Goal: Task Accomplishment & Management: Complete application form

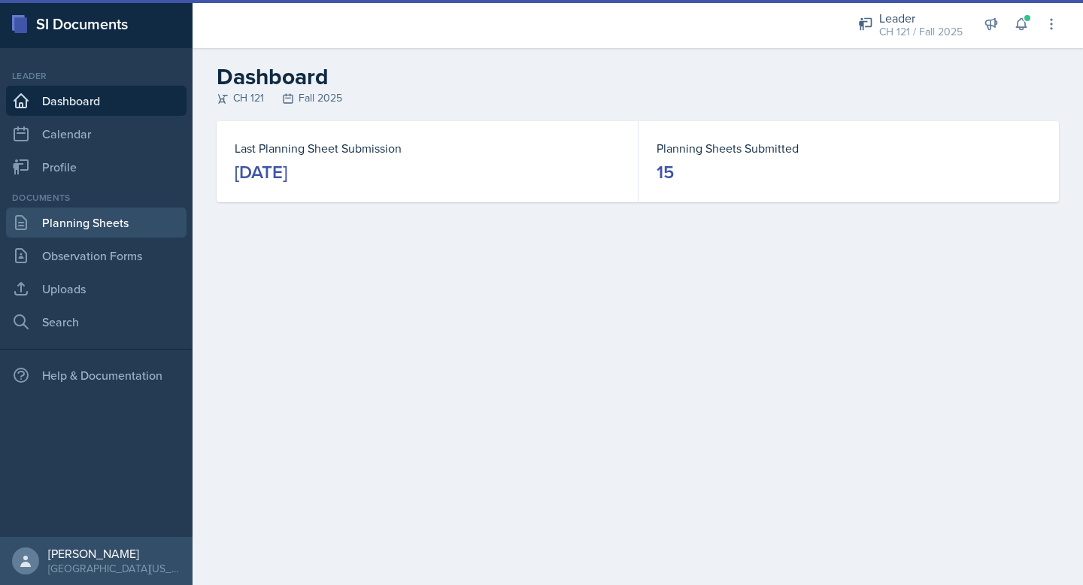
click at [58, 229] on link "Planning Sheets" at bounding box center [96, 223] width 181 height 30
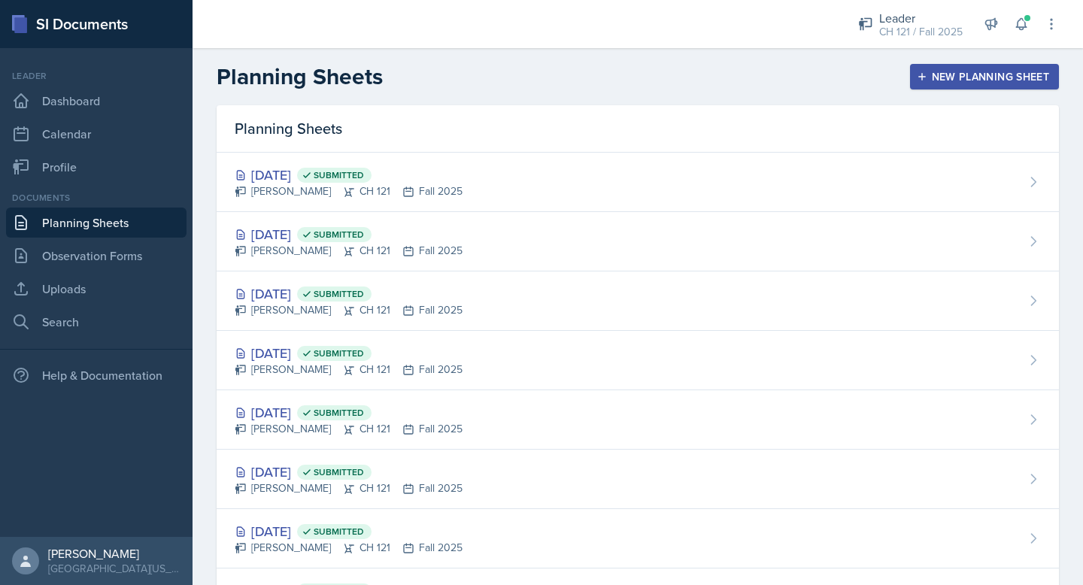
click at [988, 77] on div "New Planning Sheet" at bounding box center [984, 77] width 129 height 12
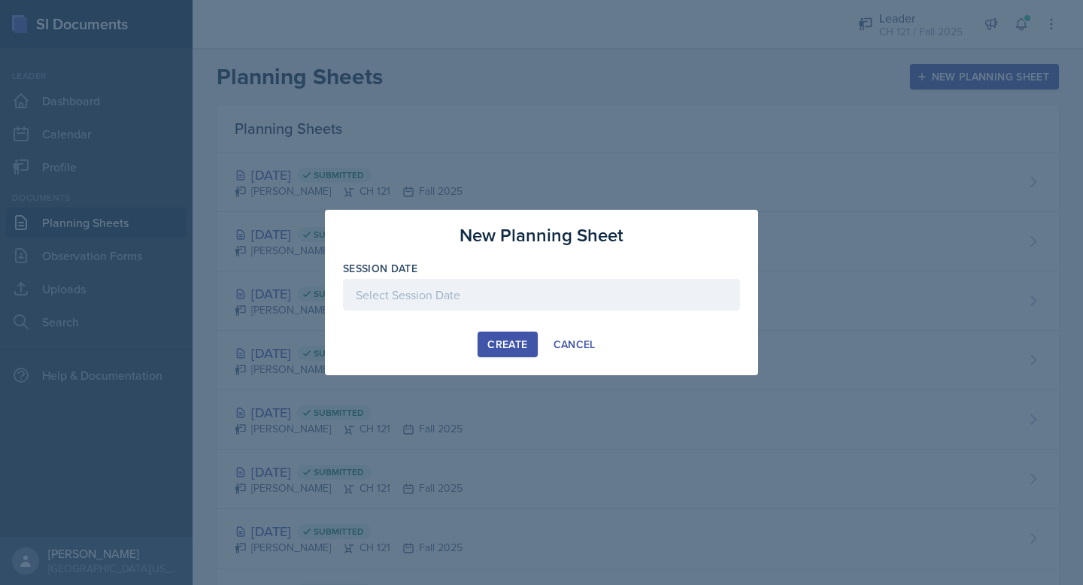
click at [529, 302] on div at bounding box center [541, 295] width 397 height 32
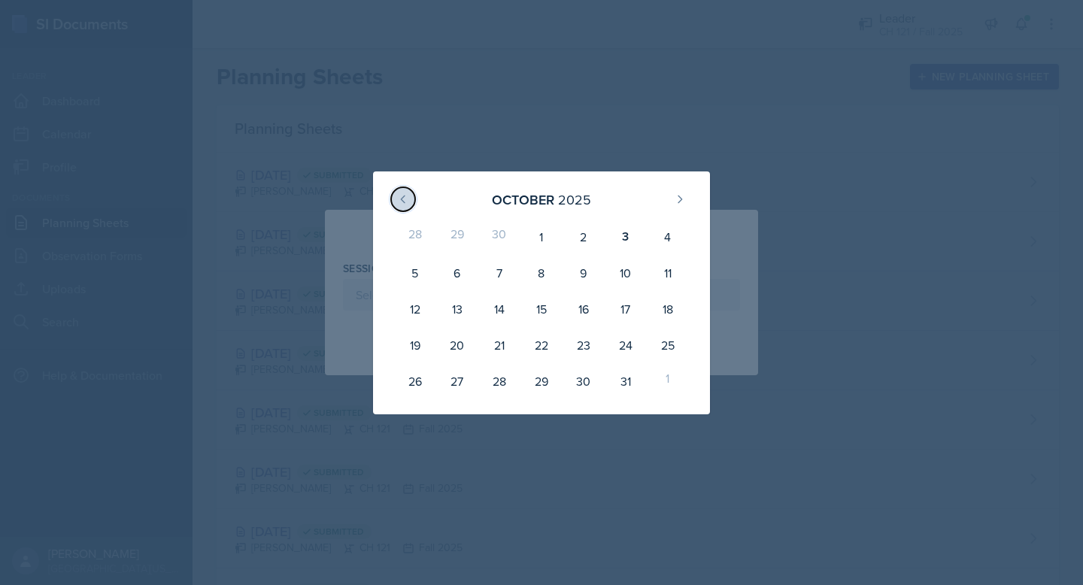
click at [411, 199] on button at bounding box center [403, 199] width 24 height 24
click at [498, 375] on div "30" at bounding box center [499, 381] width 42 height 36
type input "[DATE]"
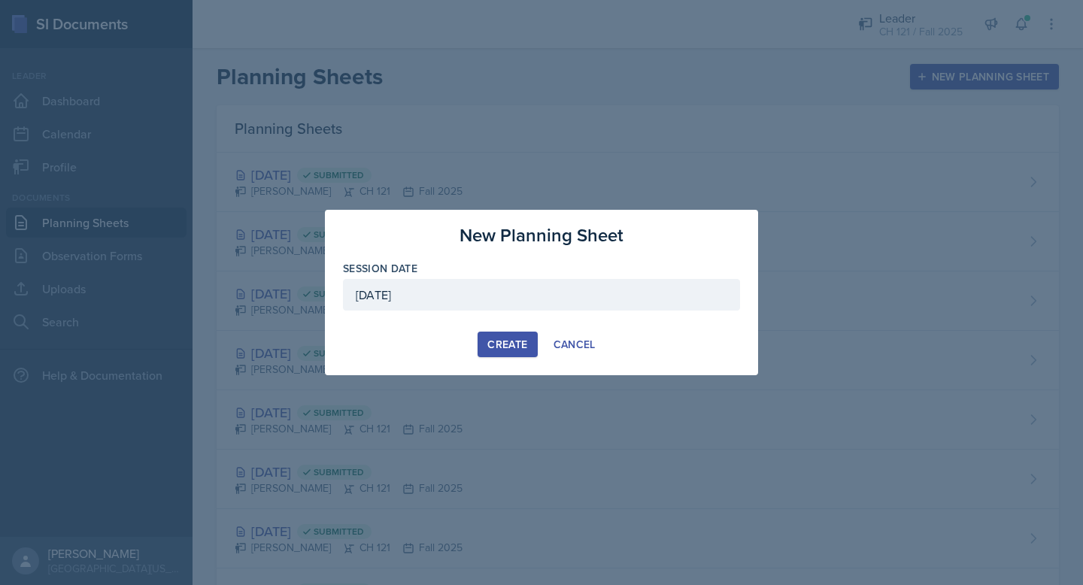
click at [508, 351] on div "Create" at bounding box center [507, 344] width 40 height 12
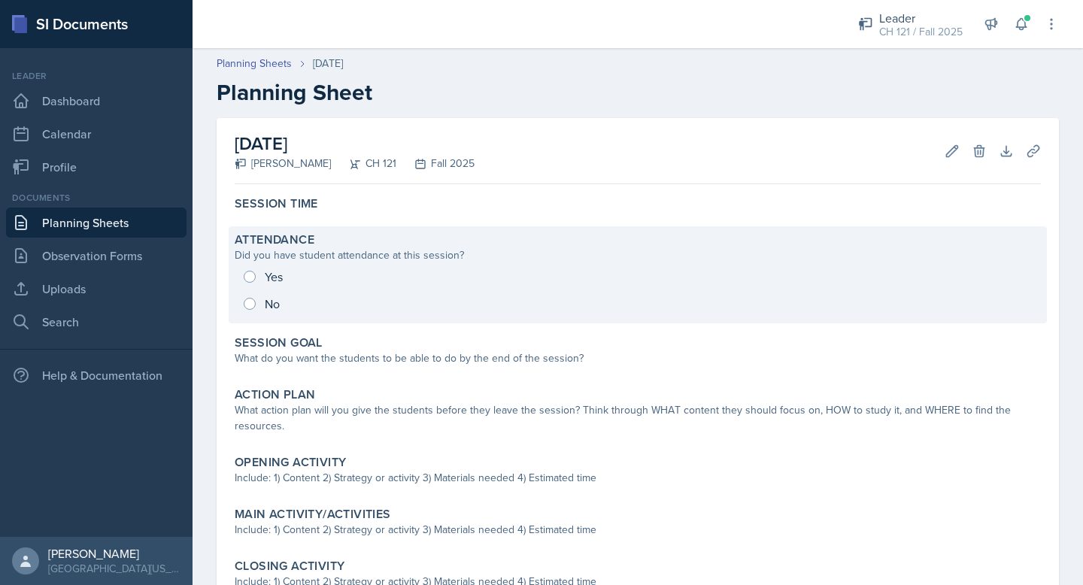
click at [248, 281] on div "Yes No" at bounding box center [638, 290] width 806 height 54
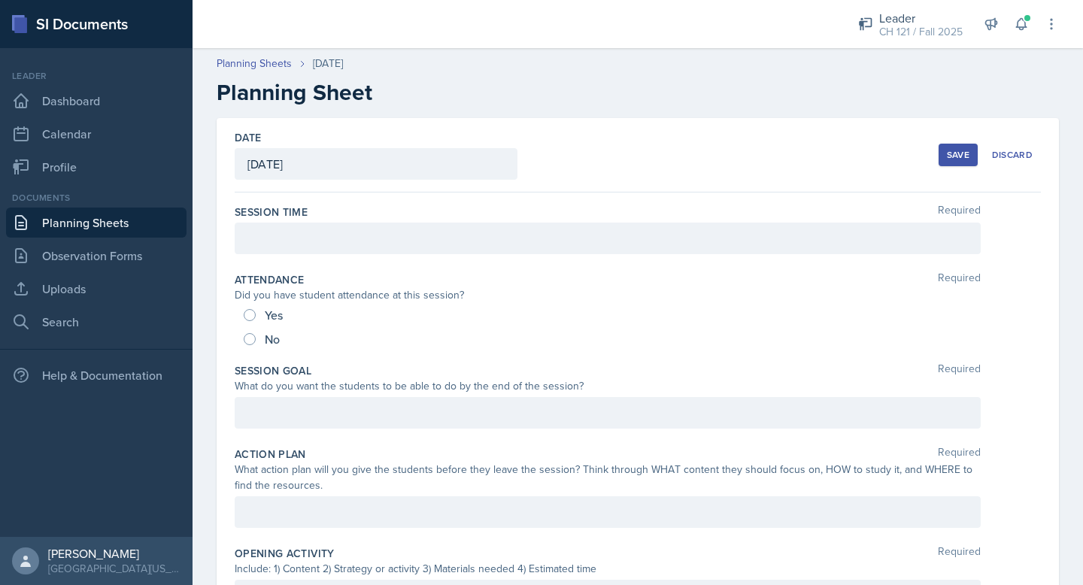
click at [266, 241] on div at bounding box center [608, 239] width 746 height 32
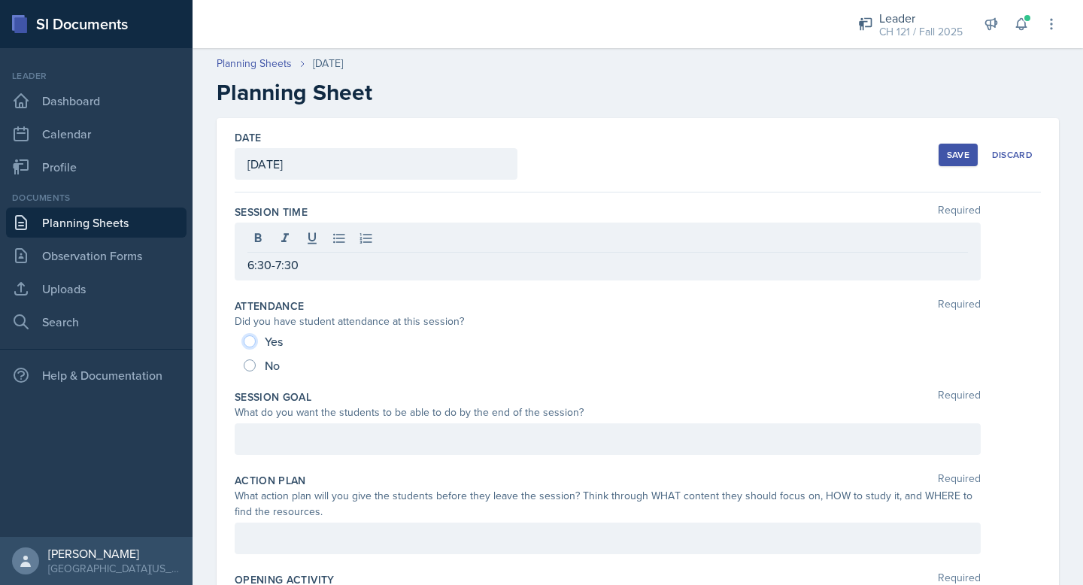
click at [248, 343] on input "Yes" at bounding box center [250, 341] width 12 height 12
radio input "true"
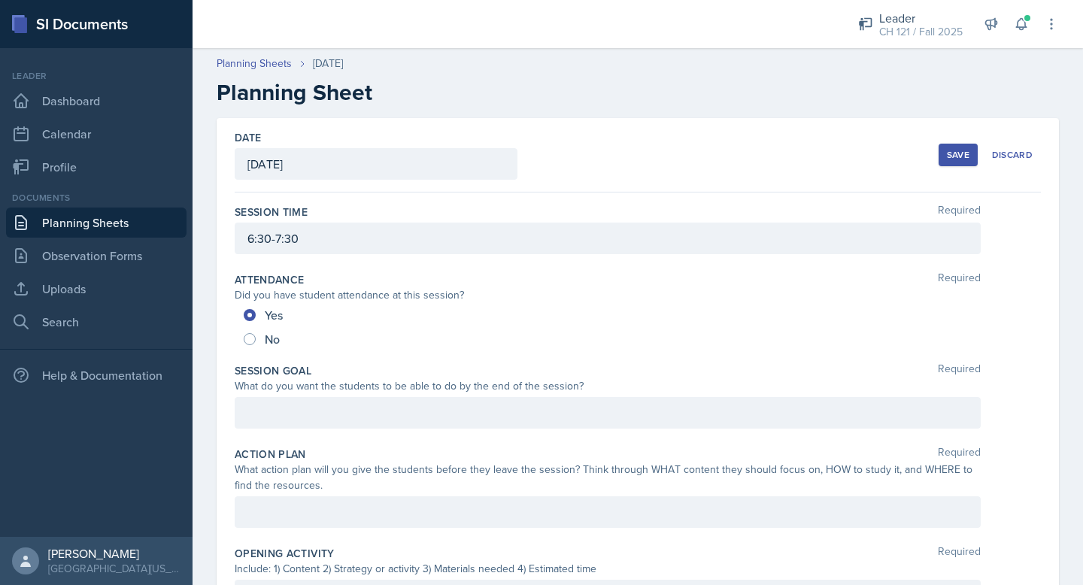
click at [354, 402] on div at bounding box center [608, 413] width 746 height 32
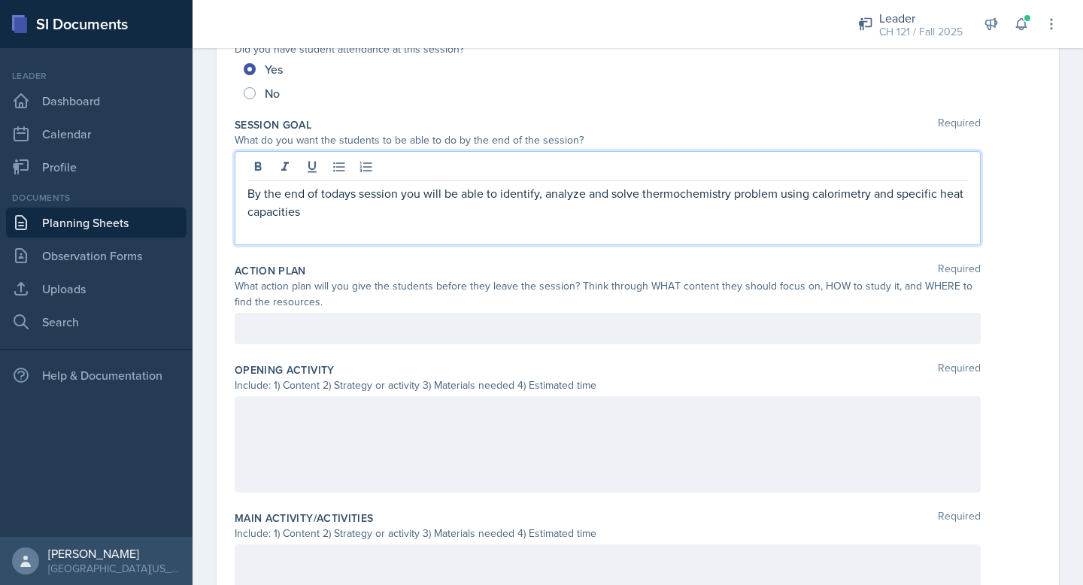
scroll to position [250, 0]
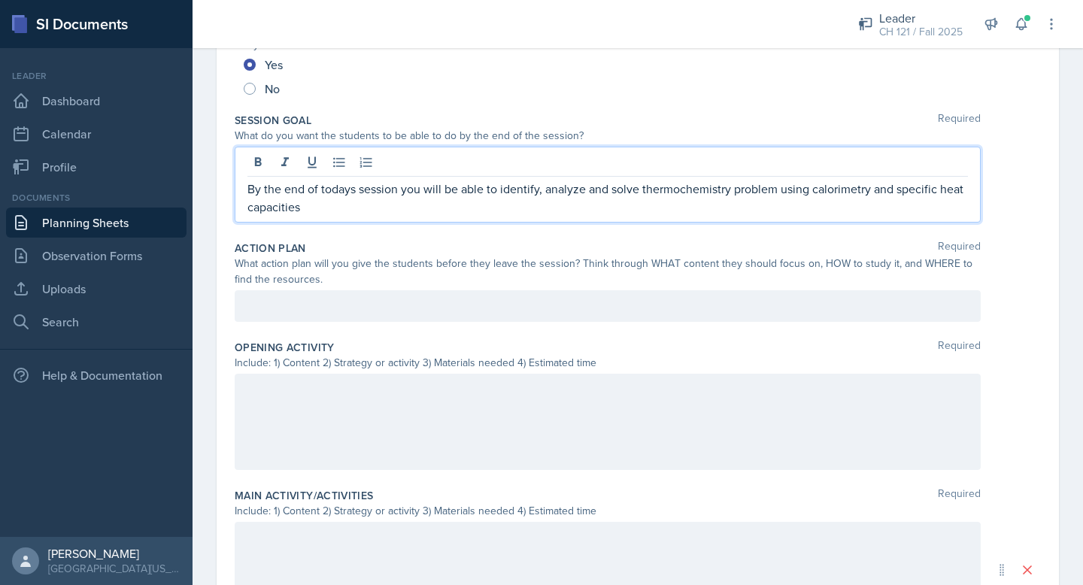
click at [298, 311] on div at bounding box center [608, 306] width 746 height 32
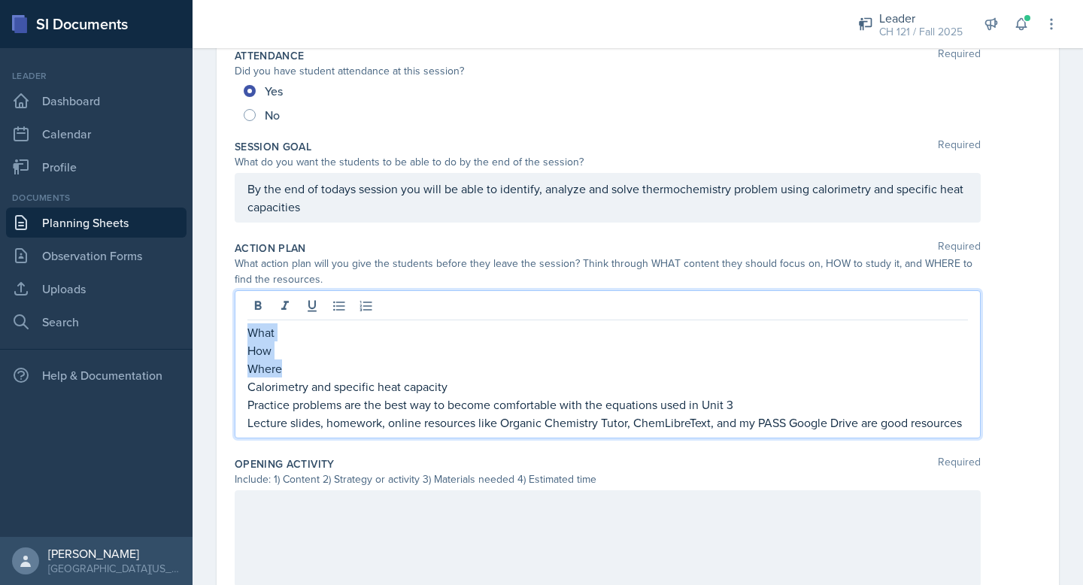
drag, startPoint x: 290, startPoint y: 375, endPoint x: 229, endPoint y: 327, distance: 77.2
click at [229, 327] on div "Date [DATE] [DATE] 28 29 30 1 2 3 4 5 6 7 8 9 10 11 12 13 14 15 16 17 18 19 20 …" at bounding box center [638, 464] width 842 height 1141
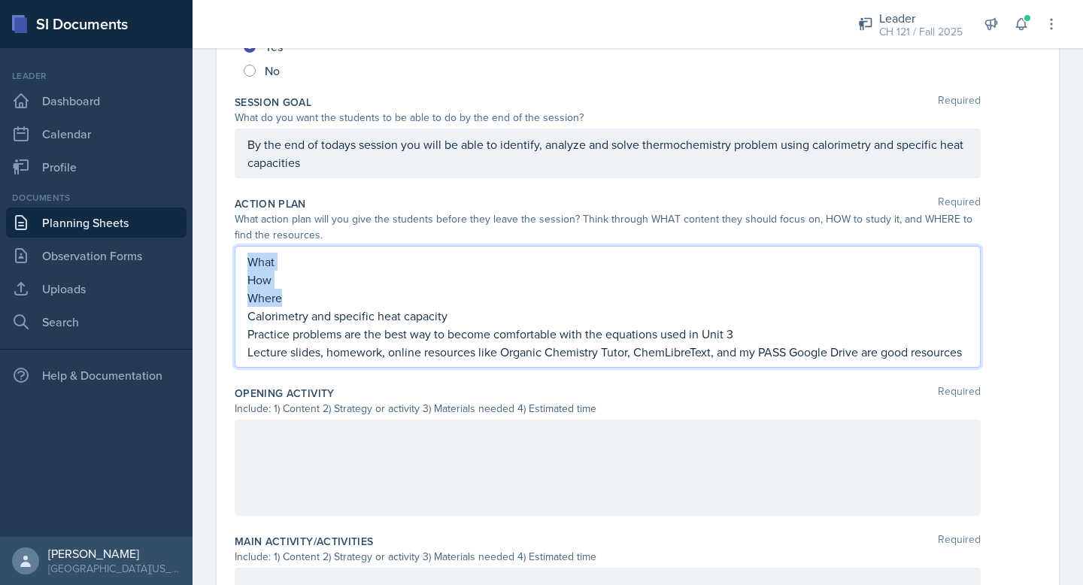
scroll to position [304, 0]
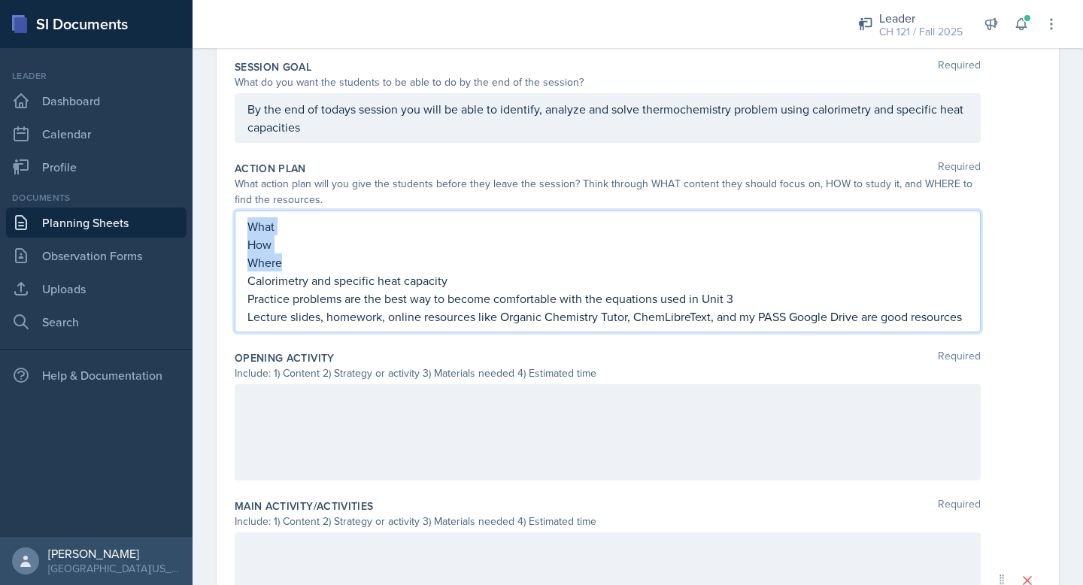
click at [375, 321] on p "Lecture slides, homework, online resources like Organic Chemistry Tutor, ChemLi…" at bounding box center [607, 317] width 721 height 18
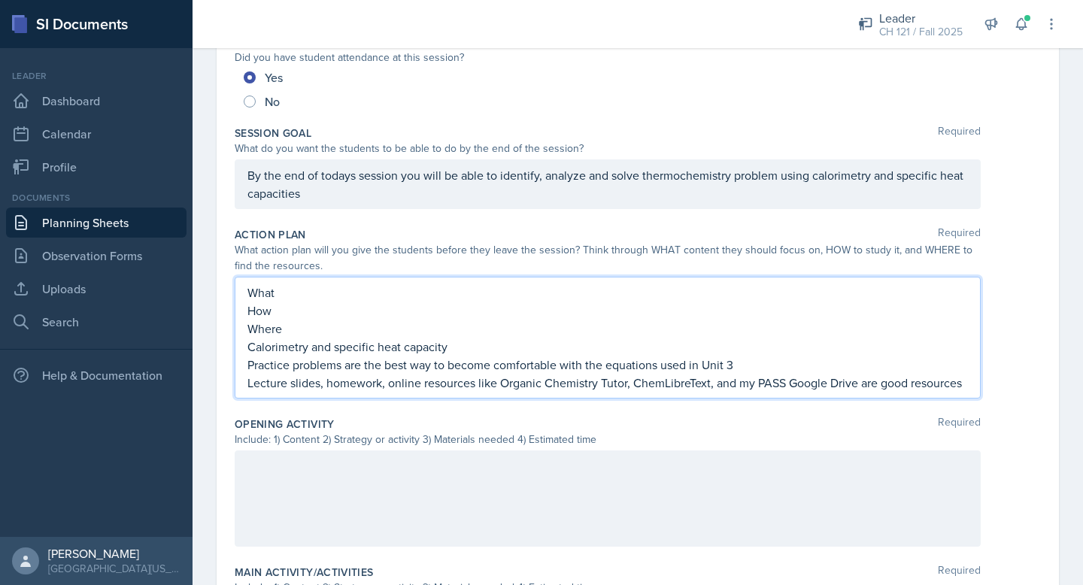
scroll to position [199, 0]
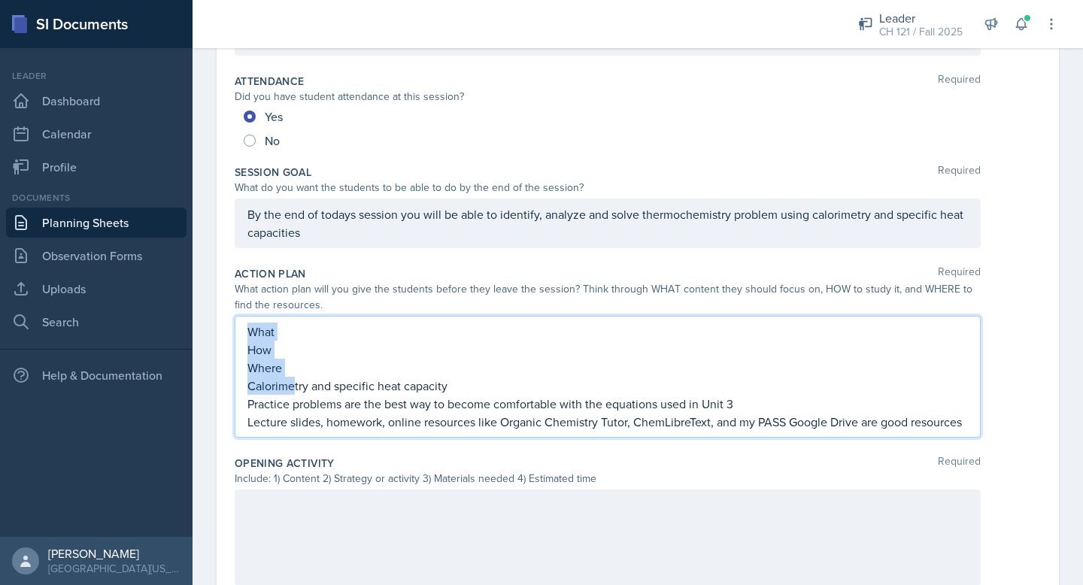
drag, startPoint x: 295, startPoint y: 382, endPoint x: 235, endPoint y: 296, distance: 104.9
click at [235, 296] on div "Action Plan Required What action plan will you give the students before they le…" at bounding box center [638, 355] width 806 height 190
click at [294, 372] on p "Where" at bounding box center [607, 368] width 721 height 18
drag, startPoint x: 286, startPoint y: 370, endPoint x: 244, endPoint y: 319, distance: 66.3
click at [244, 319] on div "What How Where Calorimetry and specific heat capacity Practice problems are the…" at bounding box center [608, 377] width 746 height 122
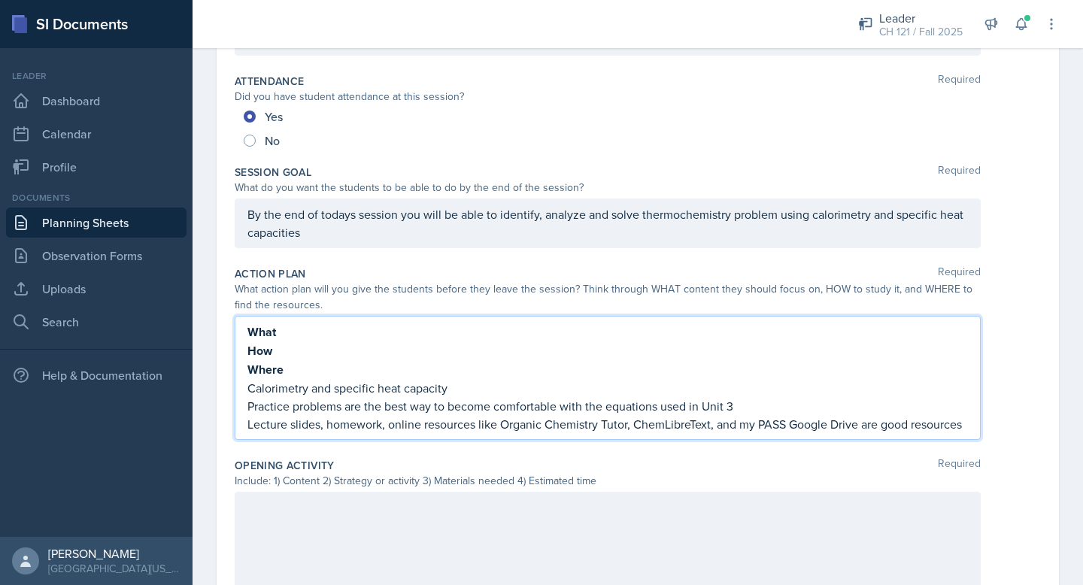
click at [291, 324] on p "What" at bounding box center [607, 332] width 721 height 19
click at [290, 387] on p "Calorimetry and specific heat capacity" at bounding box center [607, 388] width 721 height 18
copy p "Calorimetry and specific heat capacity"
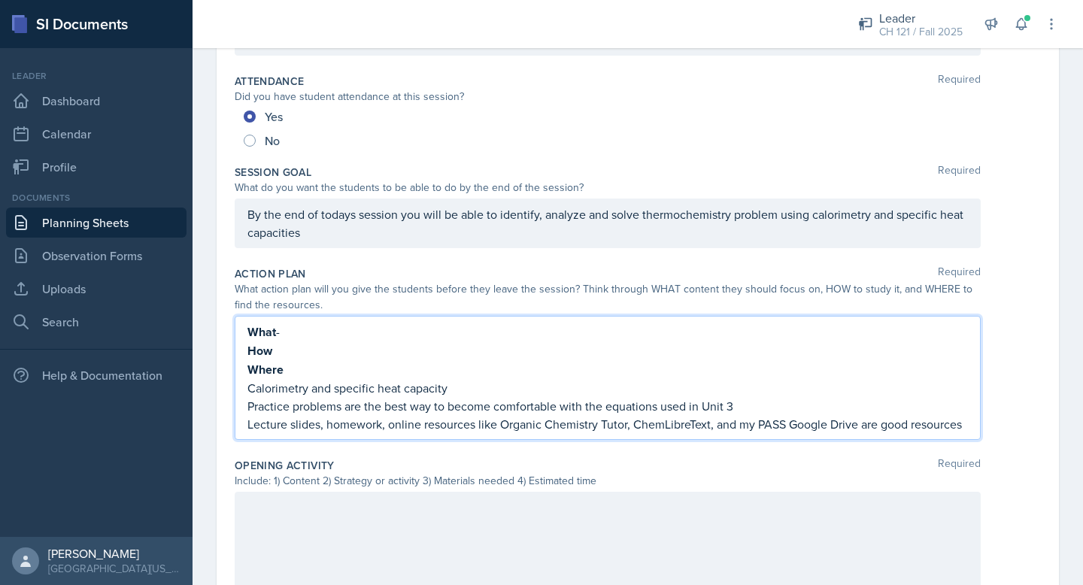
click at [294, 342] on p "How" at bounding box center [607, 350] width 721 height 19
click at [296, 330] on p "What -" at bounding box center [607, 332] width 721 height 19
click at [281, 352] on p "How" at bounding box center [607, 350] width 721 height 19
click at [285, 409] on p "Practice problems are the best way to become comfortable with the equations use…" at bounding box center [607, 406] width 721 height 18
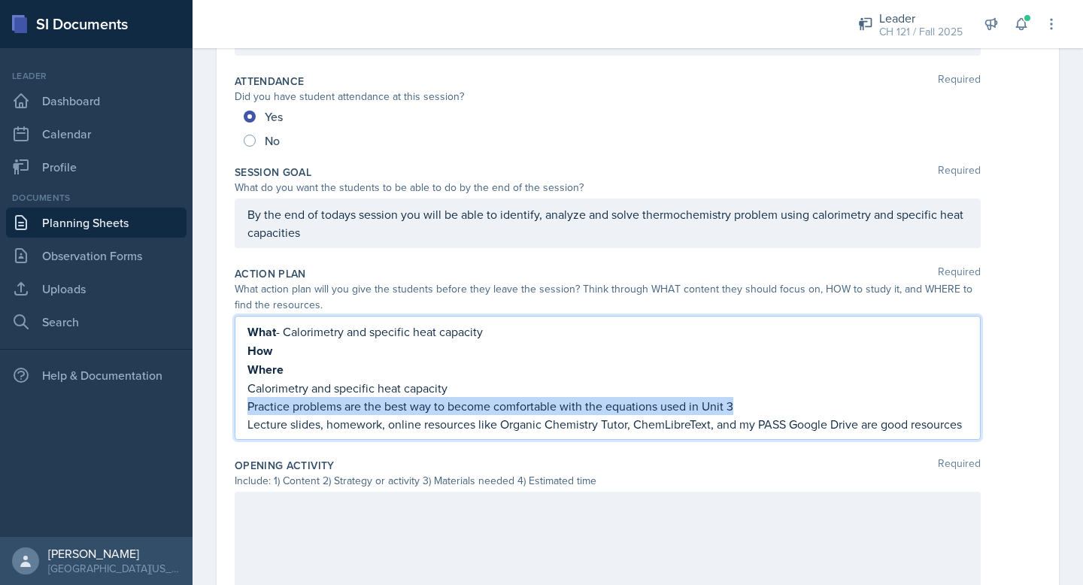
click at [285, 409] on p "Practice problems are the best way to become comfortable with the equations use…" at bounding box center [607, 406] width 721 height 18
copy p "Practice problems are the best way to become comfortable with the equations use…"
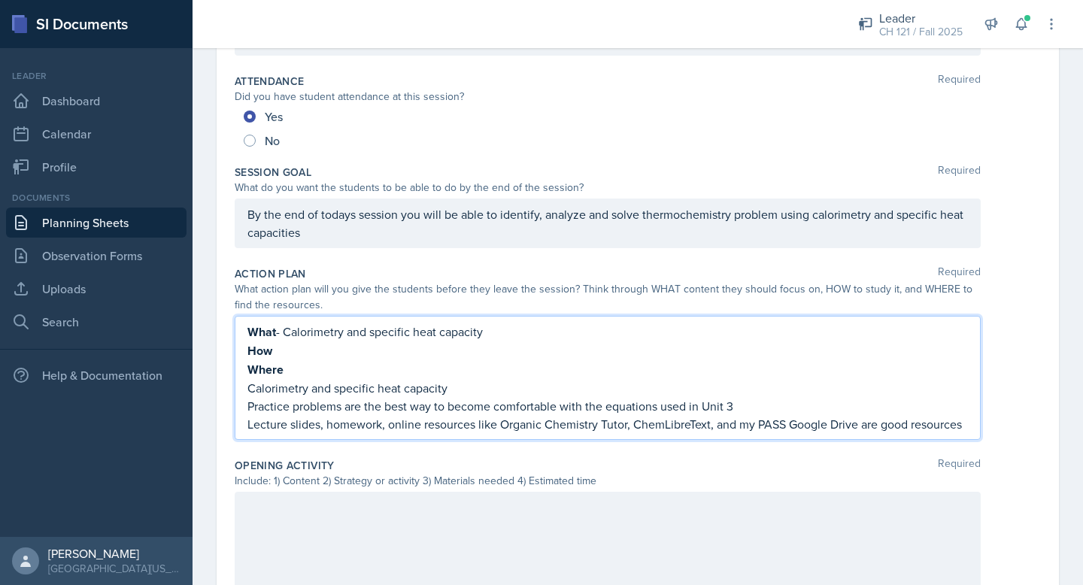
click at [287, 356] on p "How" at bounding box center [607, 350] width 721 height 19
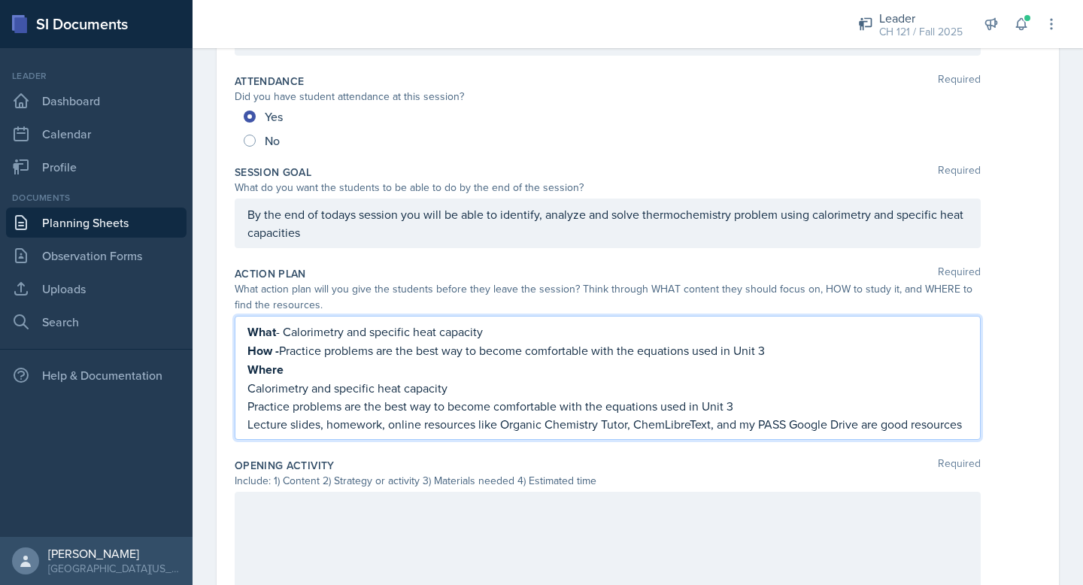
click at [266, 428] on p "Lecture slides, homework, online resources like Organic Chemistry Tutor, ChemLi…" at bounding box center [607, 424] width 721 height 18
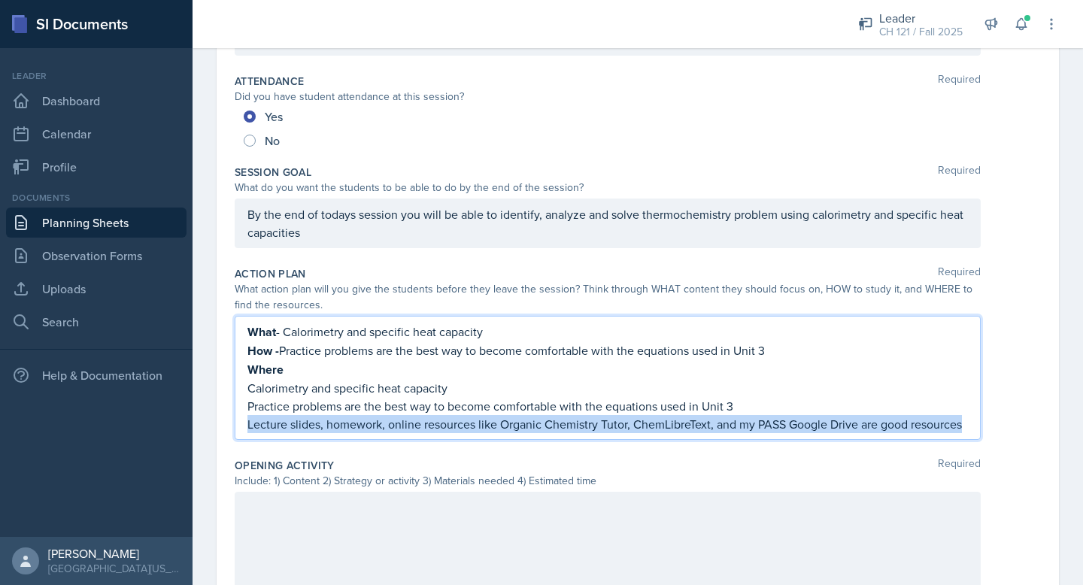
click at [266, 428] on p "Lecture slides, homework, online resources like Organic Chemistry Tutor, ChemLi…" at bounding box center [607, 424] width 721 height 18
copy p "Lecture slides, homework, online resources like Organic Chemistry Tutor, ChemLi…"
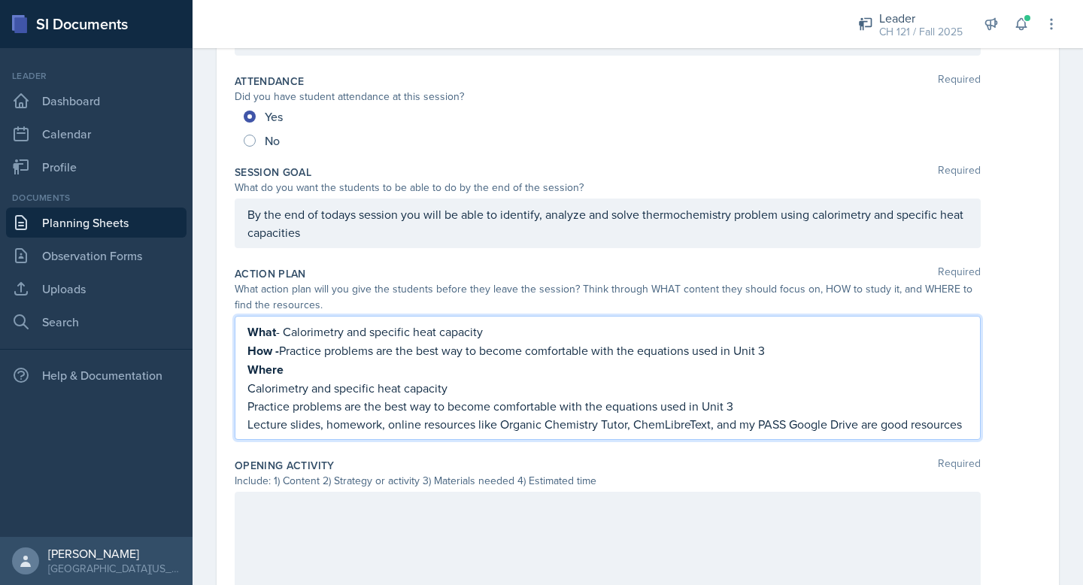
click at [301, 368] on p "Where" at bounding box center [607, 369] width 721 height 19
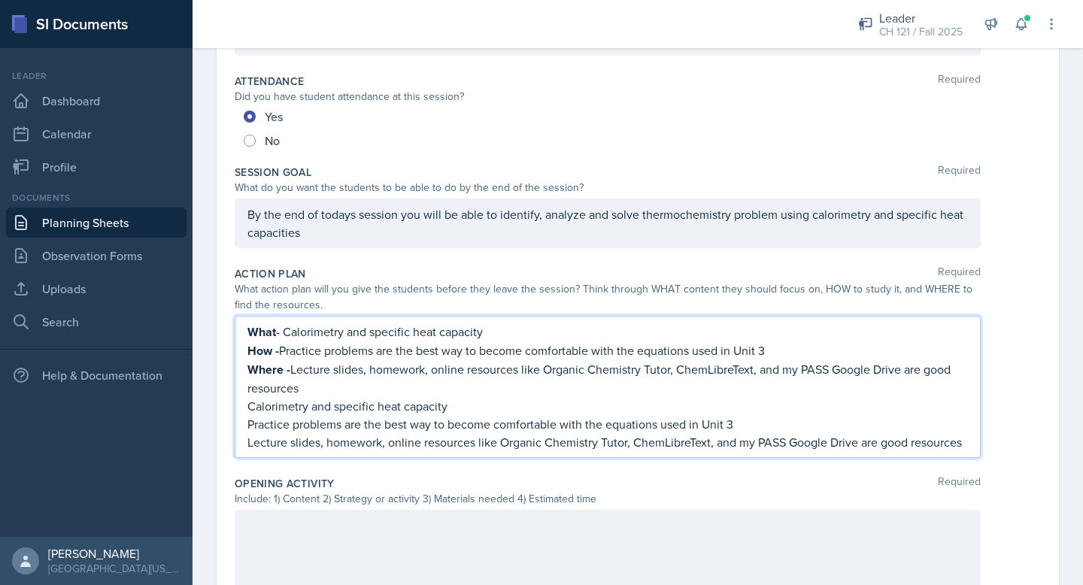
click at [344, 437] on p "Lecture slides, homework, online resources like Organic Chemistry Tutor, ChemLi…" at bounding box center [607, 442] width 721 height 18
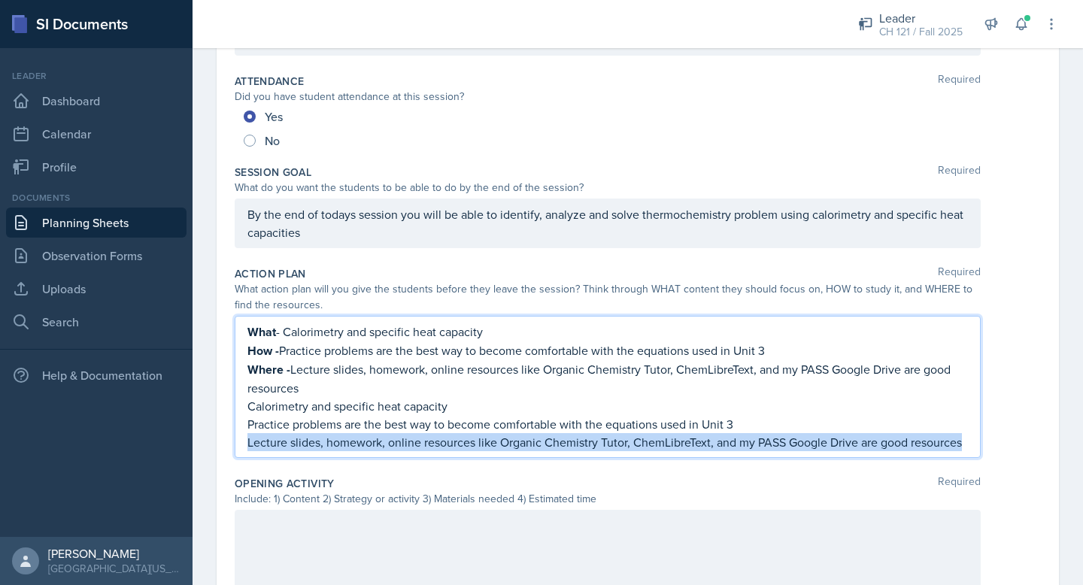
click at [344, 437] on p "Lecture slides, homework, online resources like Organic Chemistry Tutor, ChemLi…" at bounding box center [607, 442] width 721 height 18
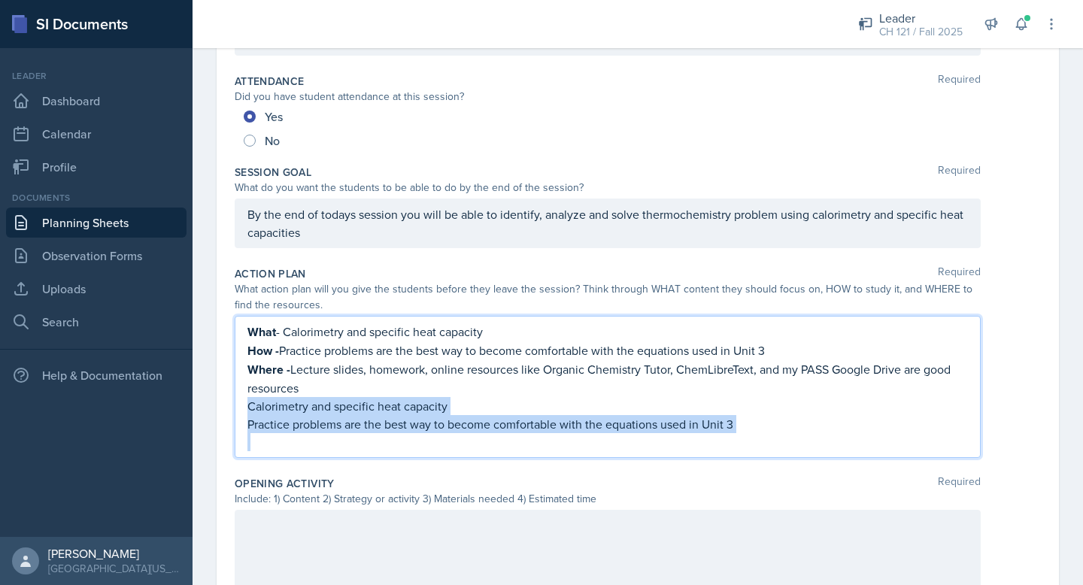
drag, startPoint x: 323, startPoint y: 447, endPoint x: 230, endPoint y: 409, distance: 100.6
click at [230, 409] on div "Date [DATE] [DATE] 28 29 30 1 2 3 4 5 6 7 8 9 10 11 12 13 14 15 16 17 18 19 20 …" at bounding box center [638, 487] width 842 height 1135
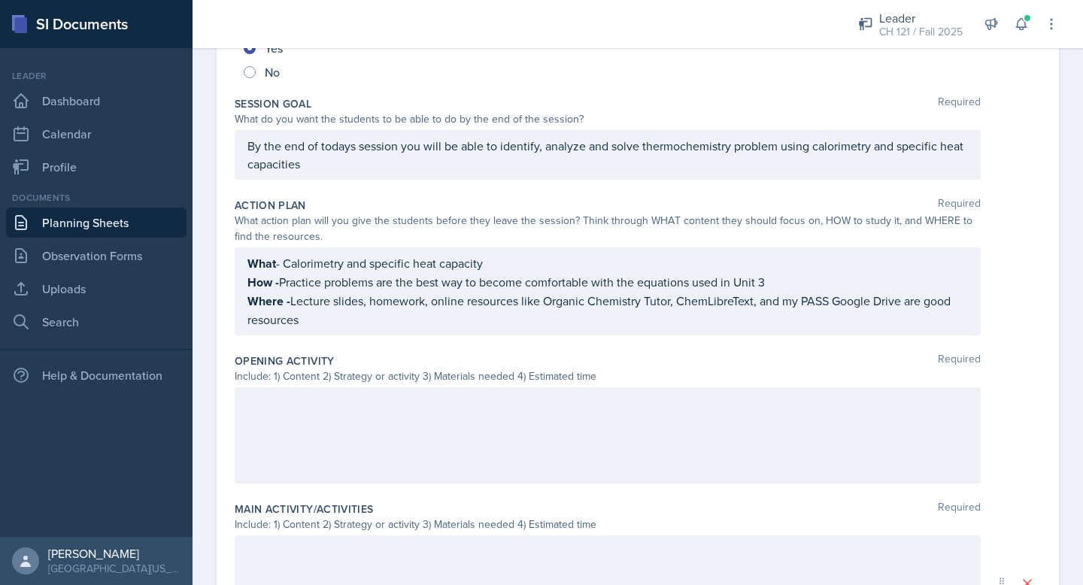
click at [411, 441] on div at bounding box center [608, 435] width 746 height 96
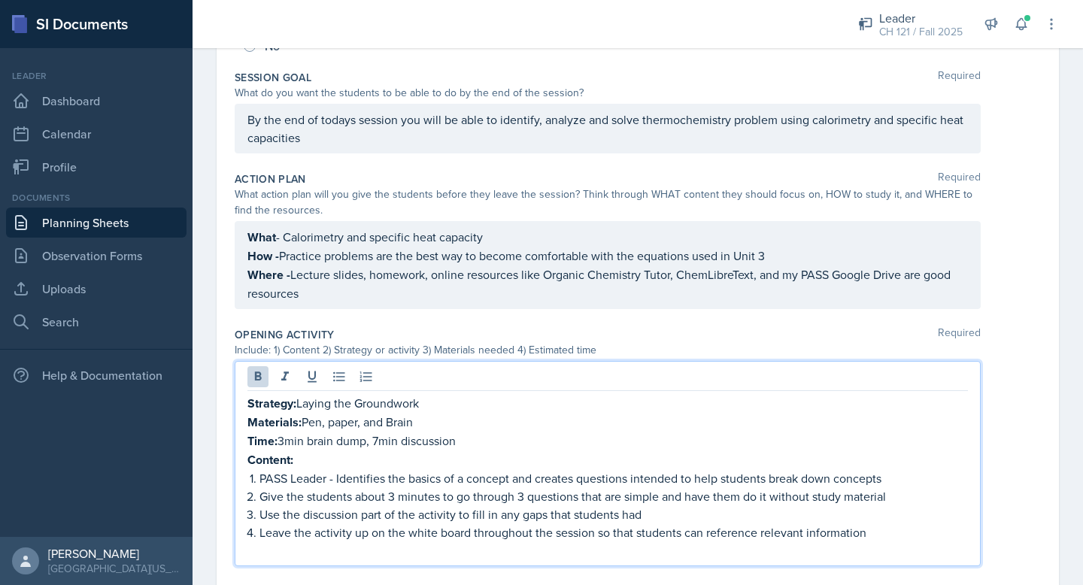
click at [307, 459] on p "Content:" at bounding box center [607, 460] width 721 height 19
click at [344, 238] on p "What - Calorimetry and specific heat capacity" at bounding box center [607, 237] width 721 height 19
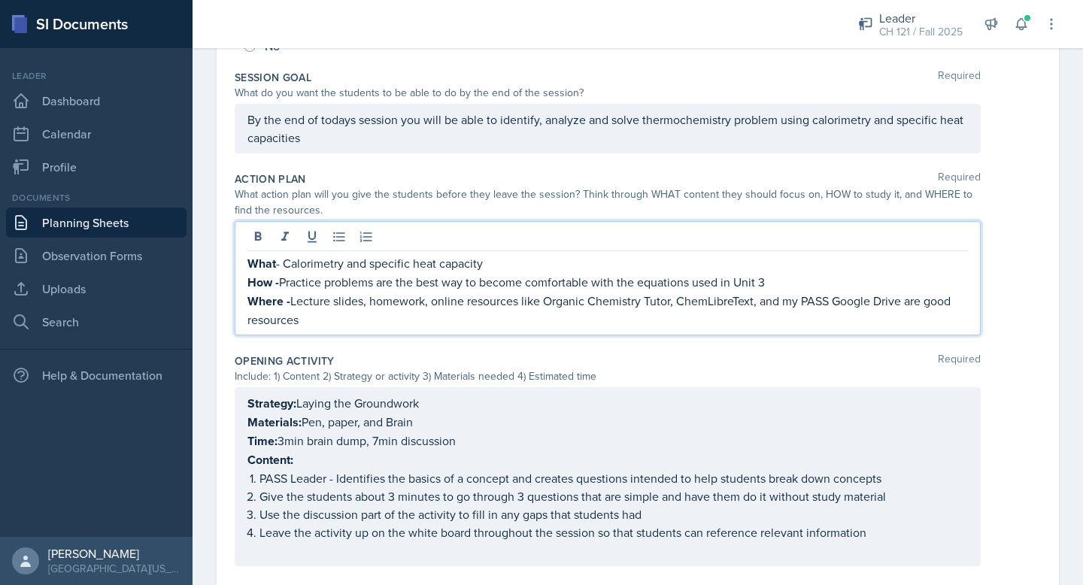
scroll to position [320, 0]
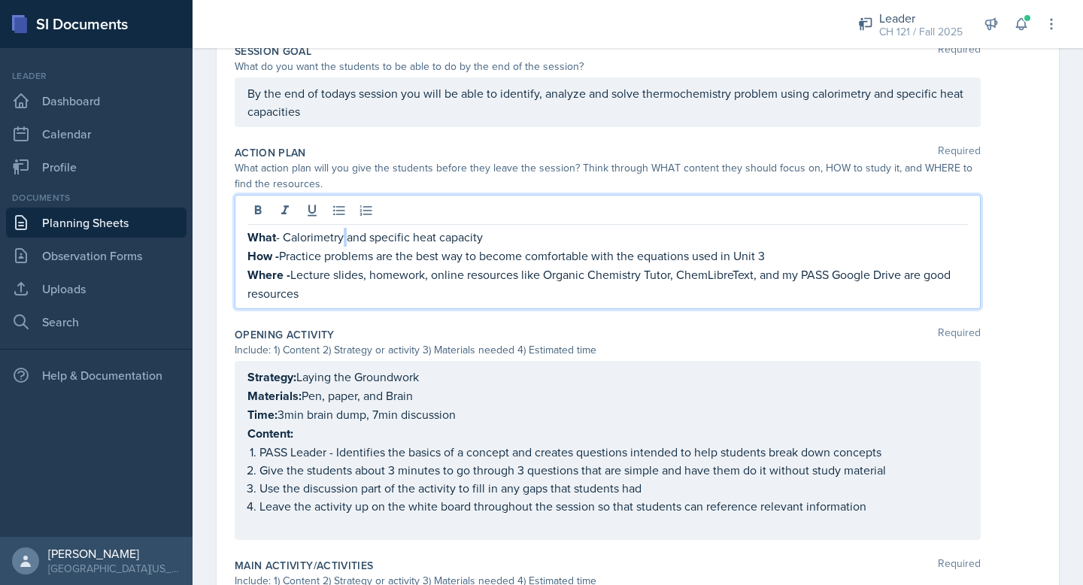
click at [344, 238] on p "What - Calorimetry and specific heat capacity" at bounding box center [607, 237] width 721 height 19
click at [434, 229] on p "What - Calorimetry and specific heat capacity" at bounding box center [607, 237] width 721 height 19
drag, startPoint x: 490, startPoint y: 239, endPoint x: 289, endPoint y: 239, distance: 201.6
click at [289, 239] on p "What - Calorimetry and specific heat capacity" at bounding box center [607, 237] width 721 height 19
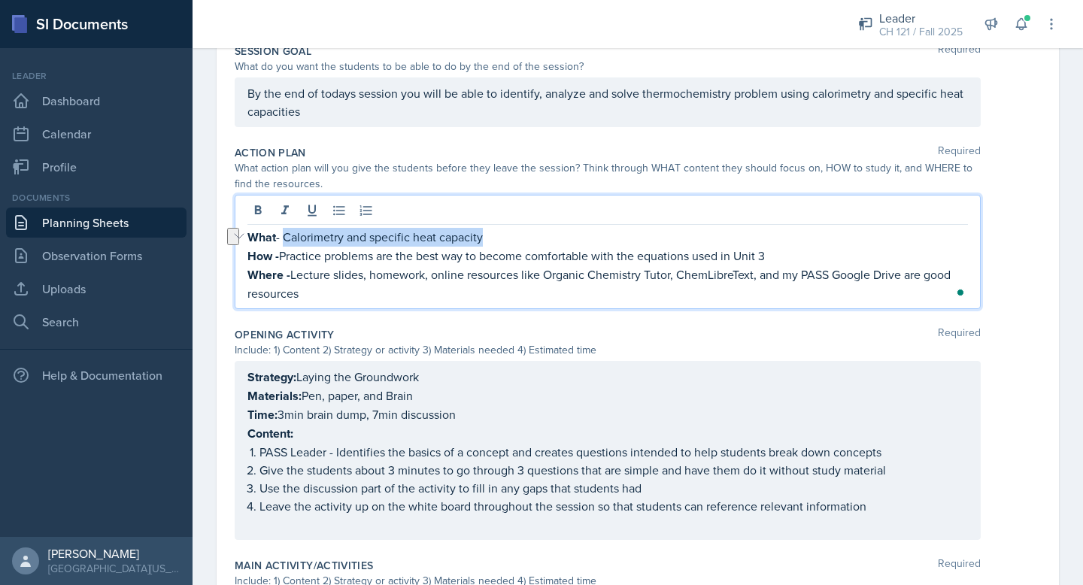
copy p "Calorimetry and specific heat capacity"
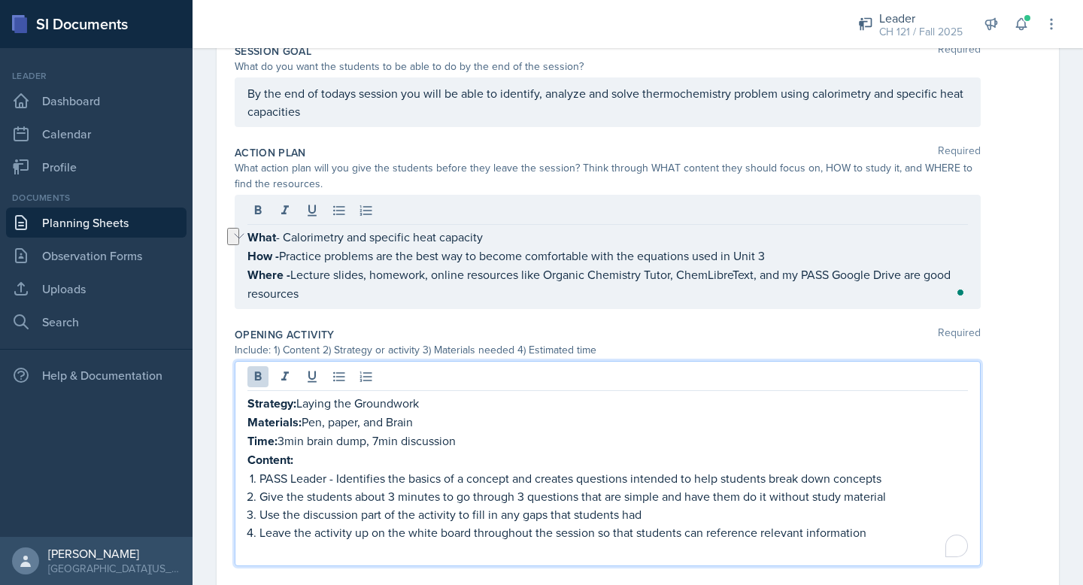
click at [313, 436] on div "Strategy: Laying the Groundwork Materials: Pen, paper, and Brain Time: 3min bra…" at bounding box center [607, 476] width 721 height 165
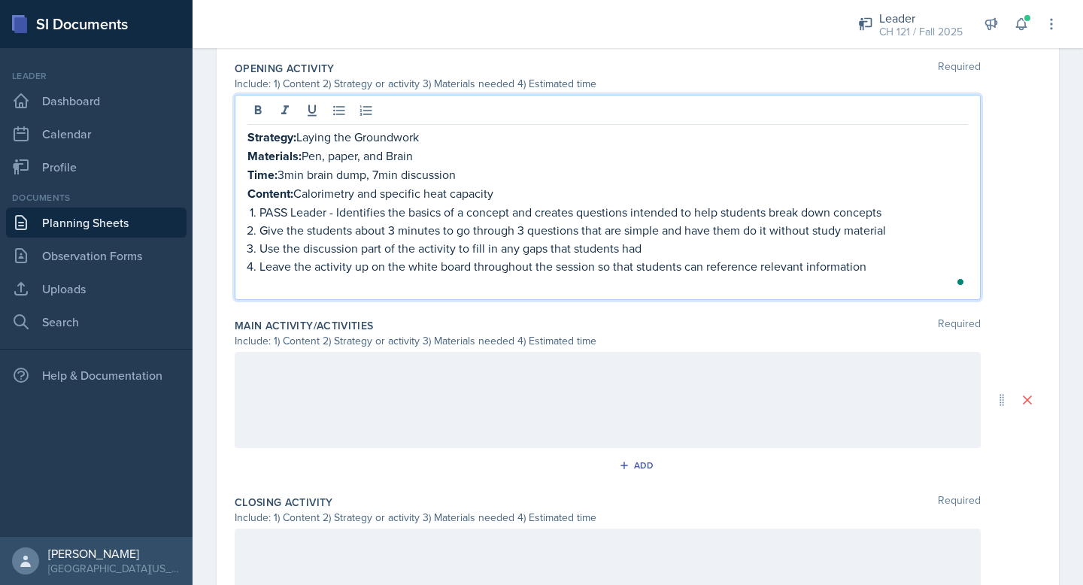
click at [463, 417] on div at bounding box center [608, 400] width 746 height 96
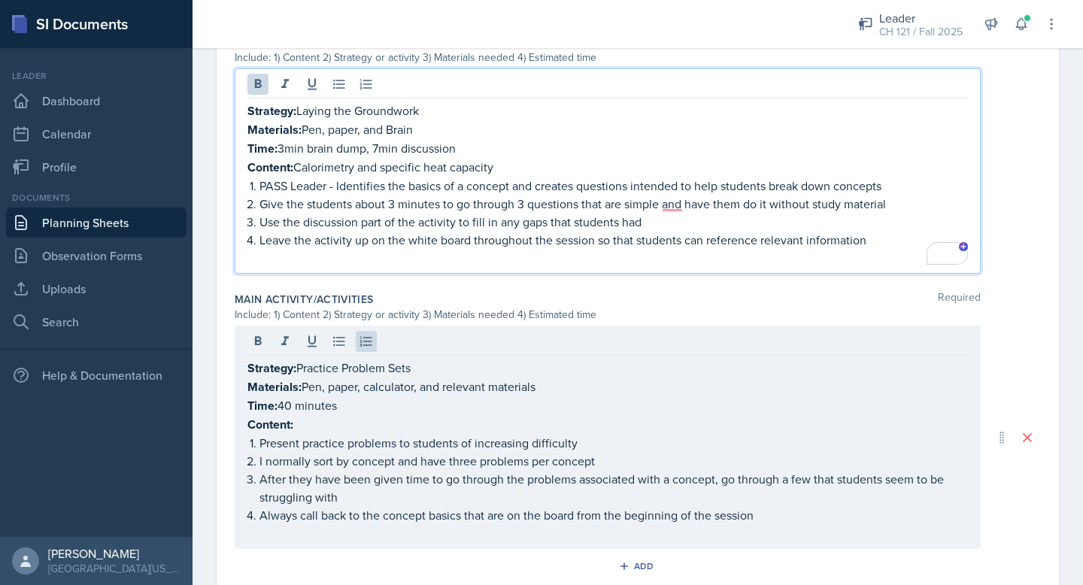
click at [287, 159] on strong "Content:" at bounding box center [270, 167] width 46 height 17
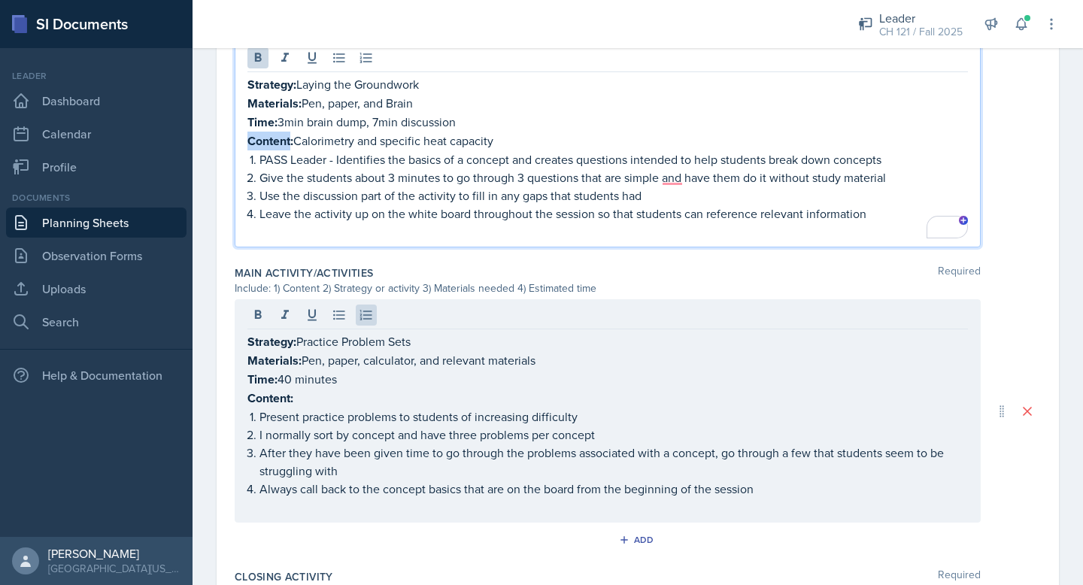
click at [287, 138] on strong "Content:" at bounding box center [270, 140] width 46 height 17
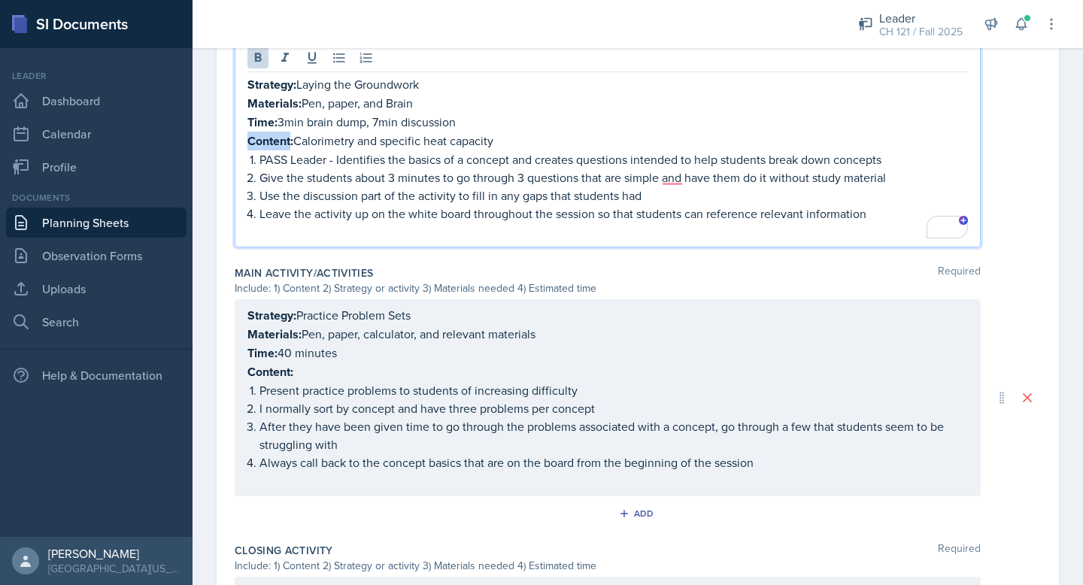
click at [287, 138] on strong "Content:" at bounding box center [270, 140] width 46 height 17
copy p "Content: Calorimetry and specific heat capacity"
click at [278, 370] on div "Strategy: Practice Problem Sets Materials: Pen, paper, calculator, and relevant…" at bounding box center [607, 398] width 721 height 184
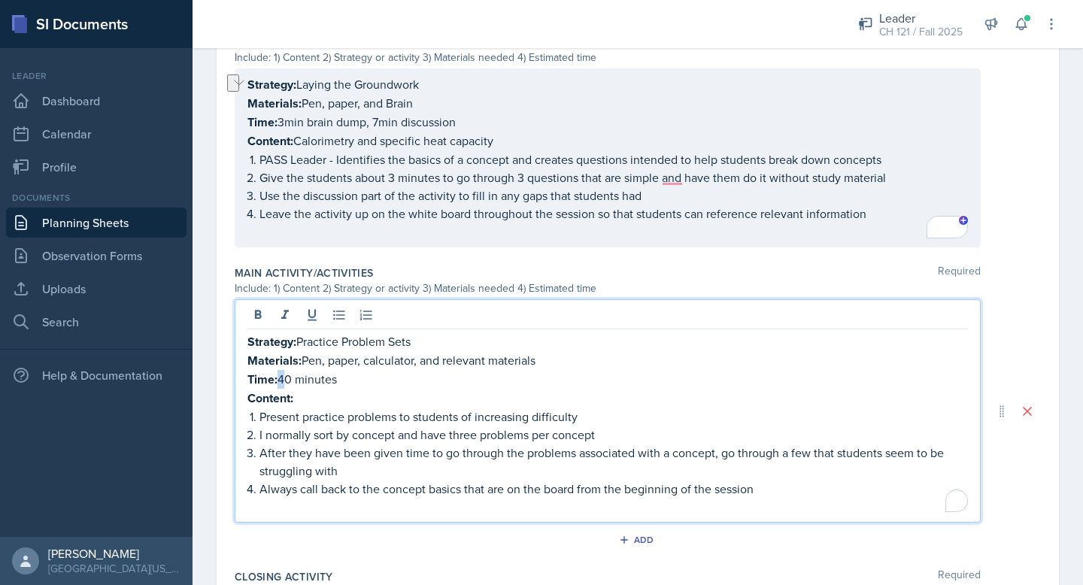
click at [278, 370] on p "Time: 40 minutes" at bounding box center [607, 379] width 721 height 19
click at [275, 390] on strong "Content:" at bounding box center [270, 398] width 46 height 17
click at [286, 408] on p "Present practice problems to students of increasing difficulty" at bounding box center [614, 417] width 709 height 18
click at [278, 391] on strong "Content:" at bounding box center [270, 398] width 46 height 17
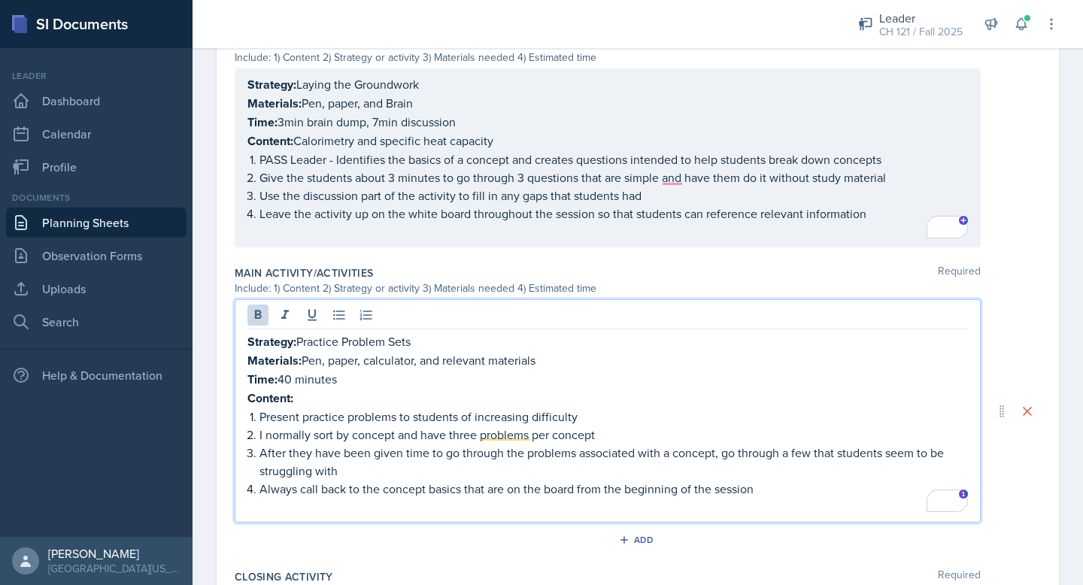
click at [278, 391] on strong "Content:" at bounding box center [270, 398] width 46 height 17
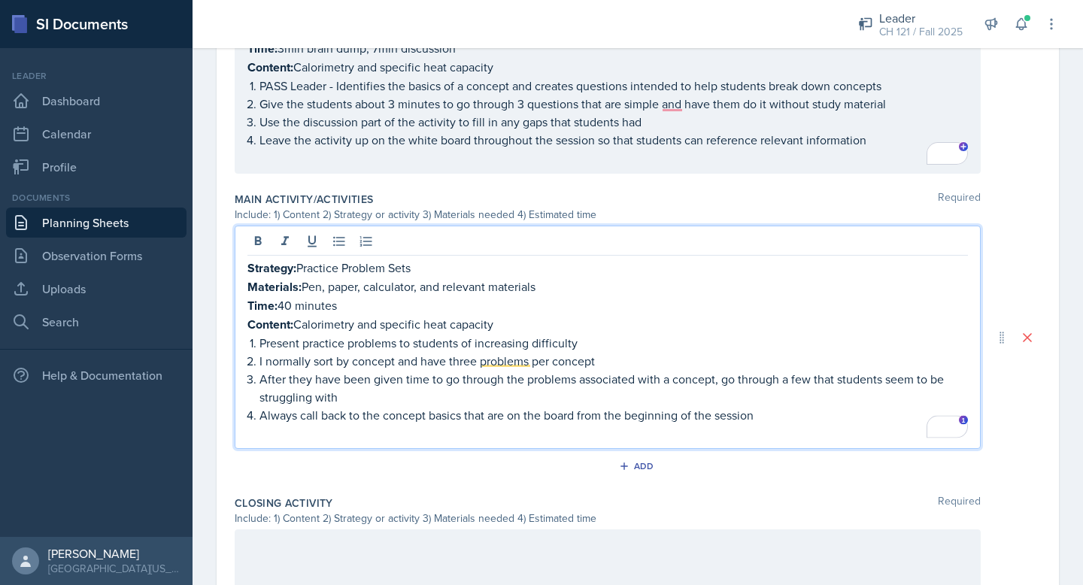
scroll to position [660, 0]
click at [569, 429] on p "To enrich screen reader interactions, please activate Accessibility in Grammarl…" at bounding box center [607, 432] width 721 height 18
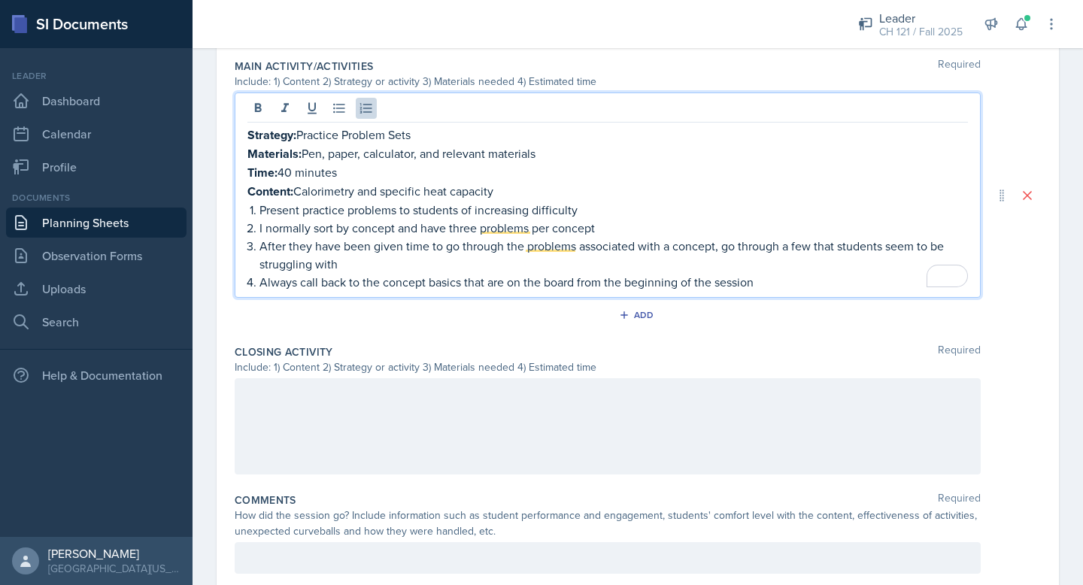
click at [368, 392] on p at bounding box center [607, 394] width 721 height 18
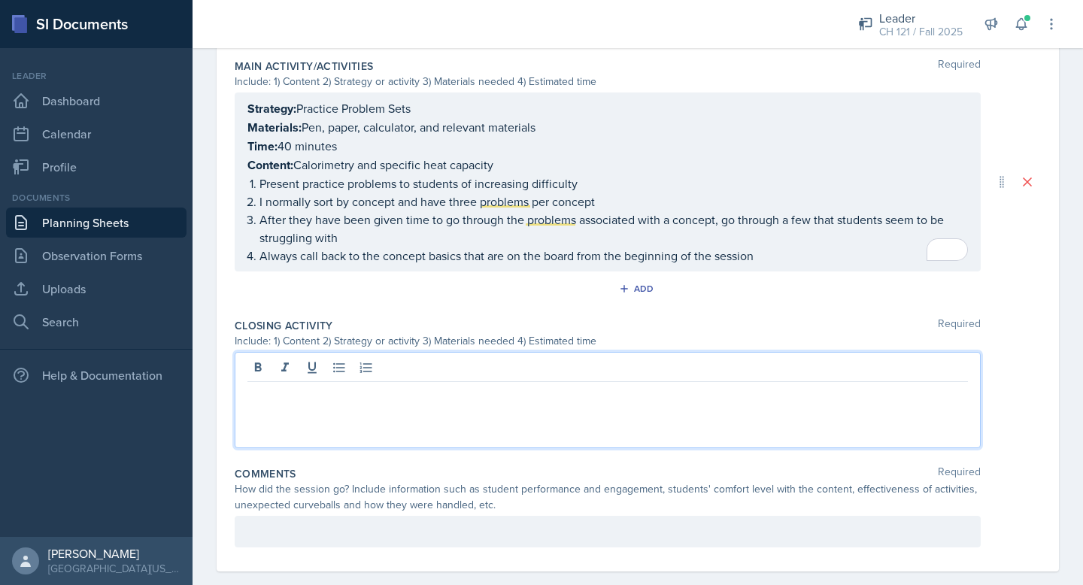
paste div
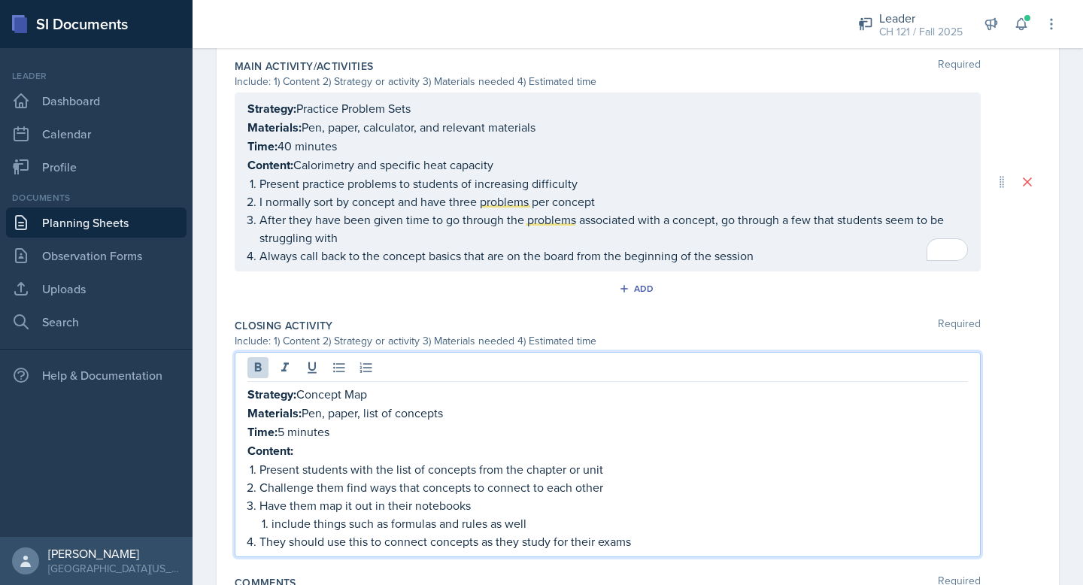
click at [311, 444] on p "Content:" at bounding box center [607, 451] width 721 height 19
click at [361, 159] on p "Content: Calorimetry and specific heat capacity" at bounding box center [607, 165] width 721 height 19
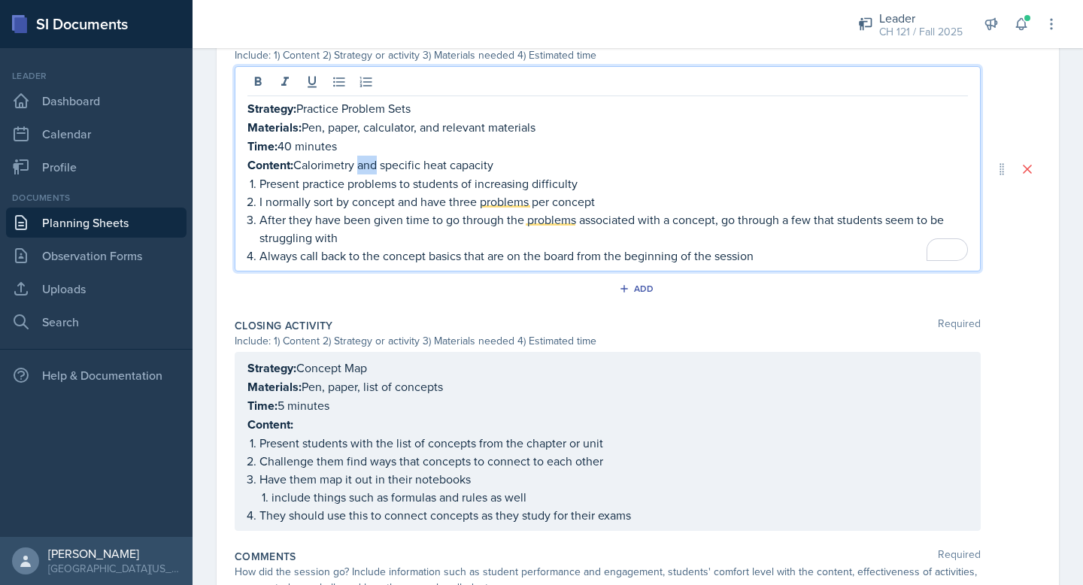
click at [361, 159] on p "Content: Calorimetry and specific heat capacity" at bounding box center [607, 165] width 721 height 19
copy p "Content: Calorimetry and specific heat capacity"
click at [272, 424] on div "Strategy: Concept Map Materials: Pen, paper, list of concepts Time: 5 minutes C…" at bounding box center [607, 441] width 721 height 165
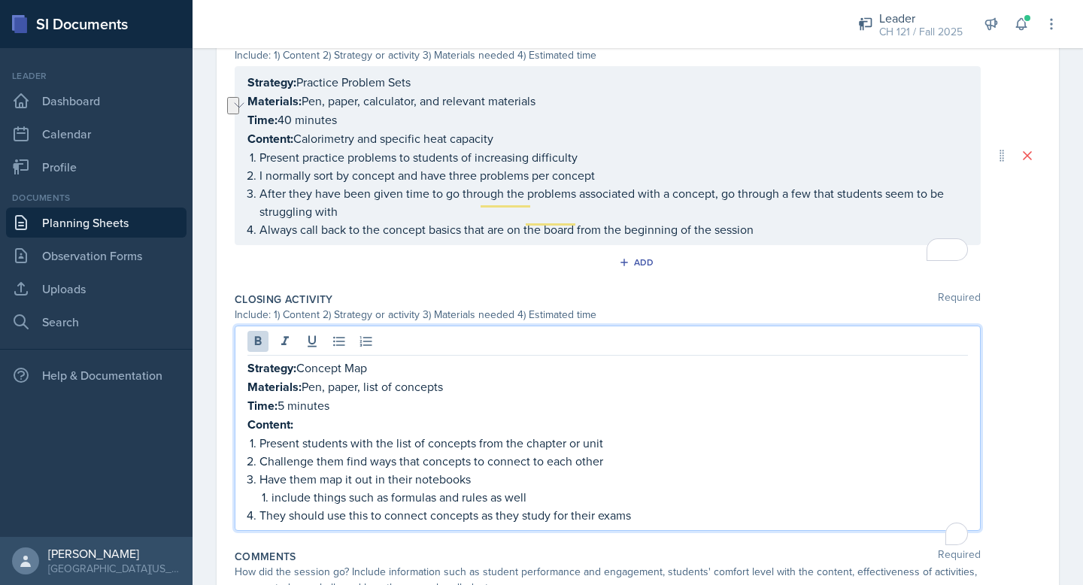
scroll to position [793, 0]
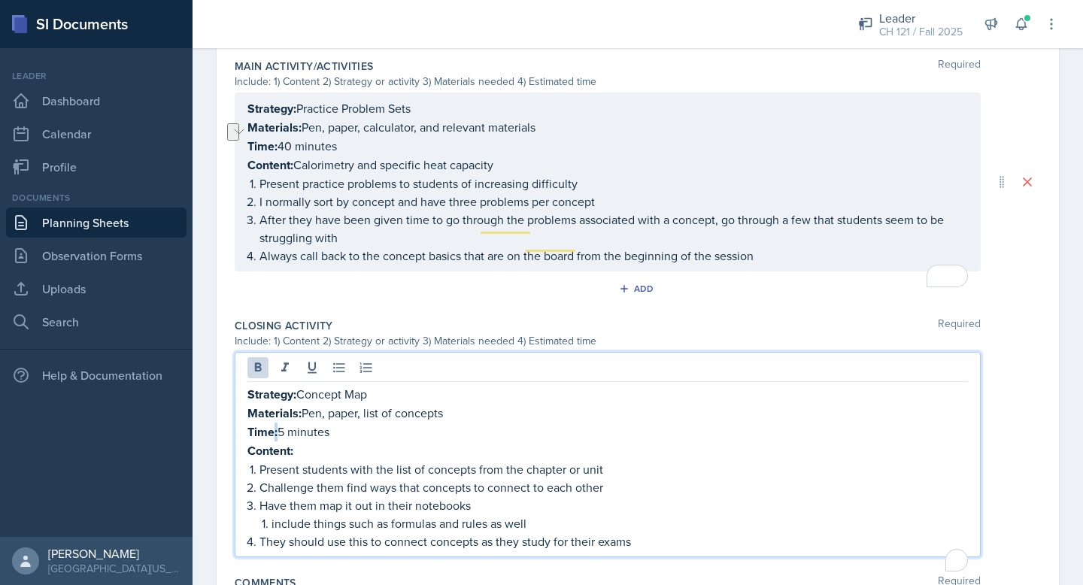
click at [272, 424] on strong "Time:" at bounding box center [262, 431] width 30 height 17
click at [268, 445] on strong "Content:" at bounding box center [270, 450] width 46 height 17
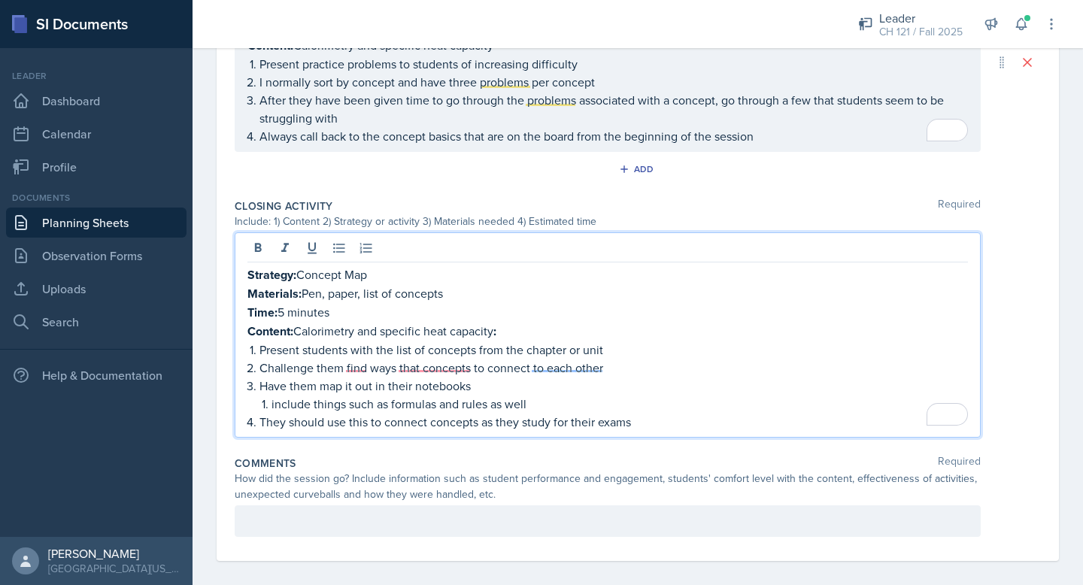
scroll to position [918, 0]
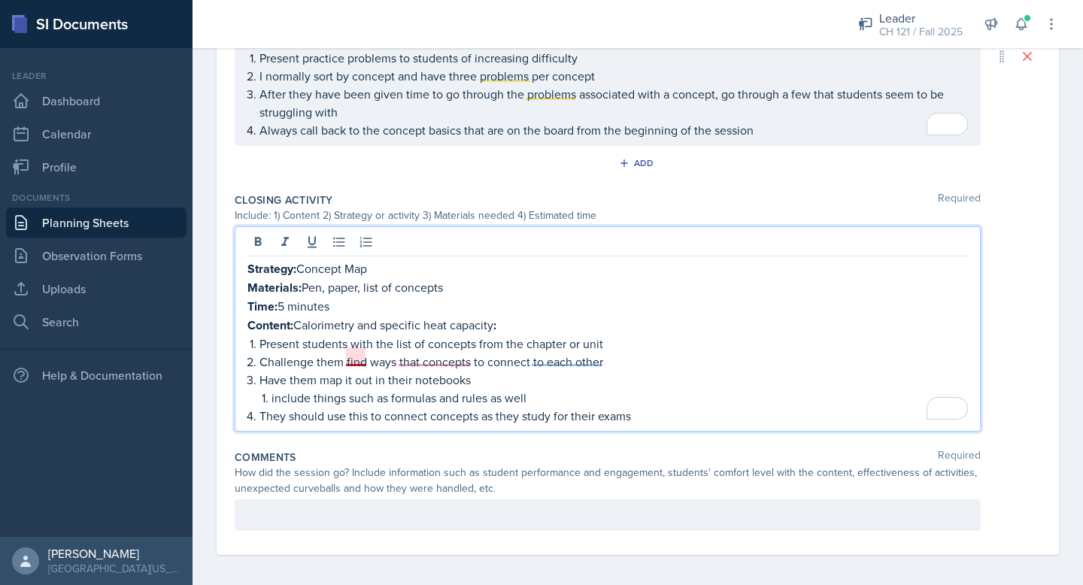
click at [362, 353] on p "Challenge them find ways that concepts to connect to each other" at bounding box center [614, 362] width 709 height 18
click at [454, 353] on p "Challenge them to find ways that concepts to connect to each other" at bounding box center [614, 362] width 709 height 18
click at [554, 354] on p "Challenge them to find ways for concepts to connect to each other" at bounding box center [614, 362] width 709 height 18
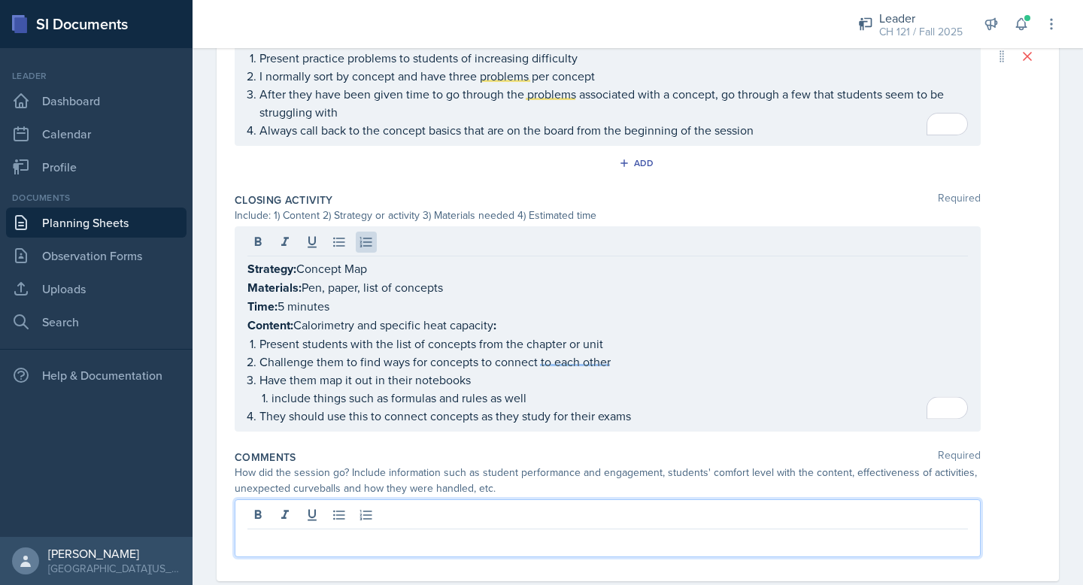
click at [405, 514] on div at bounding box center [608, 528] width 746 height 58
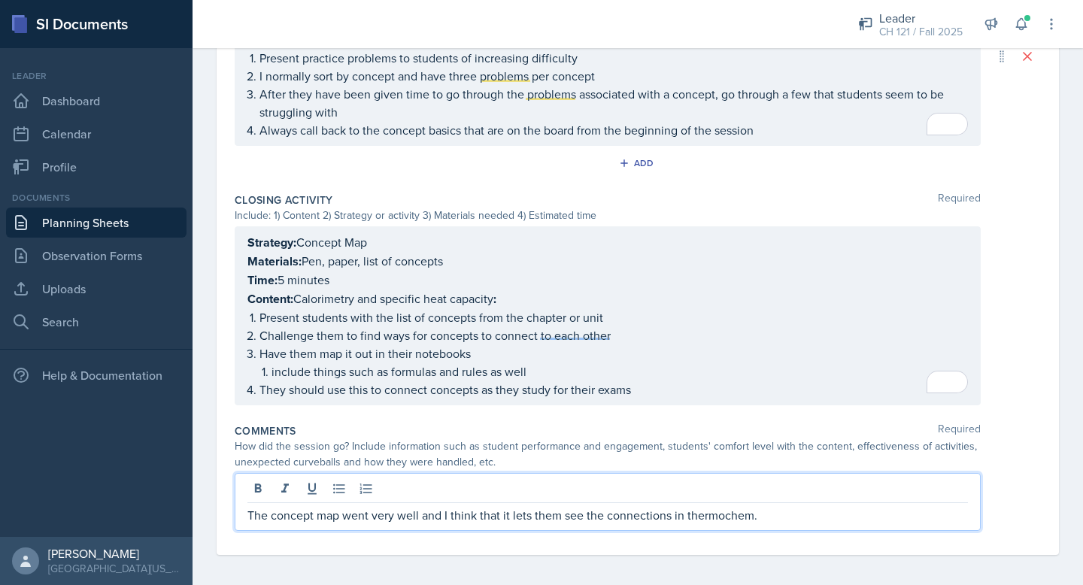
click at [706, 513] on p "The concept map went very well and I think that it lets them see the connection…" at bounding box center [607, 515] width 721 height 18
click at [724, 511] on p "The concept map went very well and I think that it lets them see the connection…" at bounding box center [607, 515] width 721 height 18
click at [748, 513] on p "The concept map went very well and I think that it lets them see the connection…" at bounding box center [607, 515] width 721 height 18
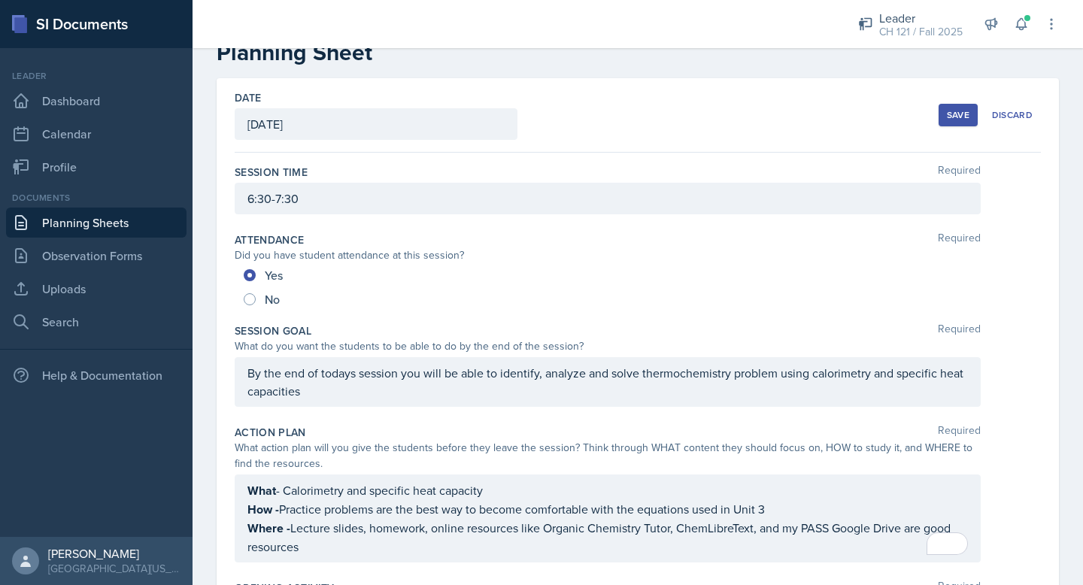
scroll to position [0, 0]
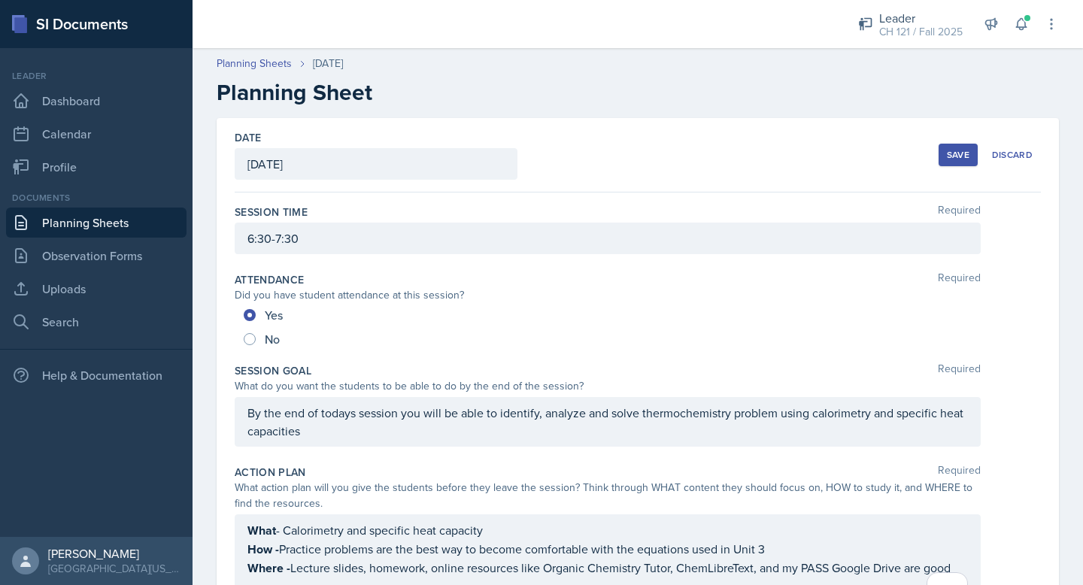
click at [961, 159] on div "Save" at bounding box center [958, 155] width 23 height 12
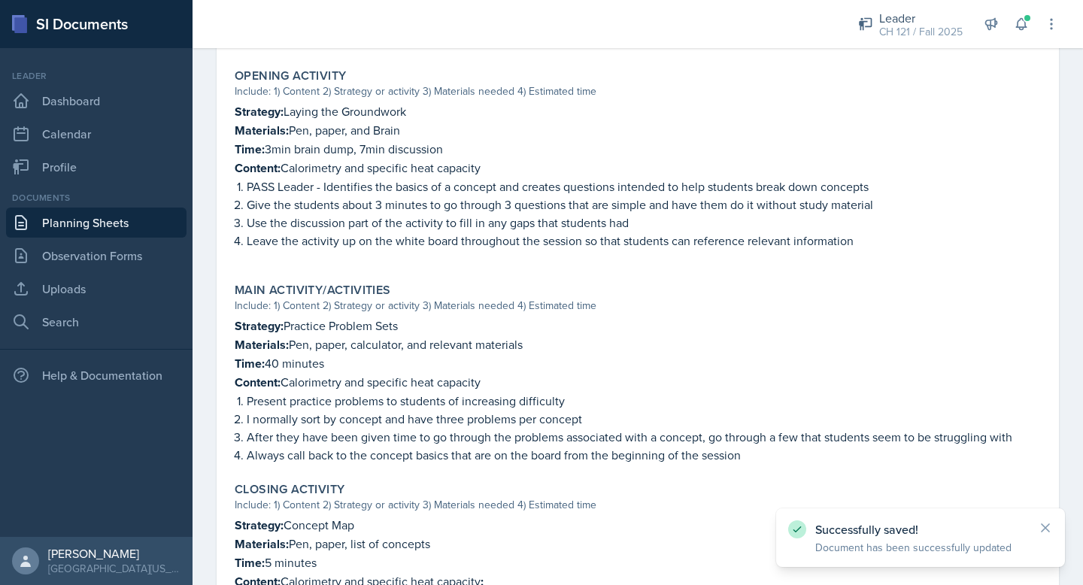
scroll to position [759, 0]
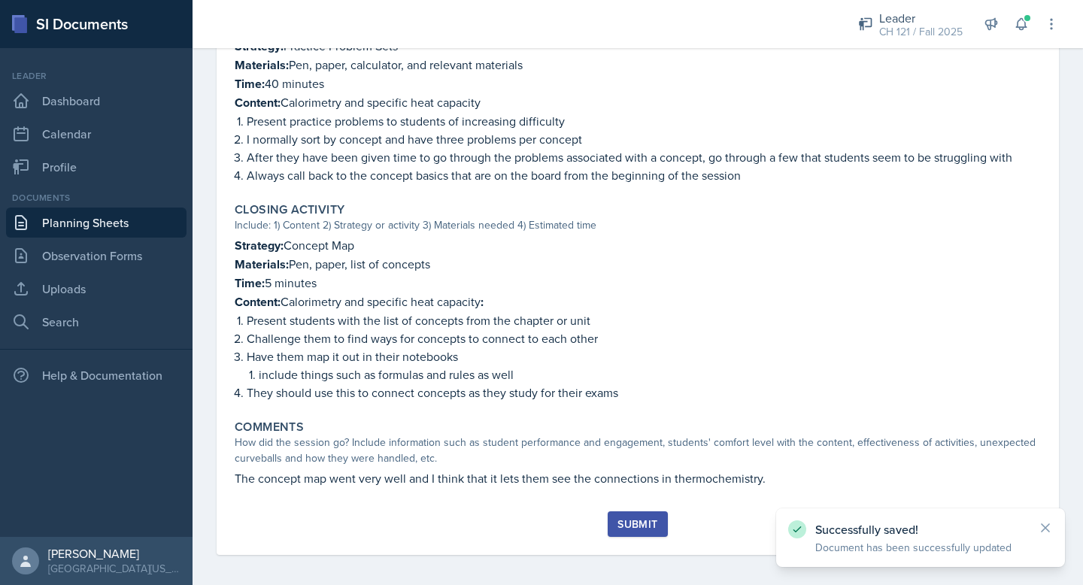
click at [653, 525] on button "Submit" at bounding box center [637, 524] width 59 height 26
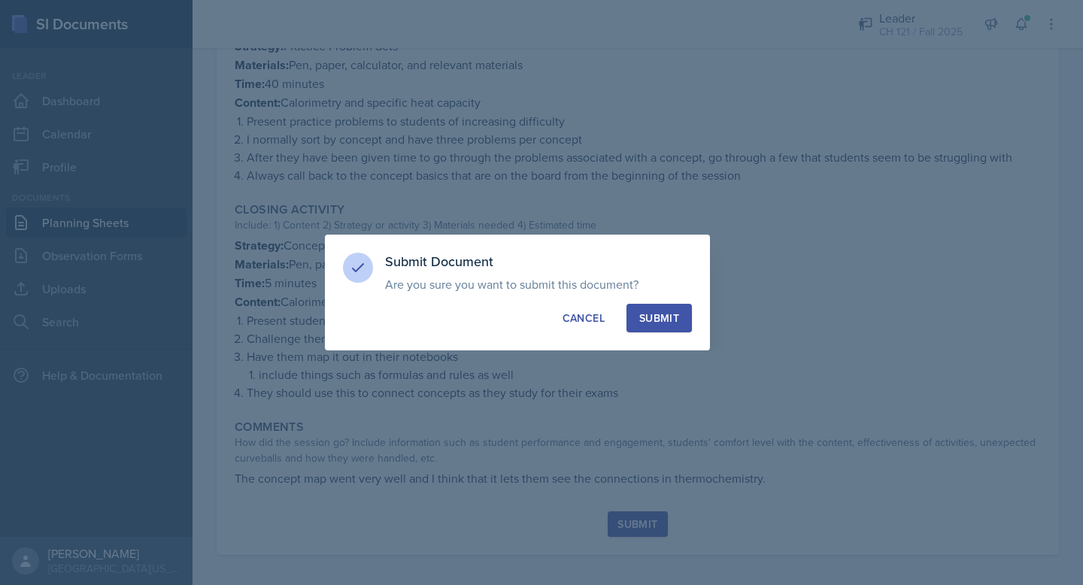
click at [672, 331] on button "Submit" at bounding box center [659, 318] width 65 height 29
radio input "true"
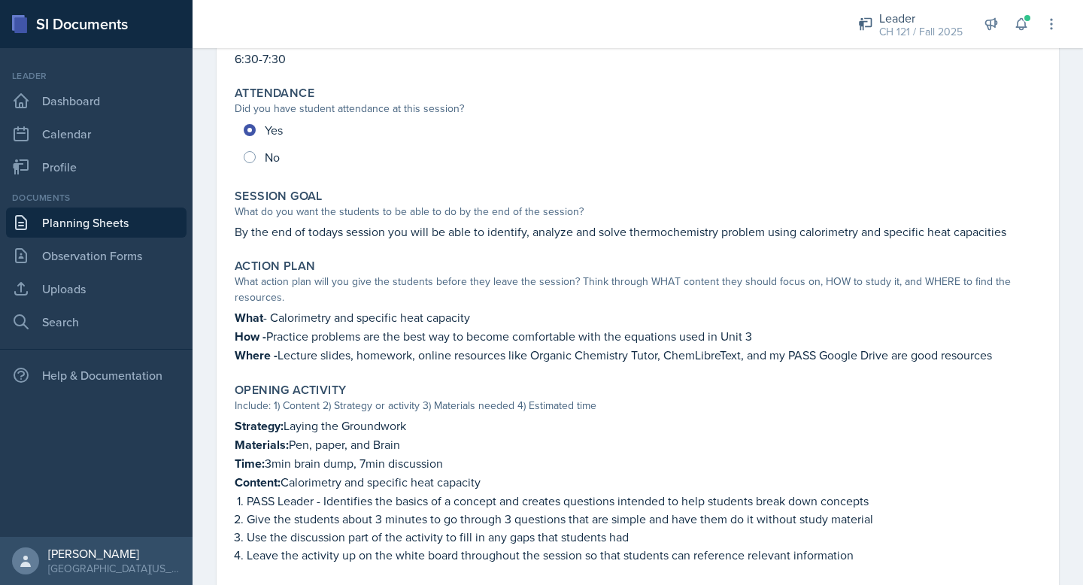
scroll to position [0, 0]
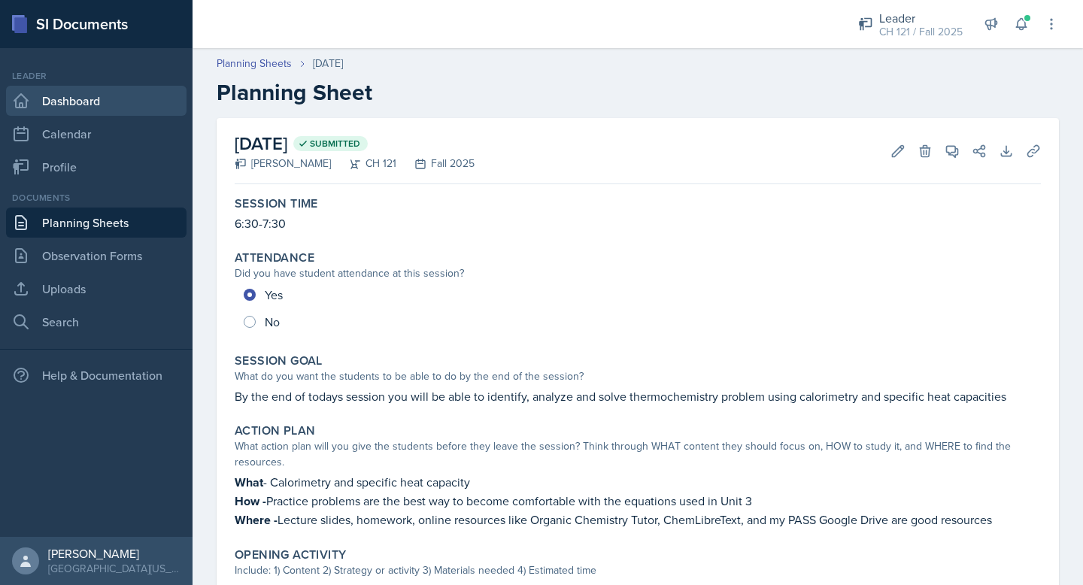
click at [55, 96] on link "Dashboard" at bounding box center [96, 101] width 181 height 30
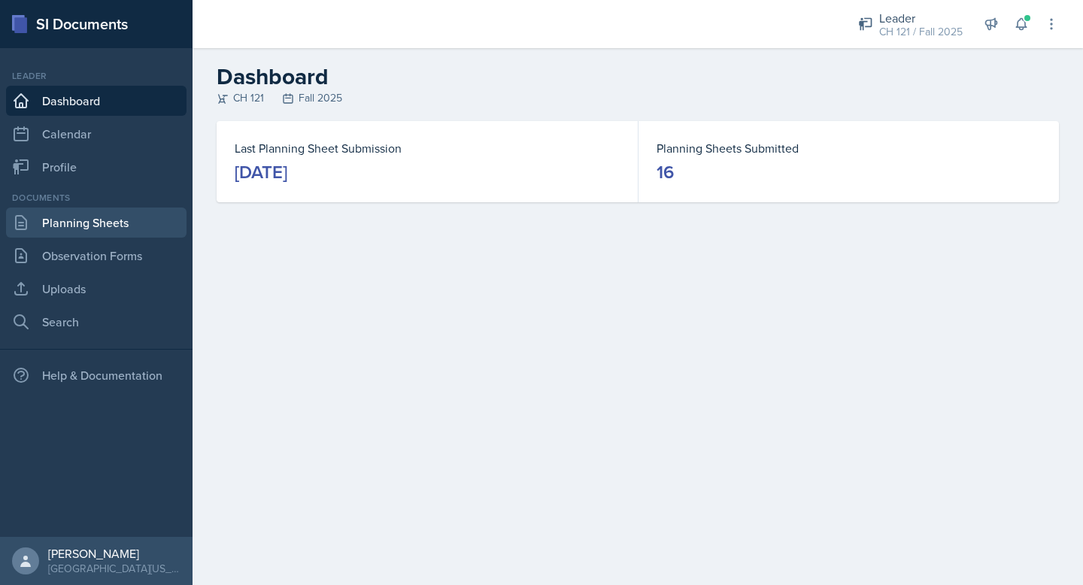
click at [74, 222] on link "Planning Sheets" at bounding box center [96, 223] width 181 height 30
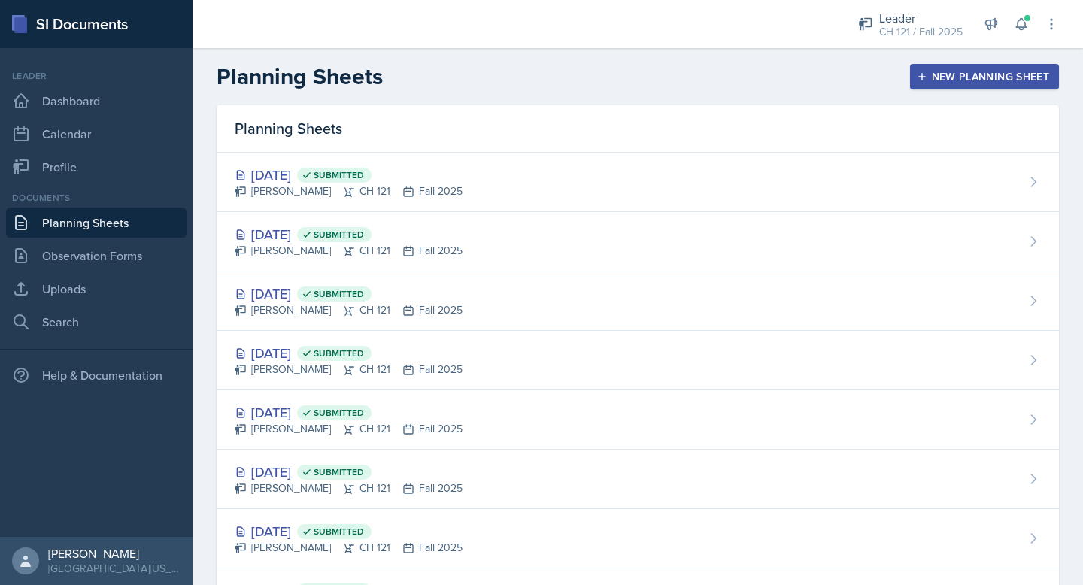
click at [933, 76] on div "New Planning Sheet" at bounding box center [984, 77] width 129 height 12
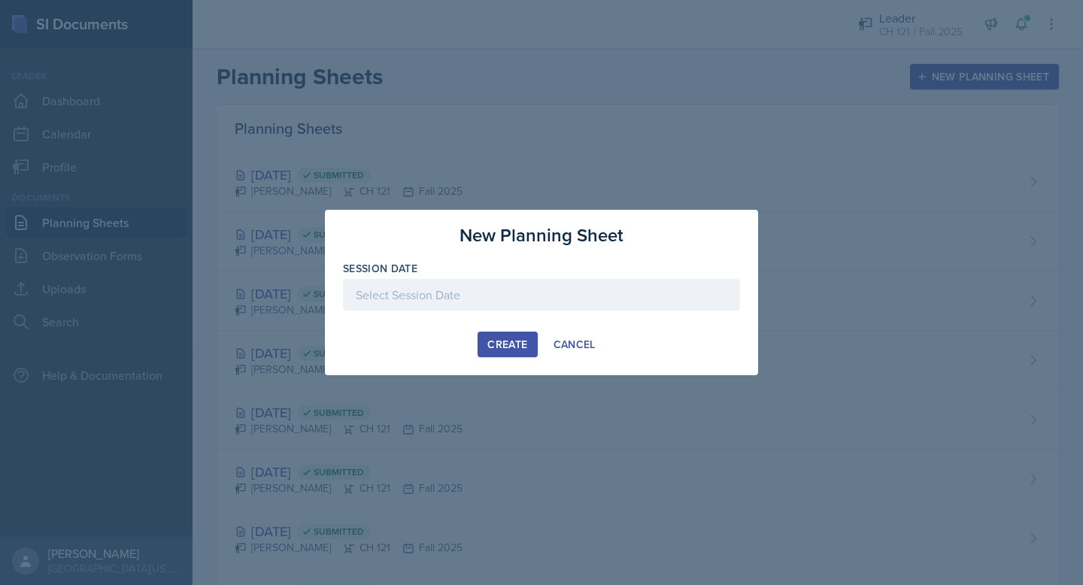
click at [562, 291] on div at bounding box center [541, 295] width 397 height 32
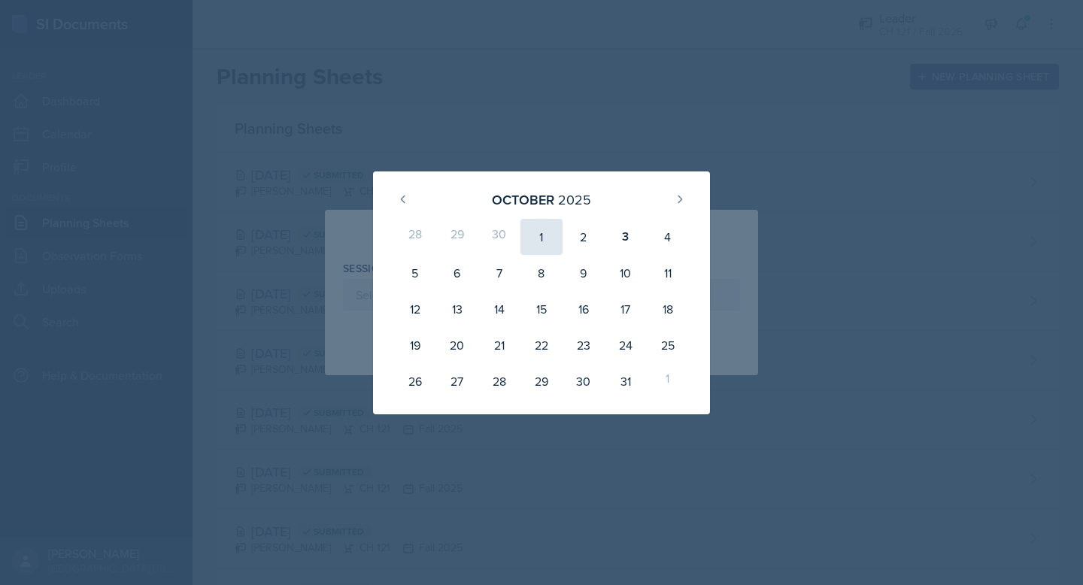
click at [537, 244] on div "1" at bounding box center [542, 237] width 42 height 36
type input "[DATE]"
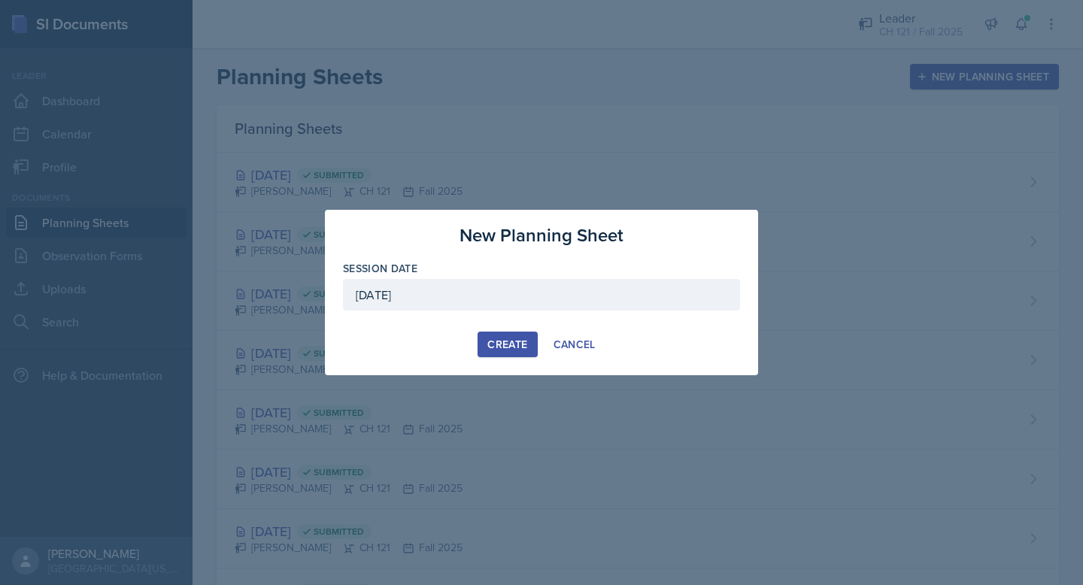
click at [511, 351] on div "Create" at bounding box center [507, 344] width 40 height 12
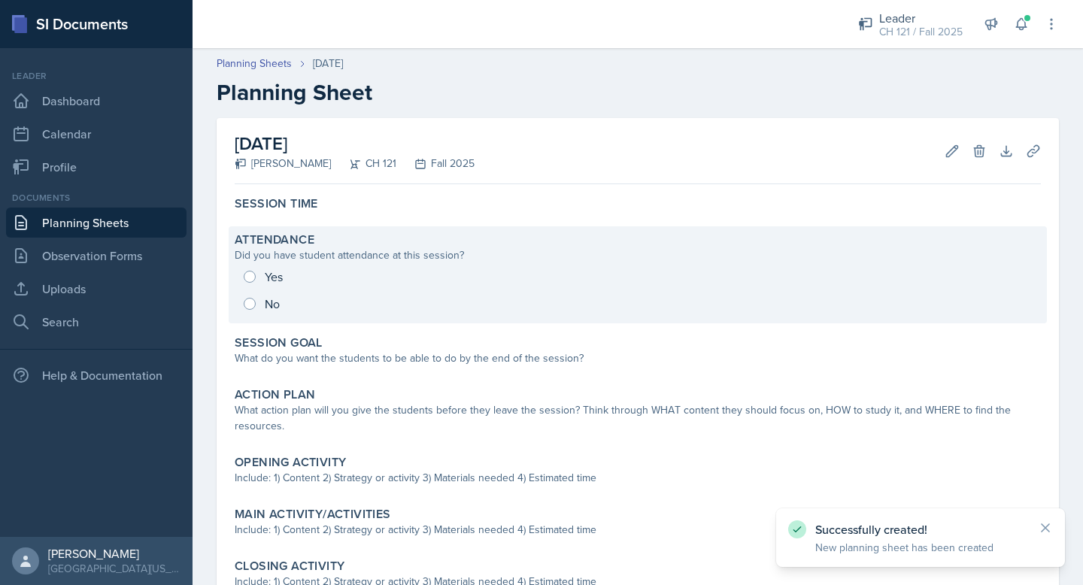
click at [248, 278] on div "Yes No" at bounding box center [638, 290] width 806 height 54
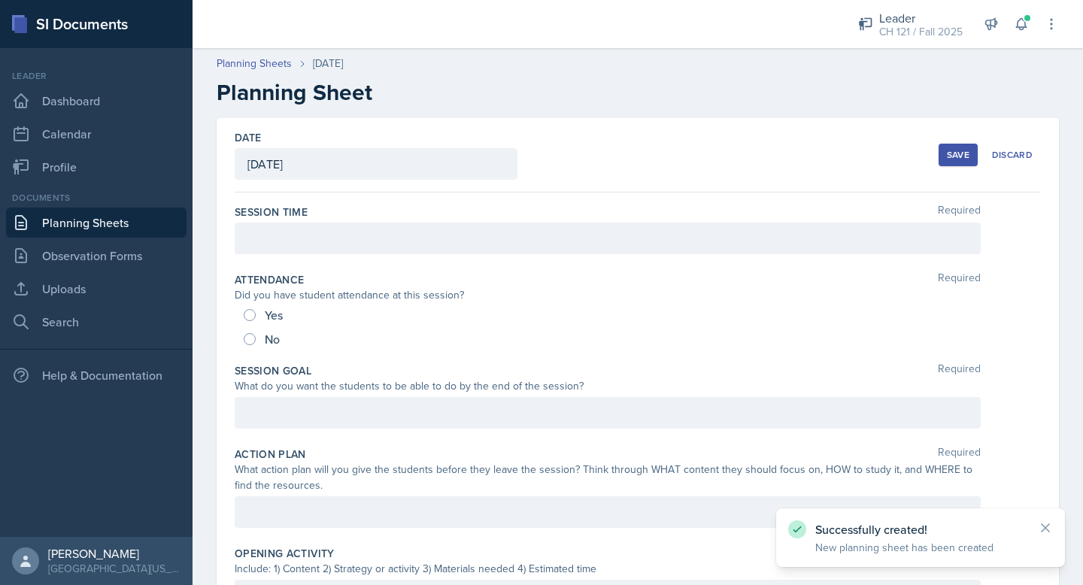
click at [409, 245] on div at bounding box center [608, 239] width 746 height 32
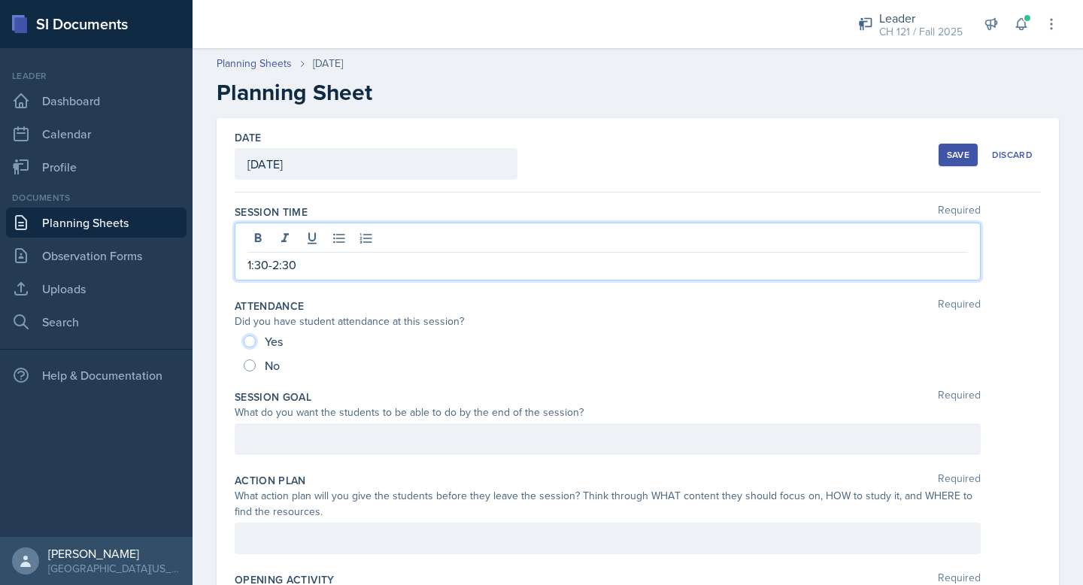
click at [250, 339] on input "Yes" at bounding box center [250, 341] width 12 height 12
radio input "true"
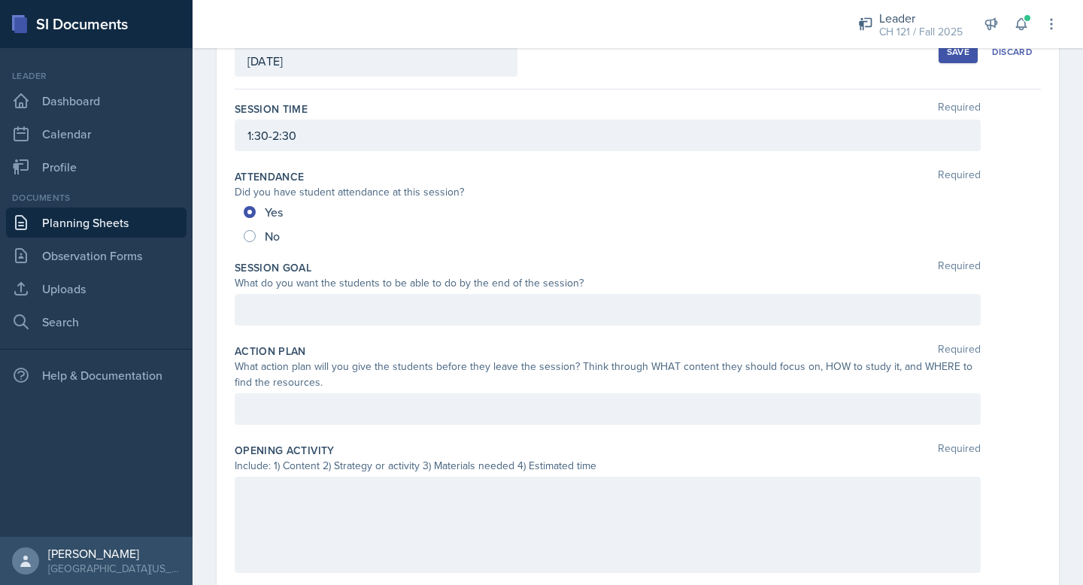
click at [368, 313] on p at bounding box center [607, 310] width 721 height 18
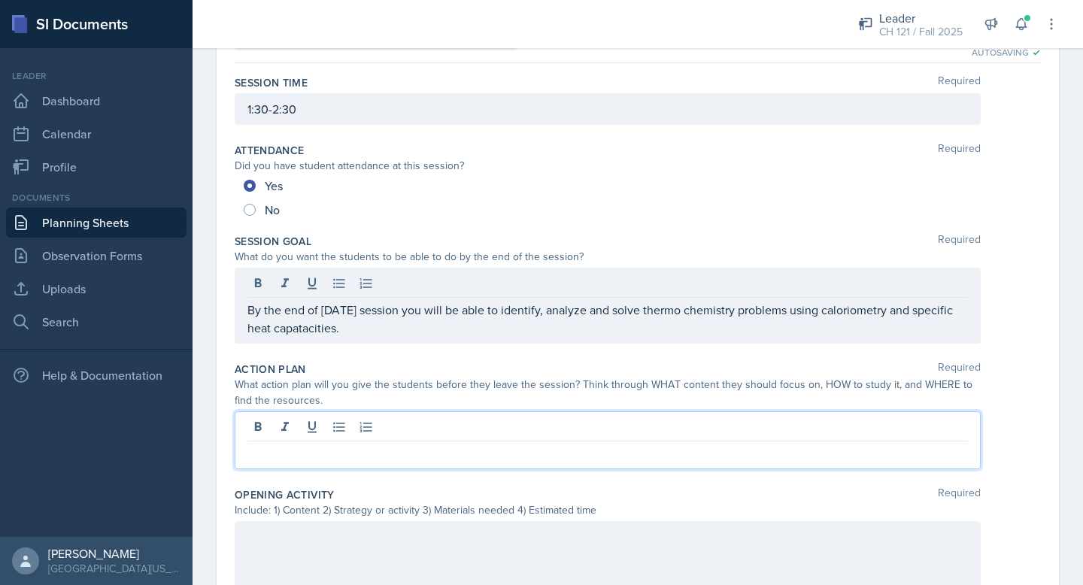
click at [323, 428] on div at bounding box center [608, 440] width 746 height 58
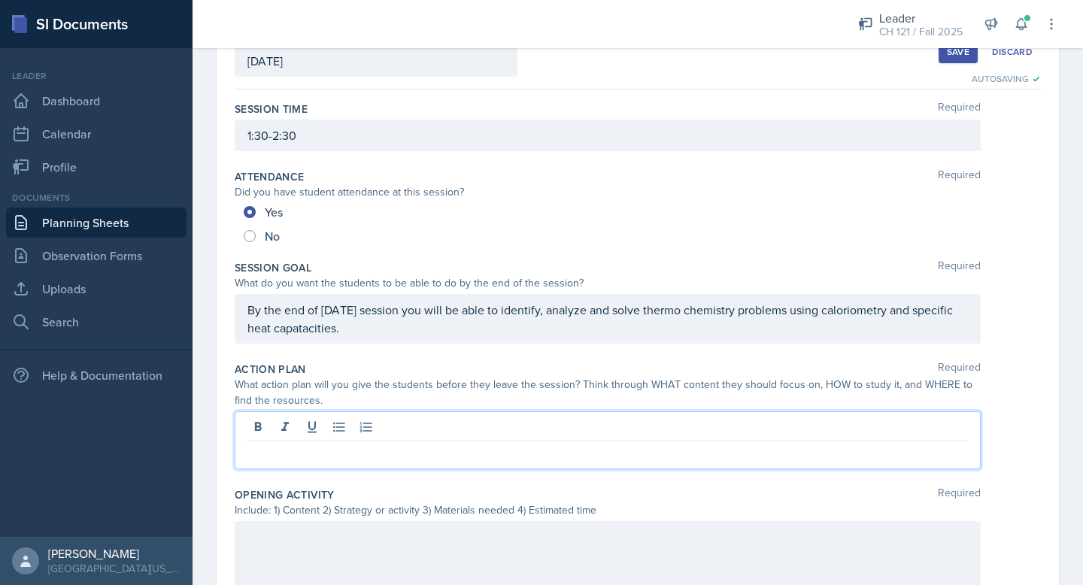
click at [317, 335] on p "By the end of [DATE] session you will be able to identify, analyze and solve th…" at bounding box center [607, 319] width 721 height 36
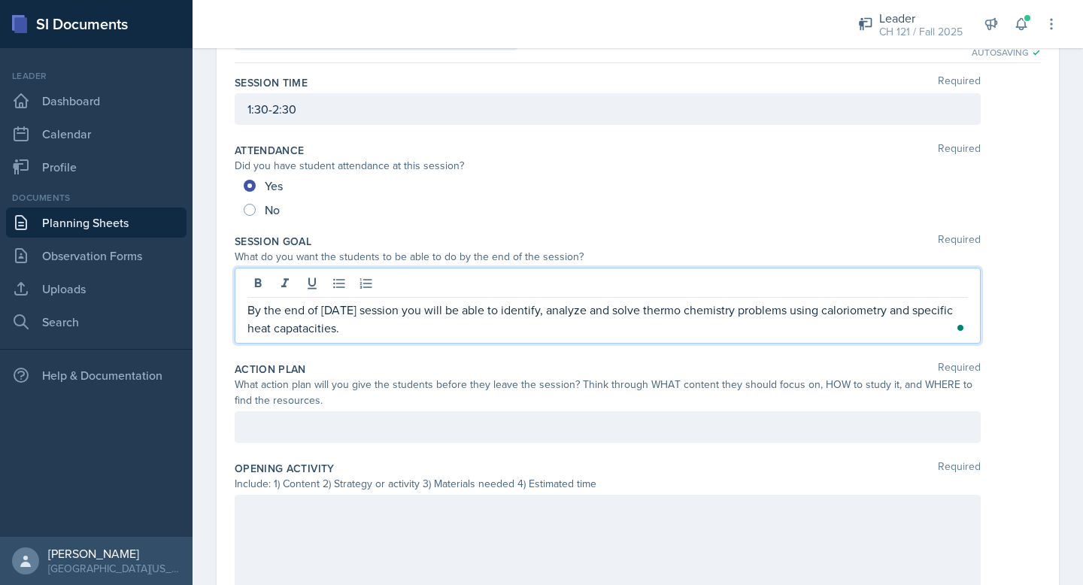
click at [317, 335] on p "By the end of [DATE] session you will be able to identify, analyze and solve th…" at bounding box center [607, 319] width 721 height 36
click at [286, 417] on div at bounding box center [608, 427] width 746 height 32
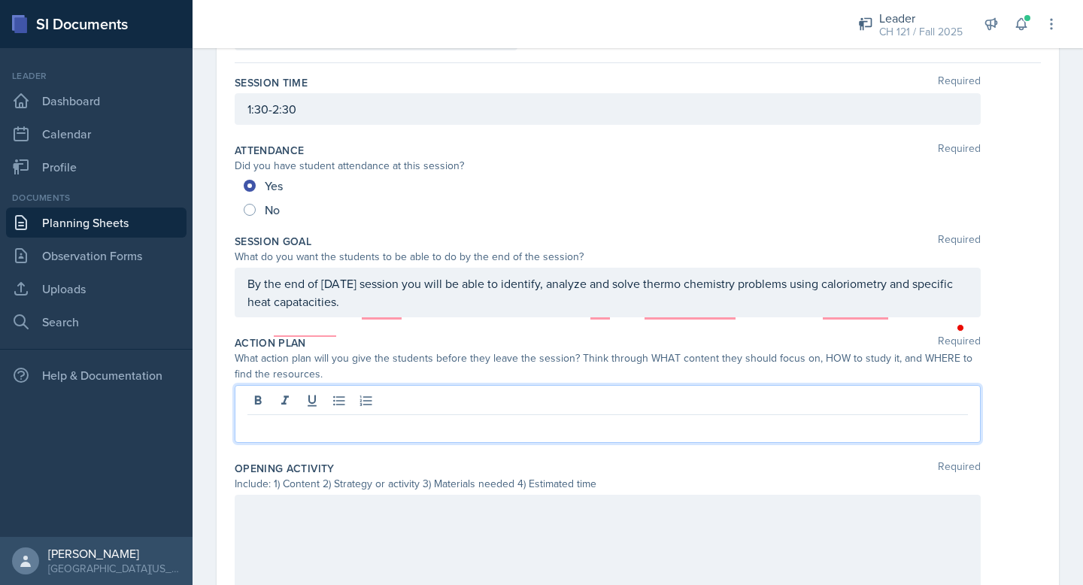
scroll to position [156, 0]
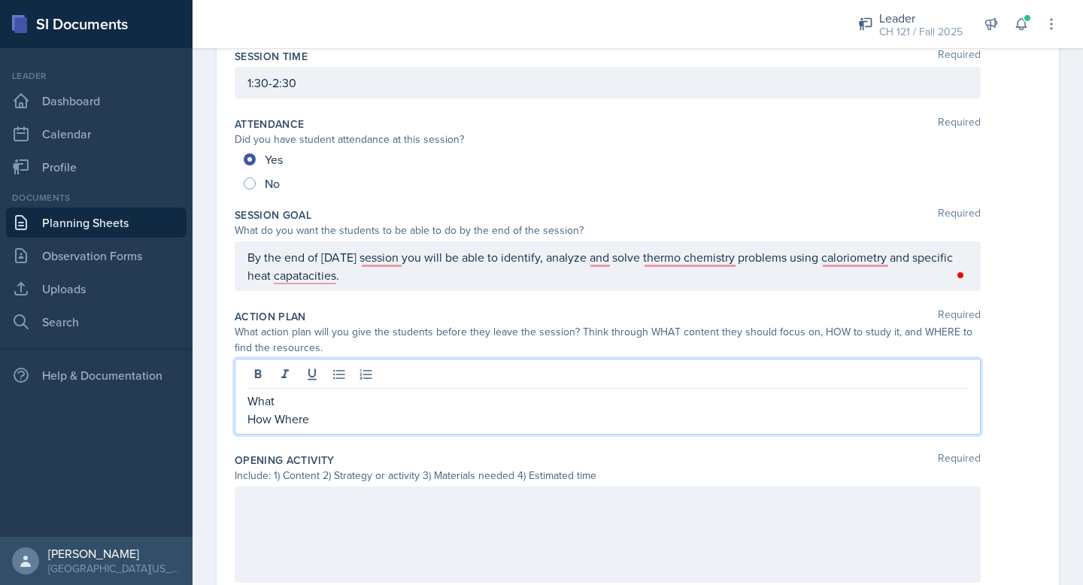
click at [274, 417] on p "How Where" at bounding box center [607, 419] width 721 height 18
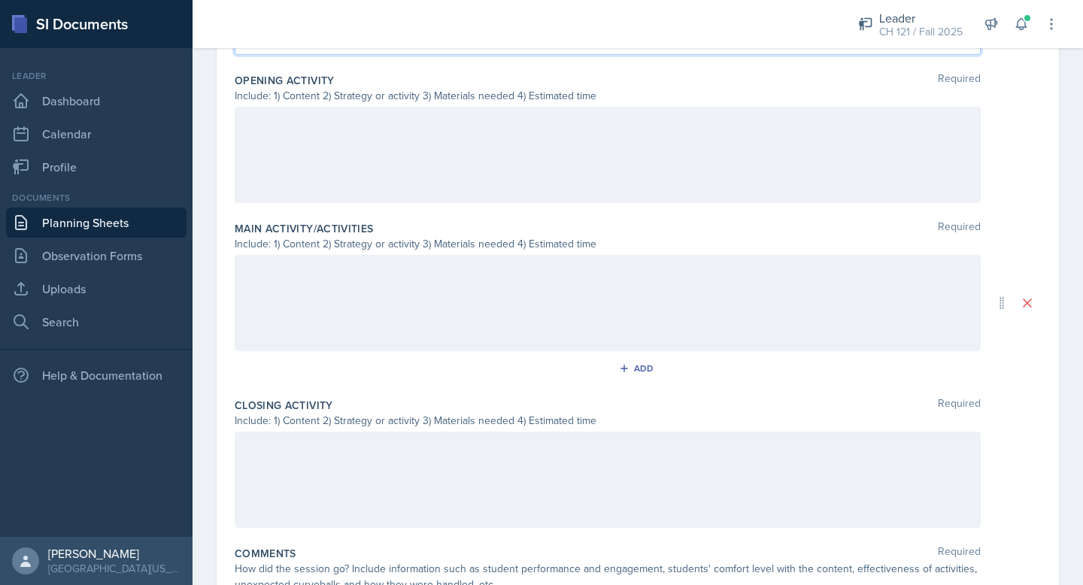
click at [287, 461] on div at bounding box center [608, 480] width 746 height 96
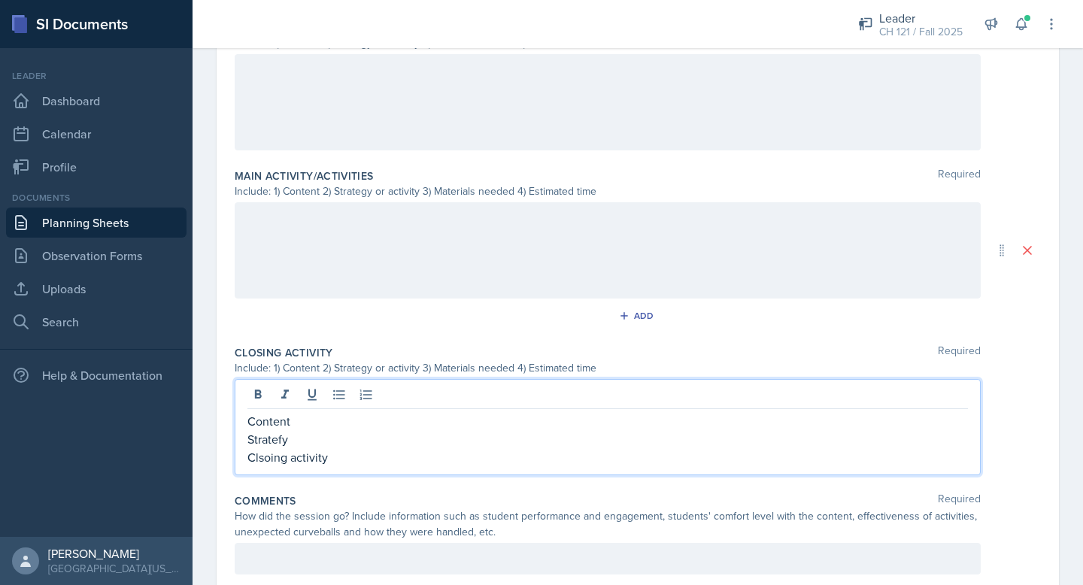
scroll to position [0, 0]
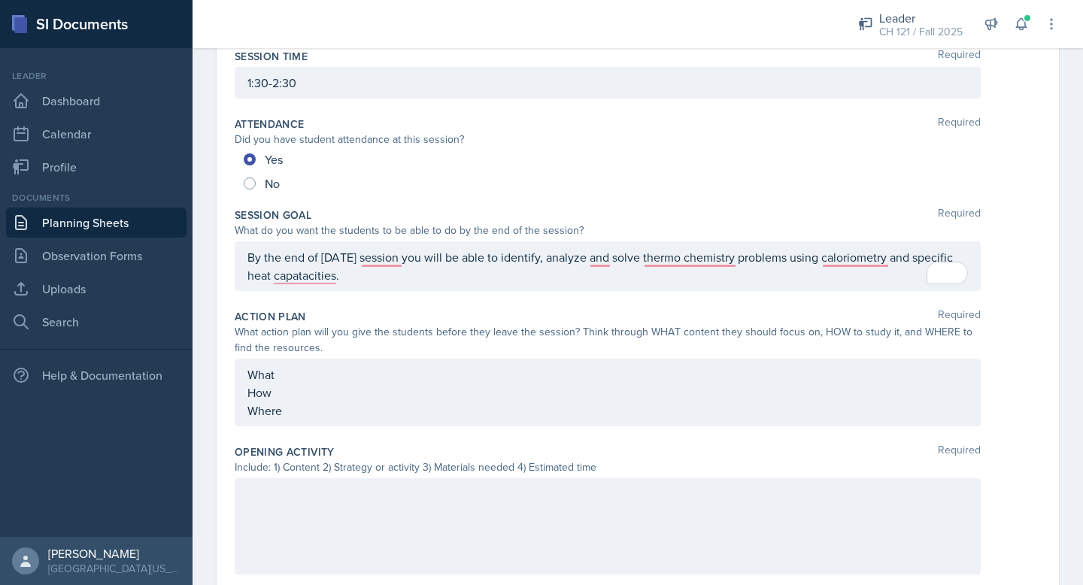
click at [309, 508] on div at bounding box center [608, 526] width 746 height 96
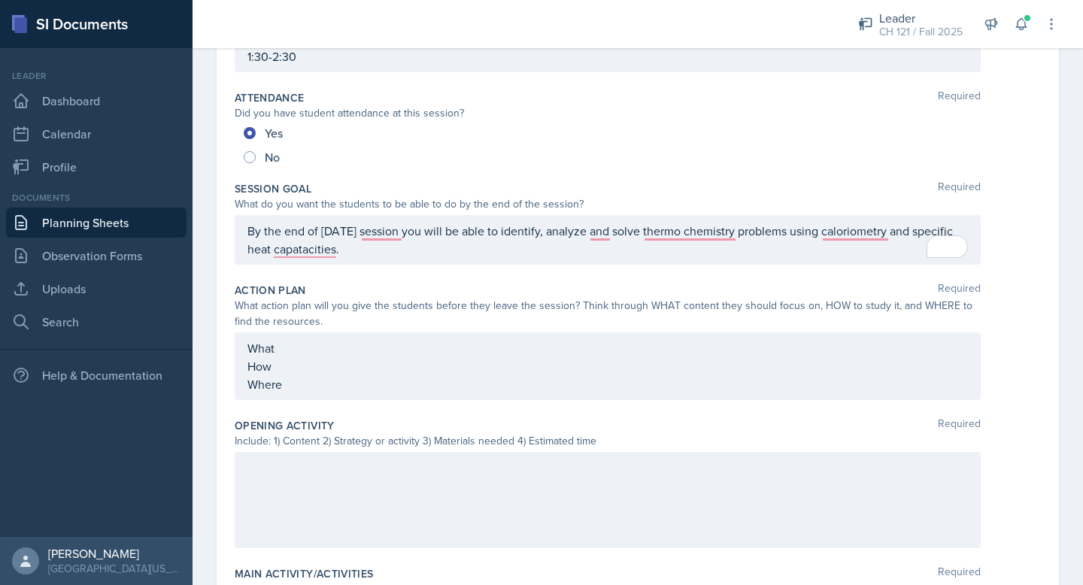
click at [309, 508] on div at bounding box center [608, 500] width 746 height 96
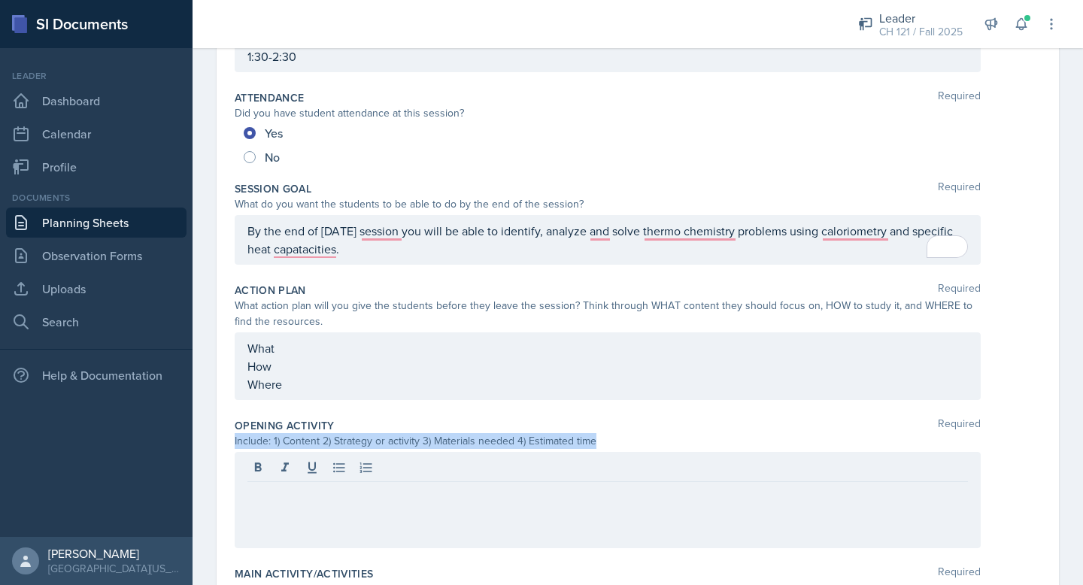
click at [309, 508] on div at bounding box center [608, 500] width 746 height 96
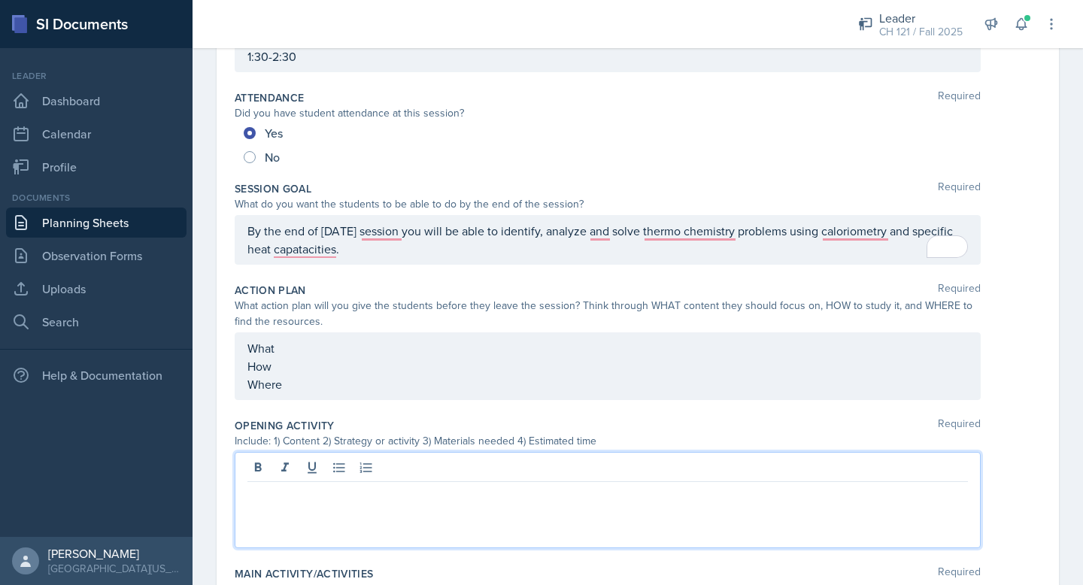
scroll to position [231, 0]
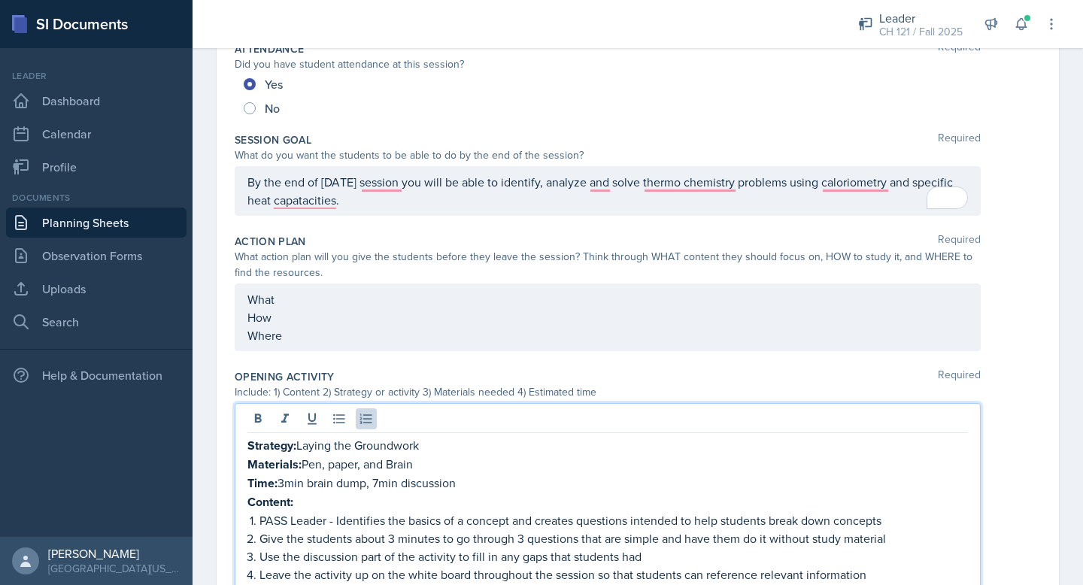
click at [278, 506] on strong "Content:" at bounding box center [270, 501] width 46 height 17
click at [317, 321] on p "How" at bounding box center [607, 317] width 721 height 18
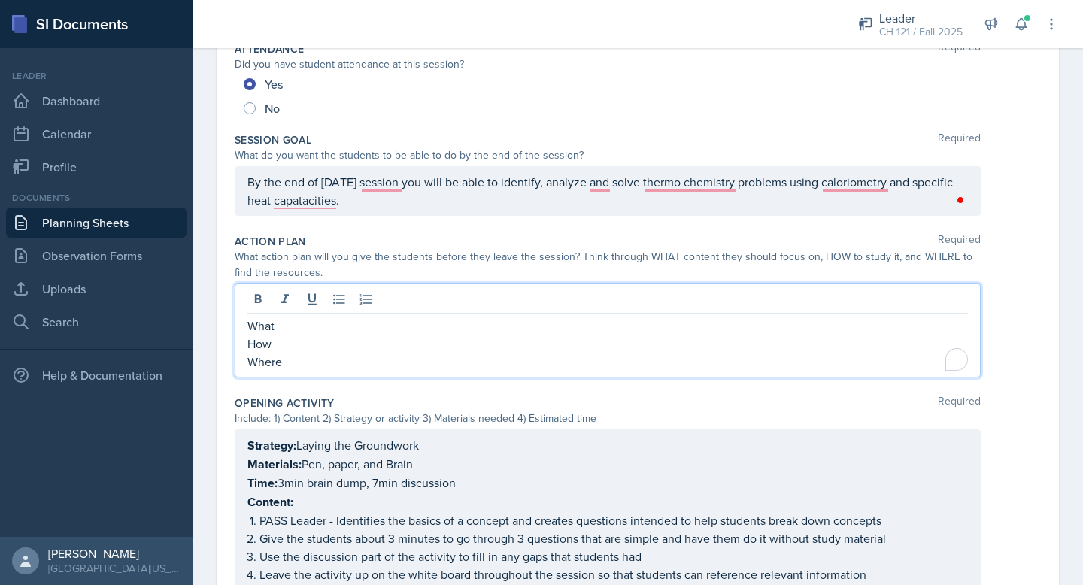
scroll to position [257, 0]
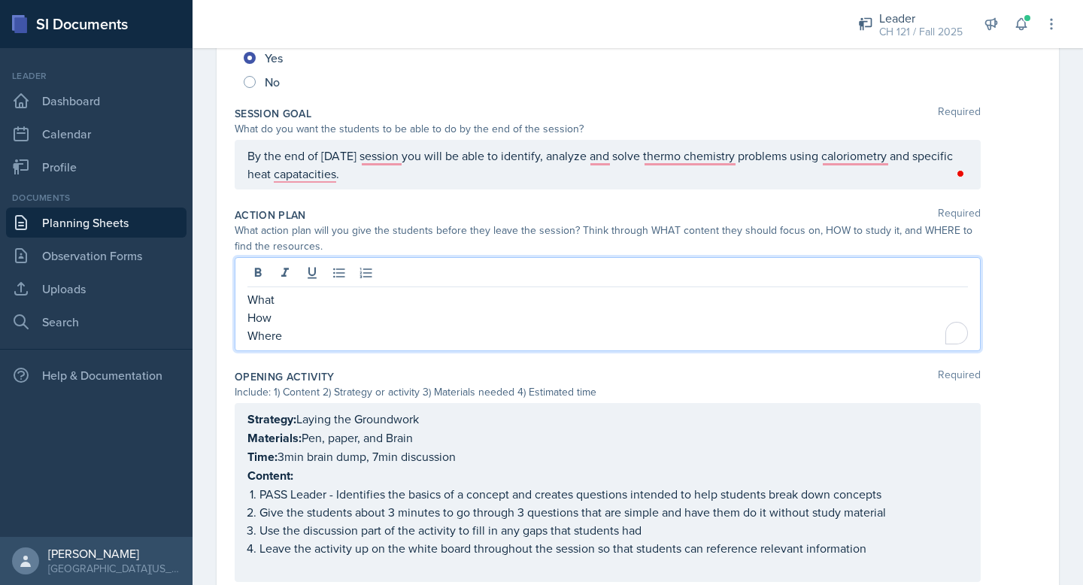
click at [317, 321] on p "How" at bounding box center [607, 317] width 721 height 18
click at [299, 351] on div "Action Plan Required What action plan will you give the students before they le…" at bounding box center [638, 283] width 806 height 162
click at [295, 311] on div "What How Where" at bounding box center [607, 317] width 721 height 54
drag, startPoint x: 291, startPoint y: 333, endPoint x: 244, endPoint y: 299, distance: 58.7
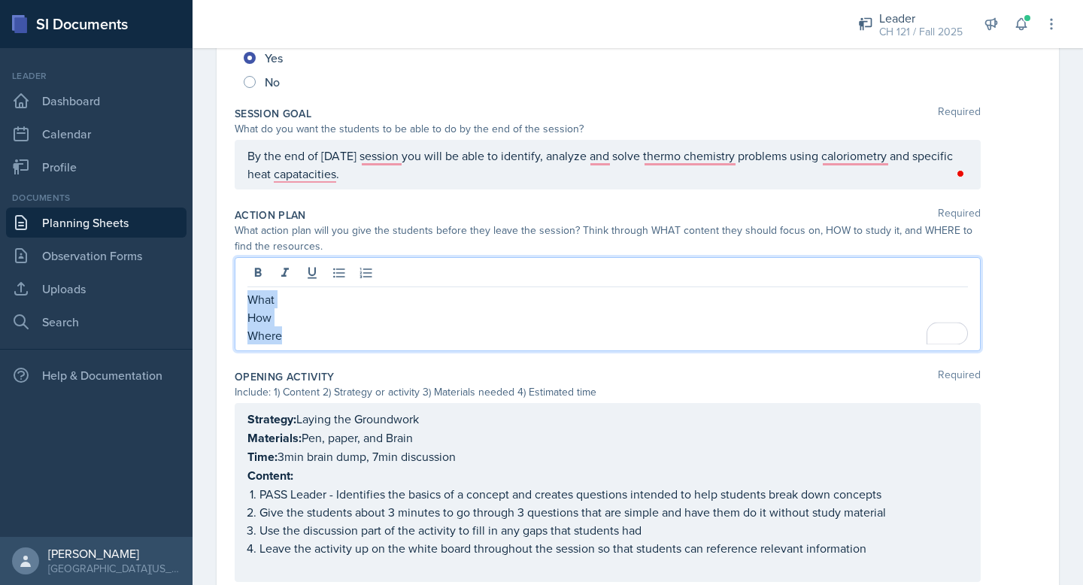
click at [244, 299] on div "What How Where" at bounding box center [608, 304] width 746 height 94
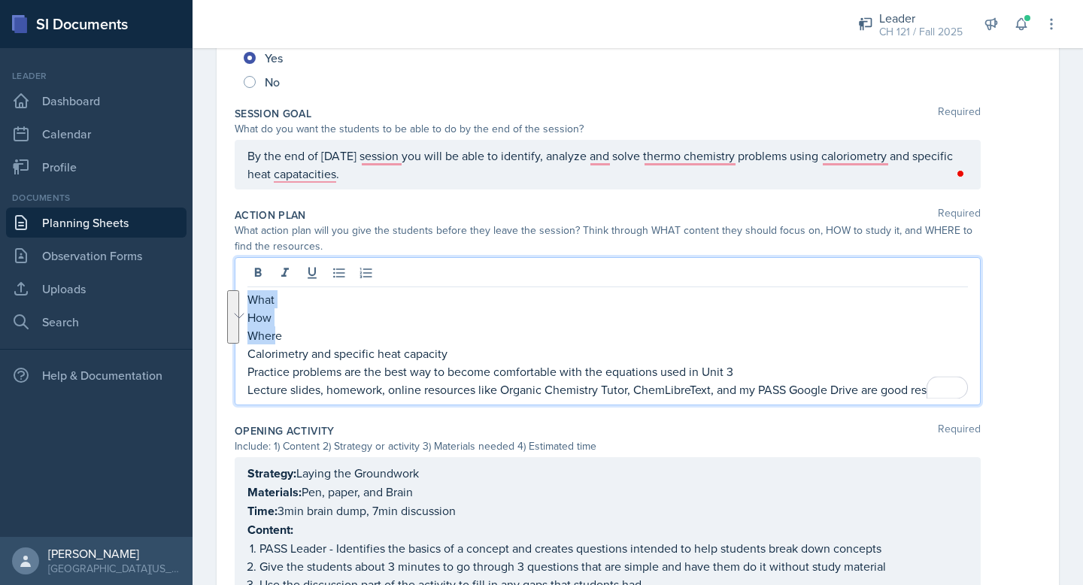
drag, startPoint x: 275, startPoint y: 336, endPoint x: 239, endPoint y: 305, distance: 47.5
click at [235, 305] on main "Planning Sheets [DATE] Planning Sheet Date [DATE] [DATE] 28 29 30 1 2 3 4 5 6 7…" at bounding box center [638, 316] width 891 height 537
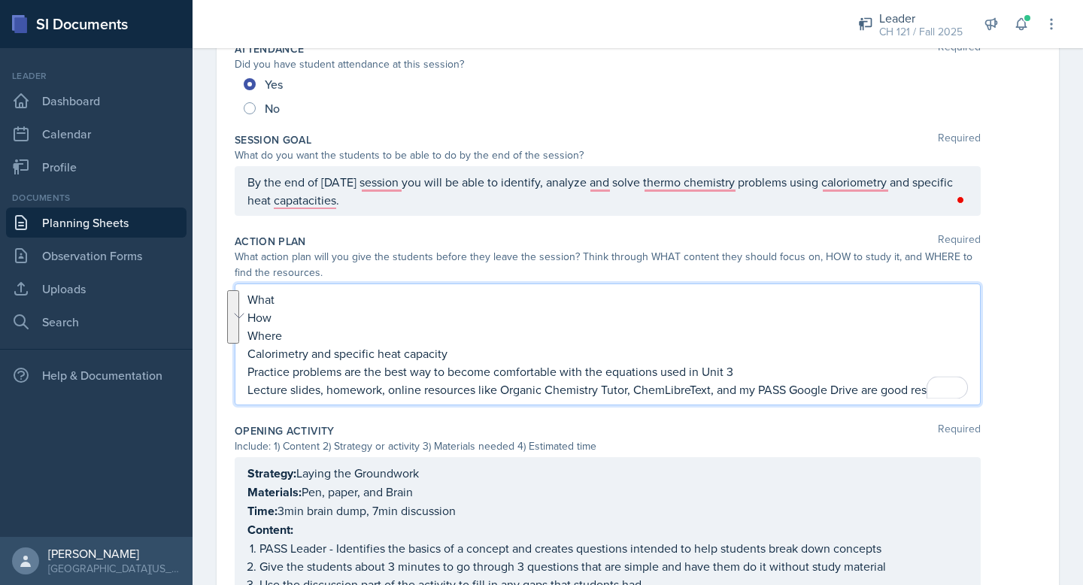
click at [290, 335] on p "Where" at bounding box center [607, 335] width 721 height 18
drag, startPoint x: 287, startPoint y: 335, endPoint x: 250, endPoint y: 303, distance: 49.1
click at [250, 303] on div "What How Where Calorimetry and specific heat capacity Practice problems are the…" at bounding box center [607, 344] width 721 height 108
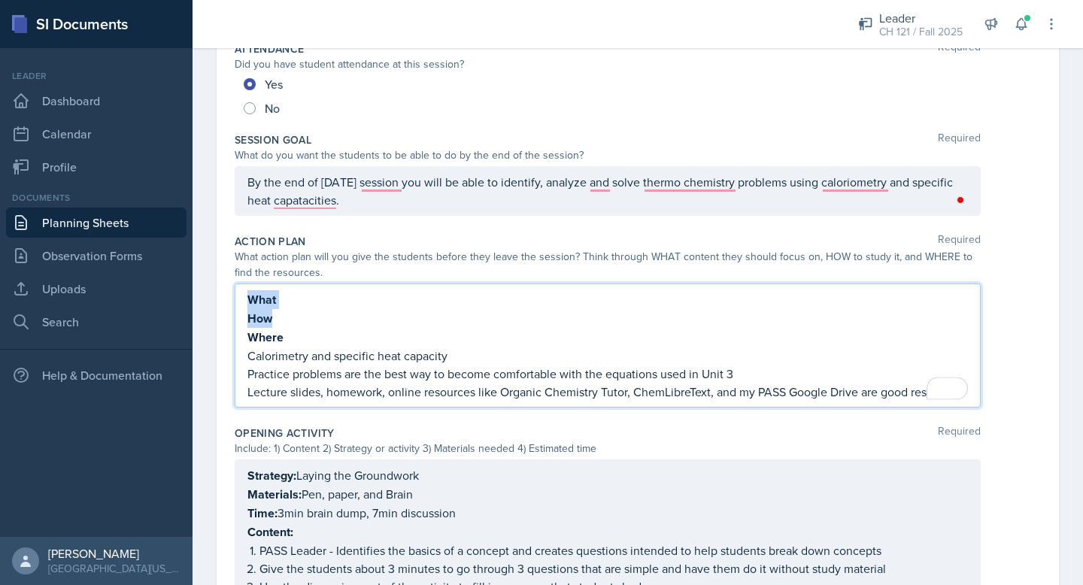
click at [296, 302] on p "What" at bounding box center [607, 299] width 721 height 19
click at [296, 357] on p "Calorimetry and specific heat capacity" at bounding box center [607, 356] width 721 height 18
copy p "Calorimetry and specific heat capacity"
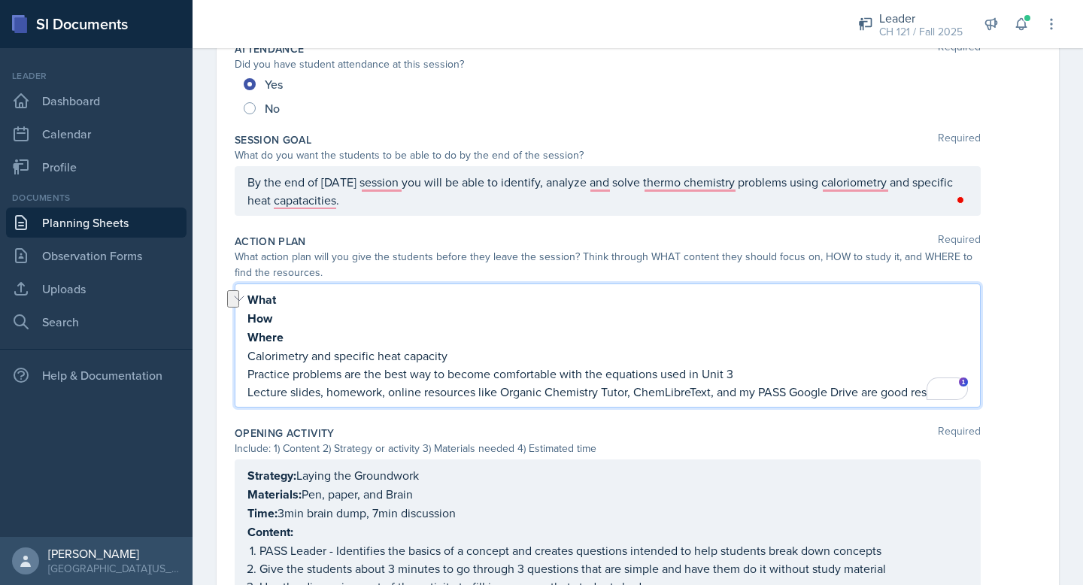
click at [291, 294] on p "What" at bounding box center [607, 299] width 721 height 19
click at [268, 376] on p "Practice problems are the best way to become comfortable with the equations use…" at bounding box center [607, 374] width 721 height 18
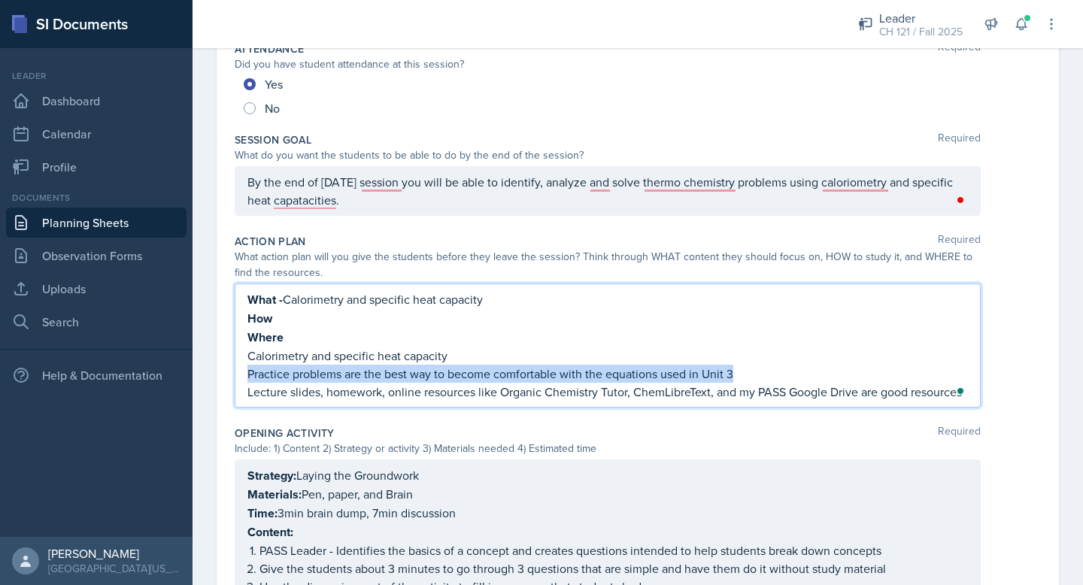
copy p "Practice problems are the best way to become comfortable with the equations use…"
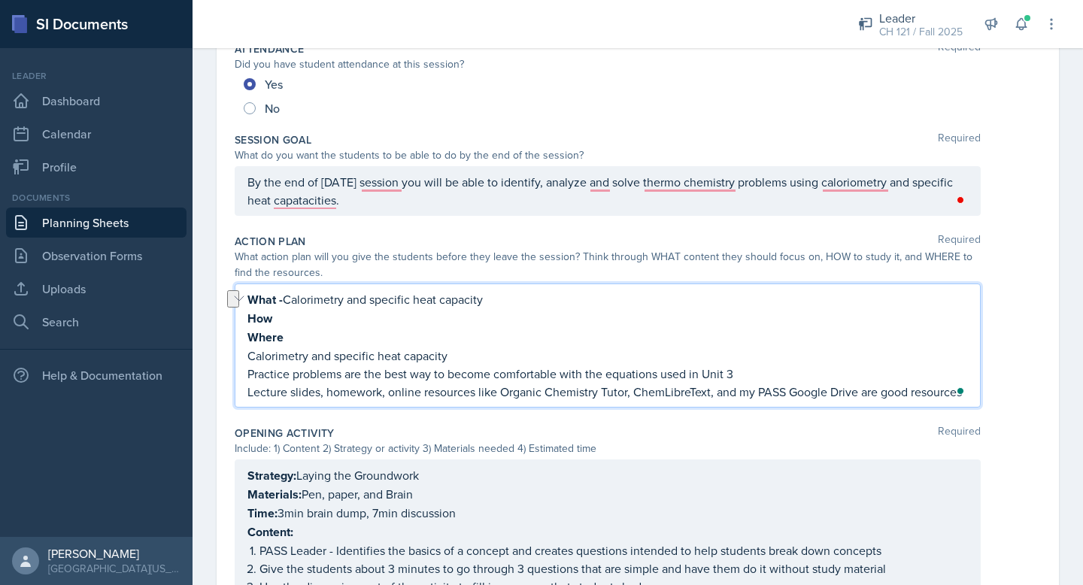
click at [287, 320] on p "How" at bounding box center [607, 318] width 721 height 19
click at [282, 312] on p "How - Practice problems are the best way to become comfortable with the equatio…" at bounding box center [607, 318] width 721 height 19
click at [322, 390] on p "Lecture slides, homework, online resources like Organic Chemistry Tutor, ChemLi…" at bounding box center [607, 392] width 721 height 18
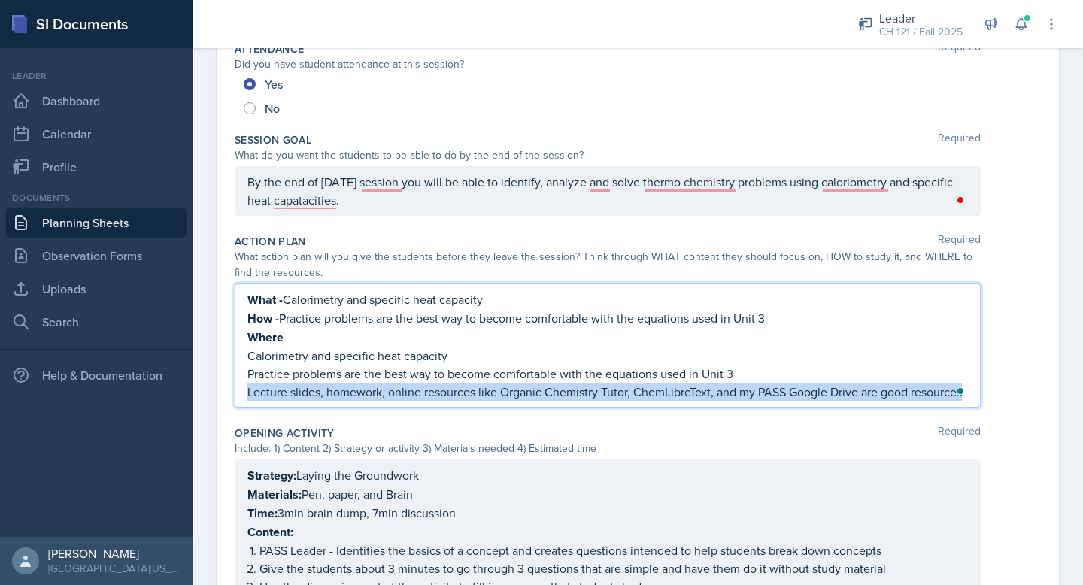
click at [322, 390] on p "Lecture slides, homework, online resources like Organic Chemistry Tutor, ChemLi…" at bounding box center [607, 392] width 721 height 18
copy p "Lecture slides, homework, online resources like Organic Chemistry Tutor, ChemLi…"
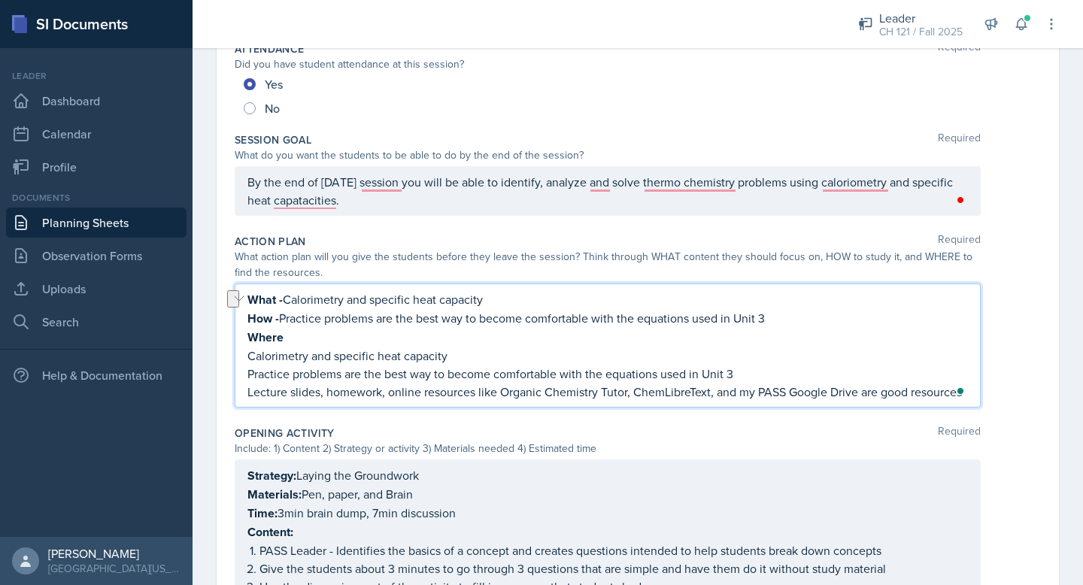
click at [312, 335] on p "Where" at bounding box center [607, 337] width 721 height 19
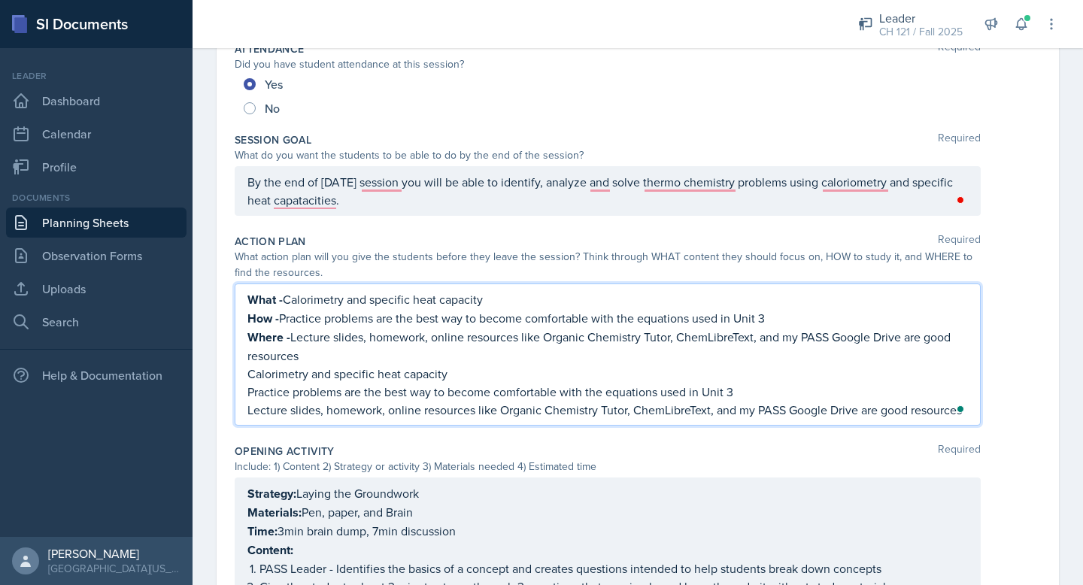
click at [788, 417] on div "What - Calorimetry and specific heat capacity How - Practice problems are the b…" at bounding box center [608, 355] width 746 height 142
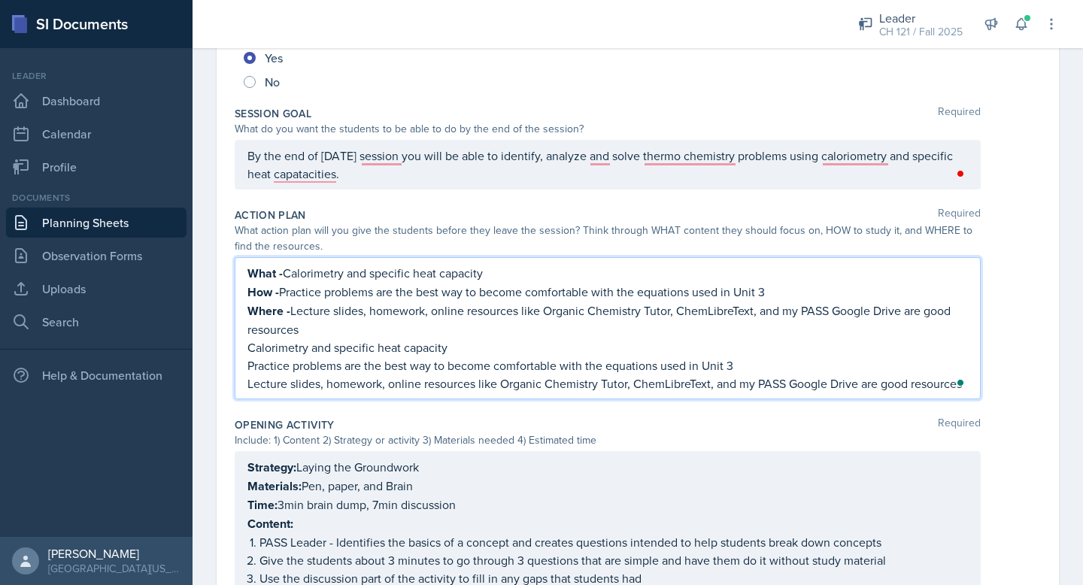
click at [788, 399] on div "What - Calorimetry and specific heat capacity How - Practice problems are the b…" at bounding box center [608, 328] width 746 height 142
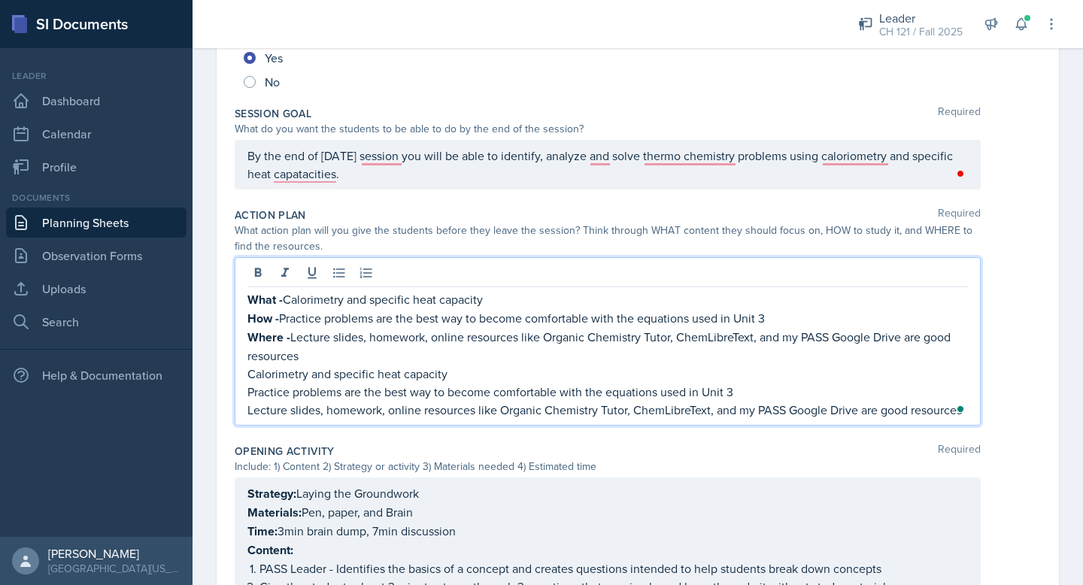
click at [788, 417] on div "What - Calorimetry and specific heat capacity How - Practice problems are the b…" at bounding box center [608, 341] width 746 height 168
click at [790, 402] on p "Lecture slides, homework, online resources like Organic Chemistry Tutor, ChemLi…" at bounding box center [607, 410] width 721 height 18
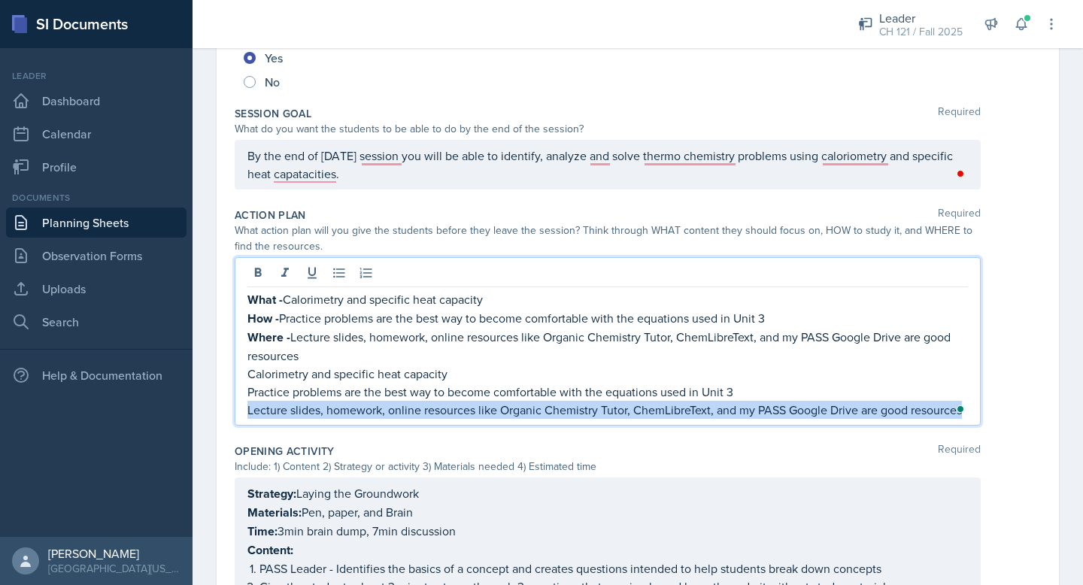
click at [790, 402] on p "Lecture slides, homework, online resources like Organic Chemistry Tutor, ChemLi…" at bounding box center [607, 410] width 721 height 18
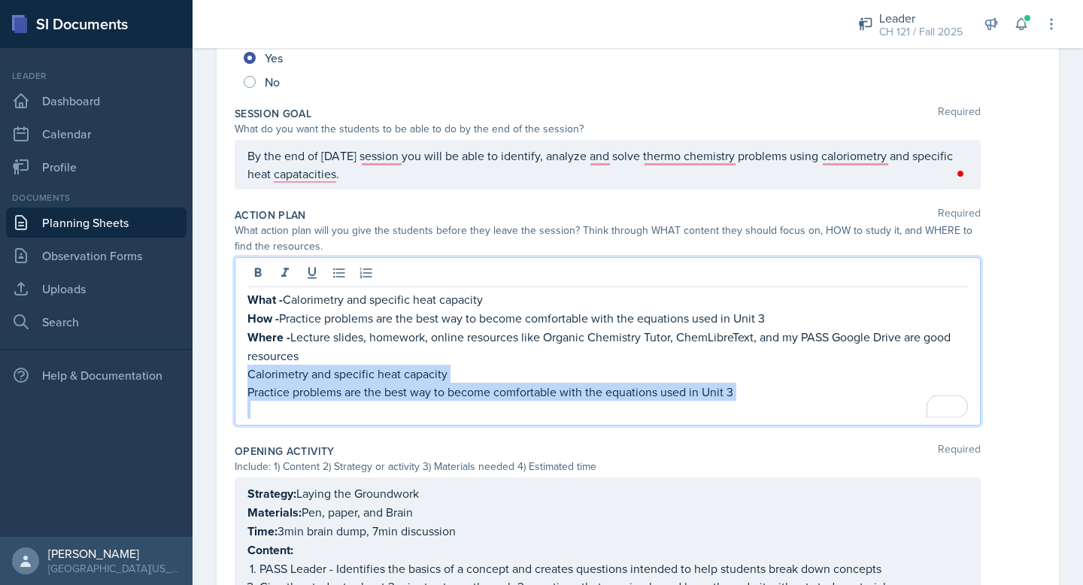
drag, startPoint x: 687, startPoint y: 415, endPoint x: 241, endPoint y: 372, distance: 448.1
click at [240, 372] on div "What - Calorimetry and specific heat capacity How - Practice problems are the b…" at bounding box center [608, 341] width 746 height 168
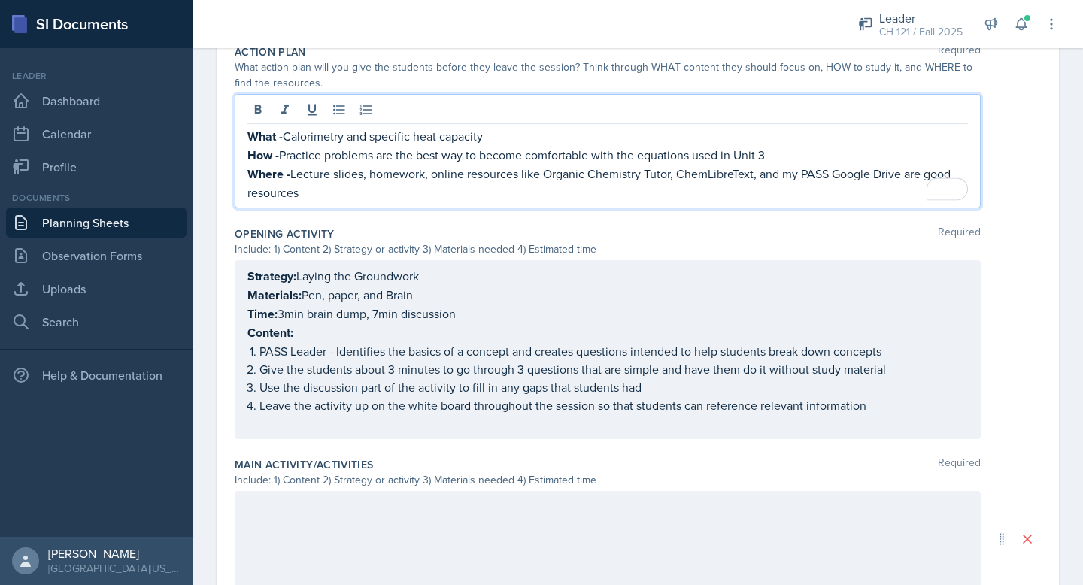
click at [299, 335] on p "Content:" at bounding box center [607, 332] width 721 height 19
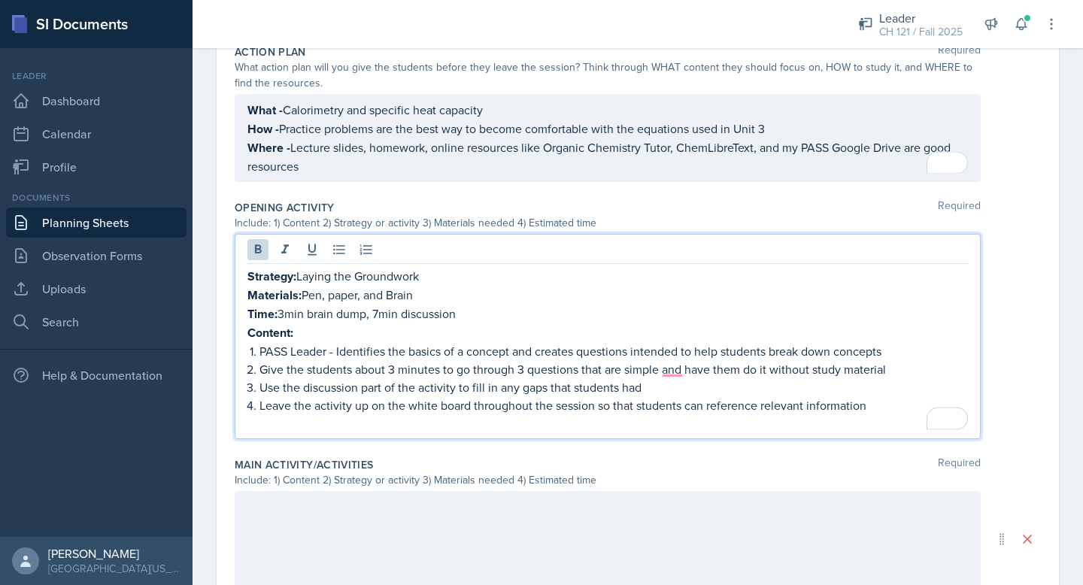
click at [338, 105] on p "What - Calorimetry and specific heat capacity" at bounding box center [607, 110] width 721 height 19
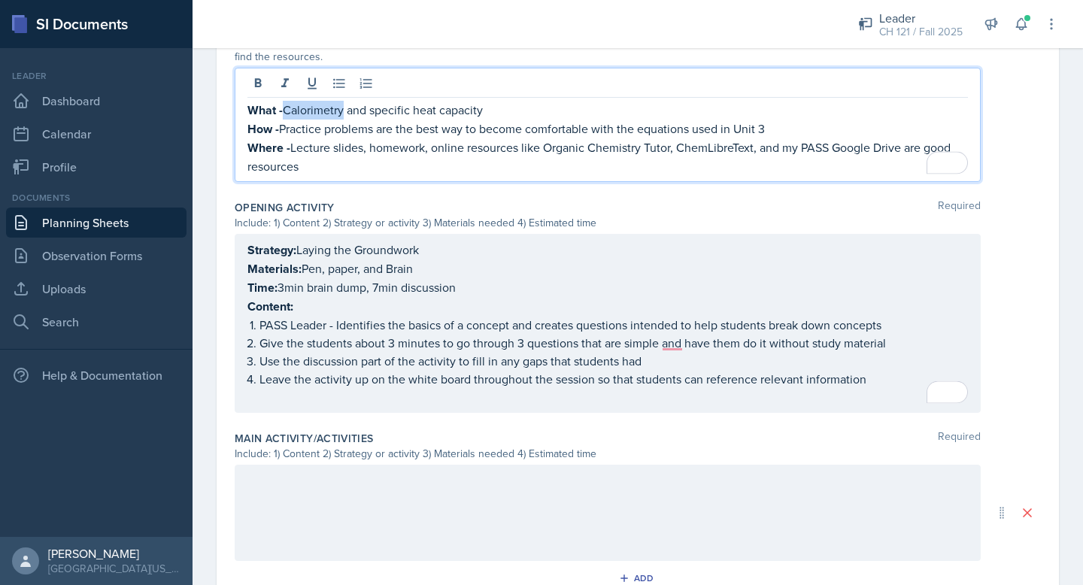
click at [338, 105] on p "What - Calorimetry and specific heat capacity" at bounding box center [607, 110] width 721 height 19
copy p "What - Calorimetry and specific heat capacity"
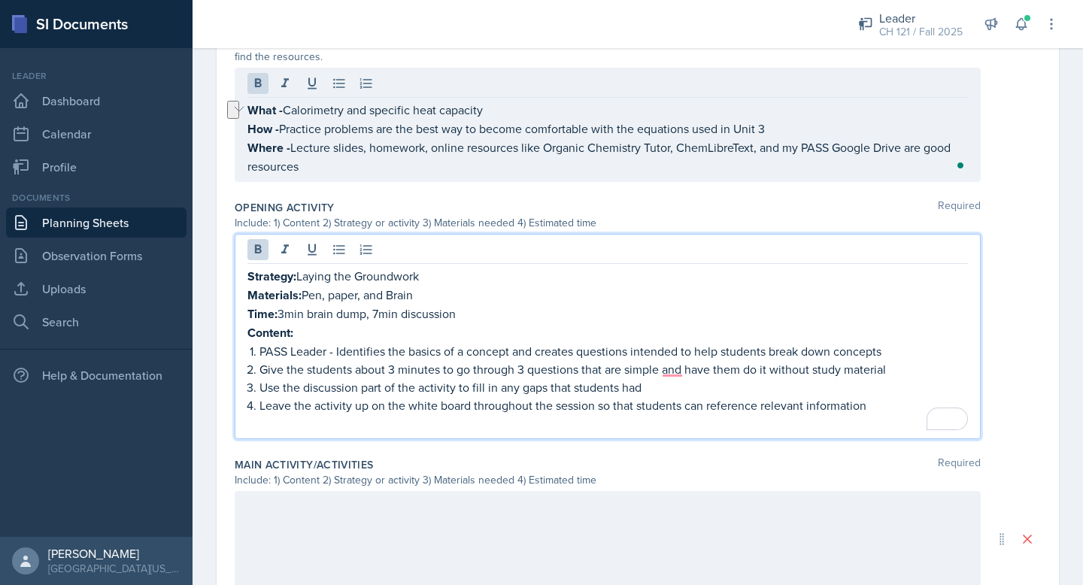
click at [284, 310] on div "Strategy: Laying the Groundwork Materials: Pen, paper, and Brain Time: 3min bra…" at bounding box center [607, 349] width 721 height 165
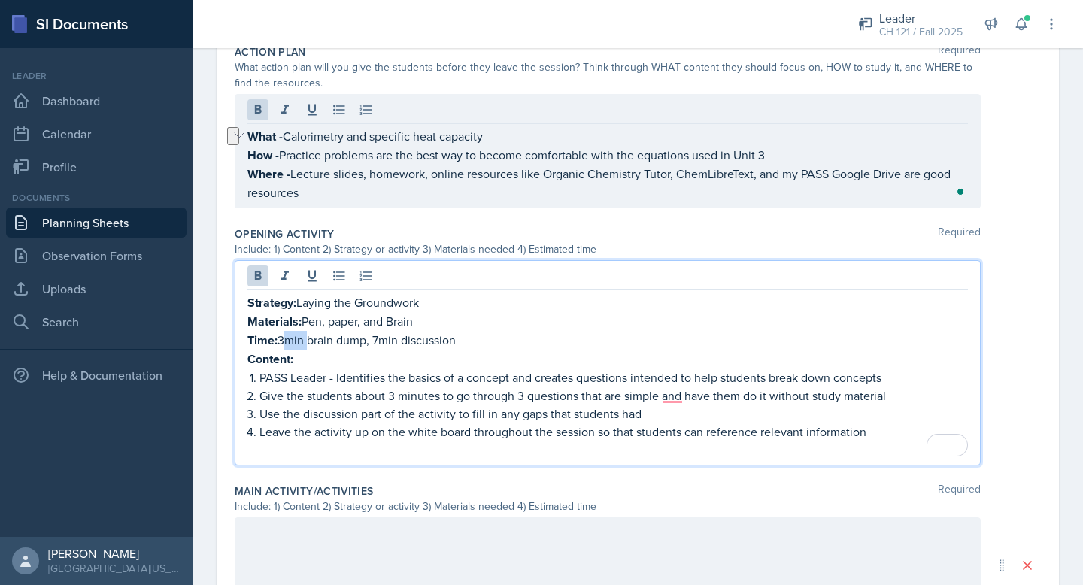
click at [284, 331] on p "Time: 3min brain dump, 7min discussion" at bounding box center [607, 340] width 721 height 19
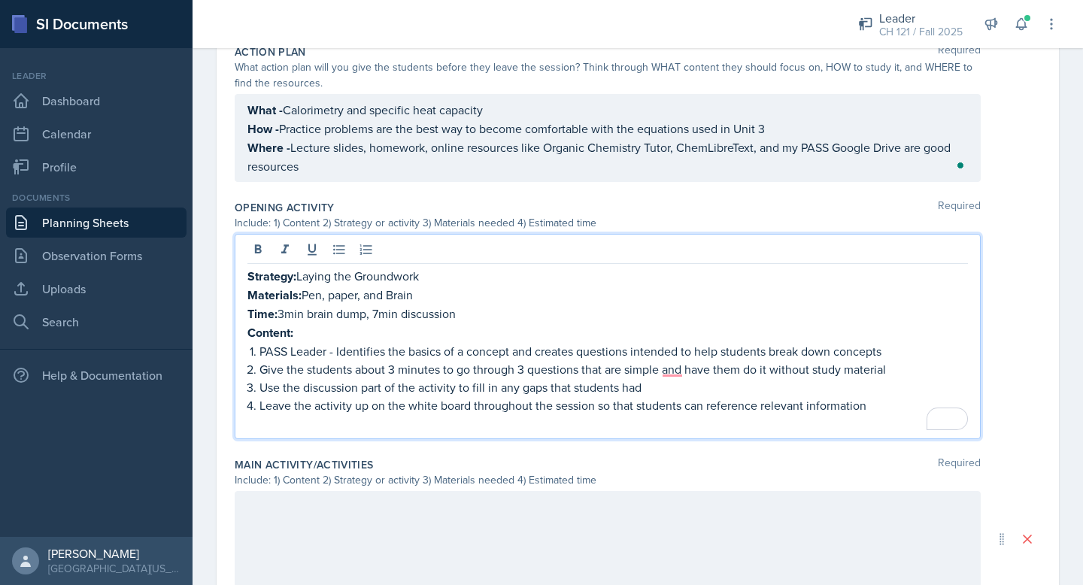
click at [279, 331] on strong "Content:" at bounding box center [270, 332] width 46 height 17
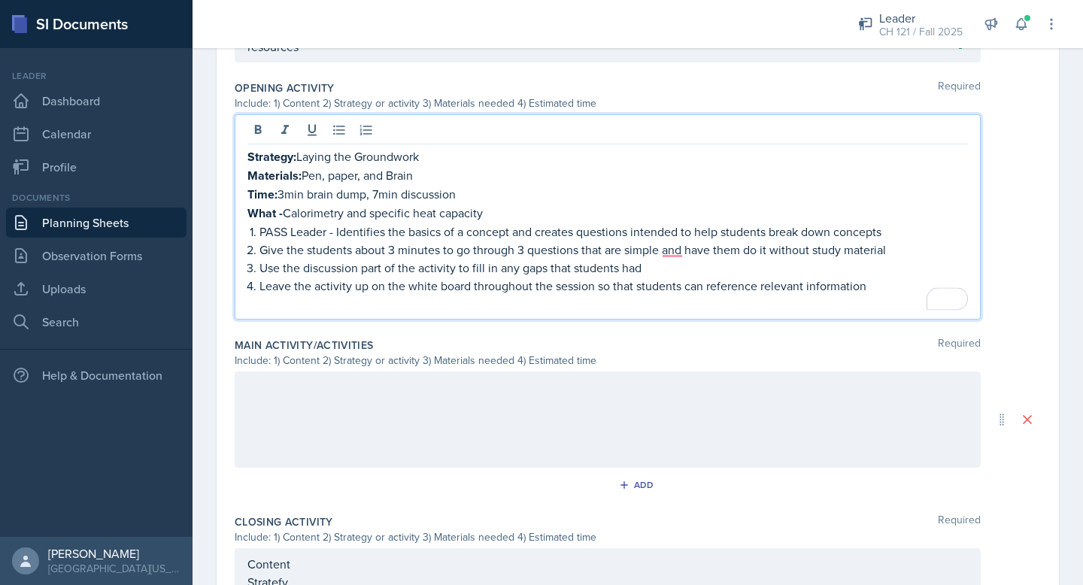
scroll to position [399, 0]
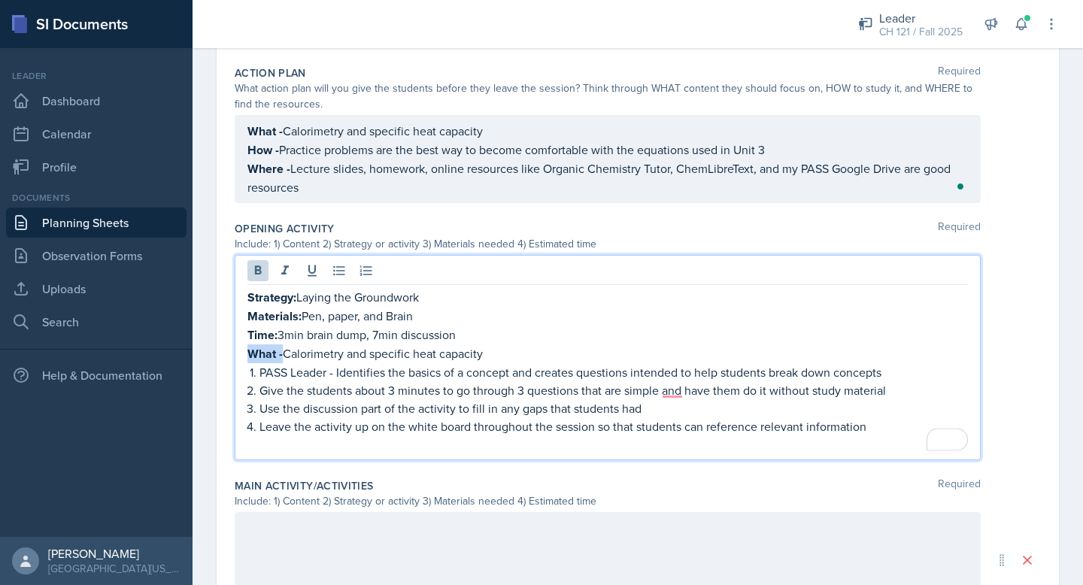
drag, startPoint x: 284, startPoint y: 353, endPoint x: 214, endPoint y: 353, distance: 70.7
click at [214, 353] on div "Date [DATE] [DATE] 28 29 30 1 2 3 4 5 6 7 8 9 10 11 12 13 14 15 16 17 18 19 20 …" at bounding box center [638, 332] width 891 height 1226
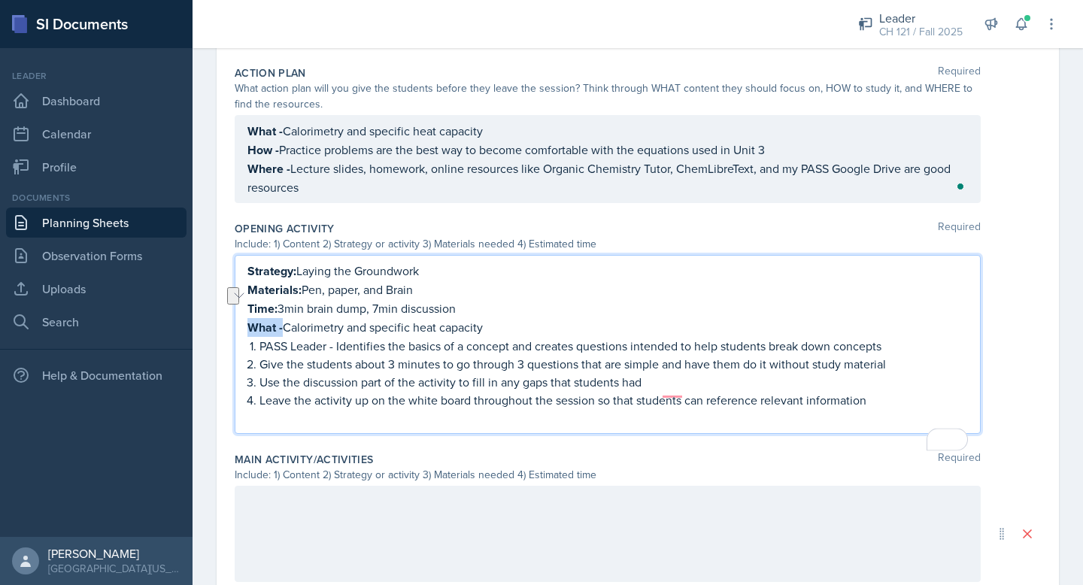
scroll to position [373, 0]
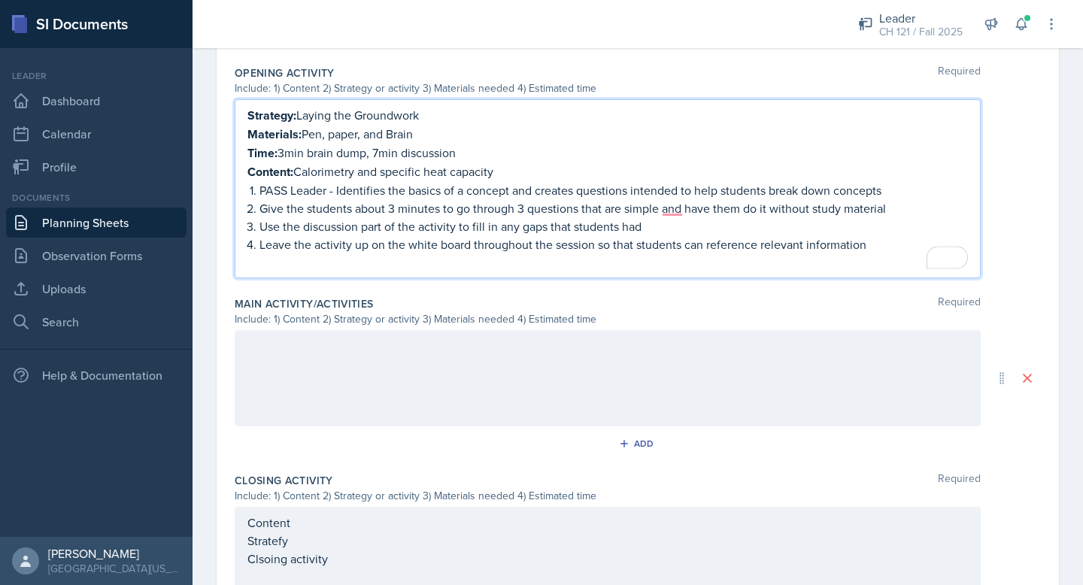
click at [463, 372] on div at bounding box center [608, 378] width 746 height 96
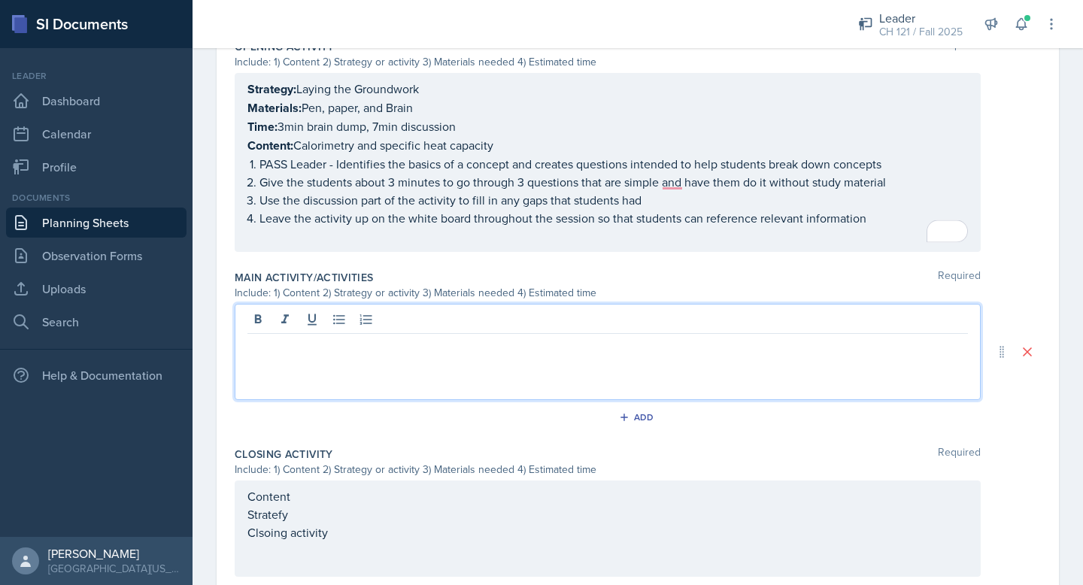
scroll to position [594, 0]
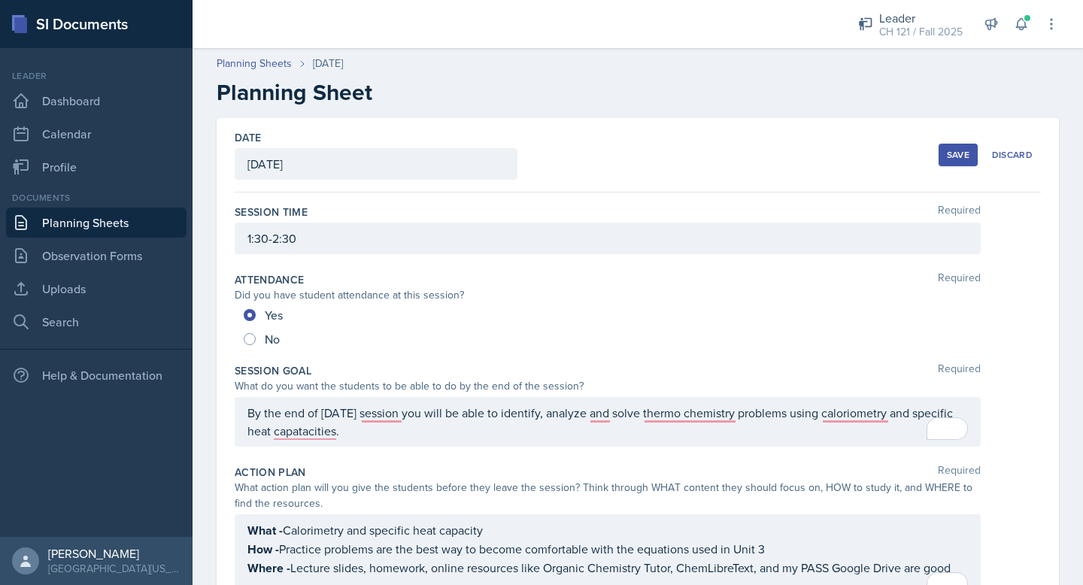
scroll to position [594, 0]
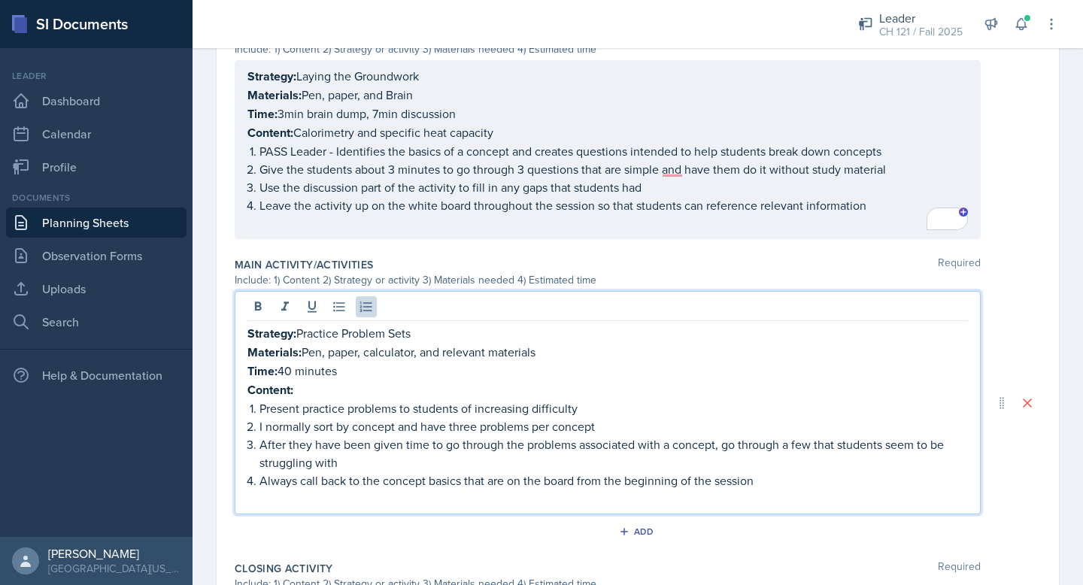
click at [282, 496] on p at bounding box center [607, 499] width 721 height 18
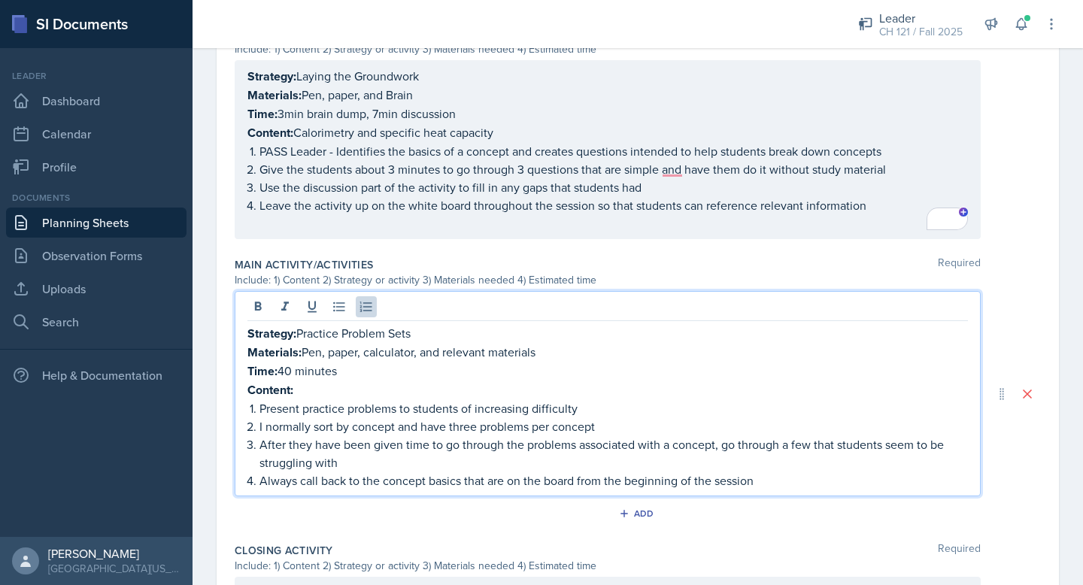
click at [307, 128] on p "Content: Calorimetry and specific heat capacity" at bounding box center [607, 132] width 721 height 19
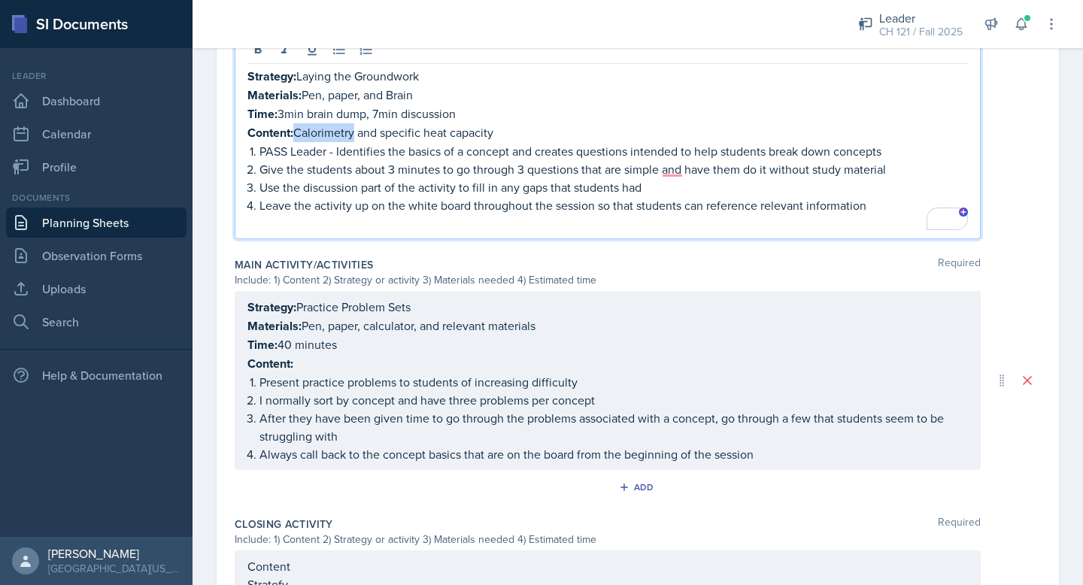
click at [307, 128] on p "Content: Calorimetry and specific heat capacity" at bounding box center [607, 132] width 721 height 19
copy p "Content: Calorimetry and specific heat capacity"
click at [293, 357] on div "Strategy: Practice Problem Sets Materials: Pen, paper, calculator, and relevant…" at bounding box center [607, 380] width 721 height 165
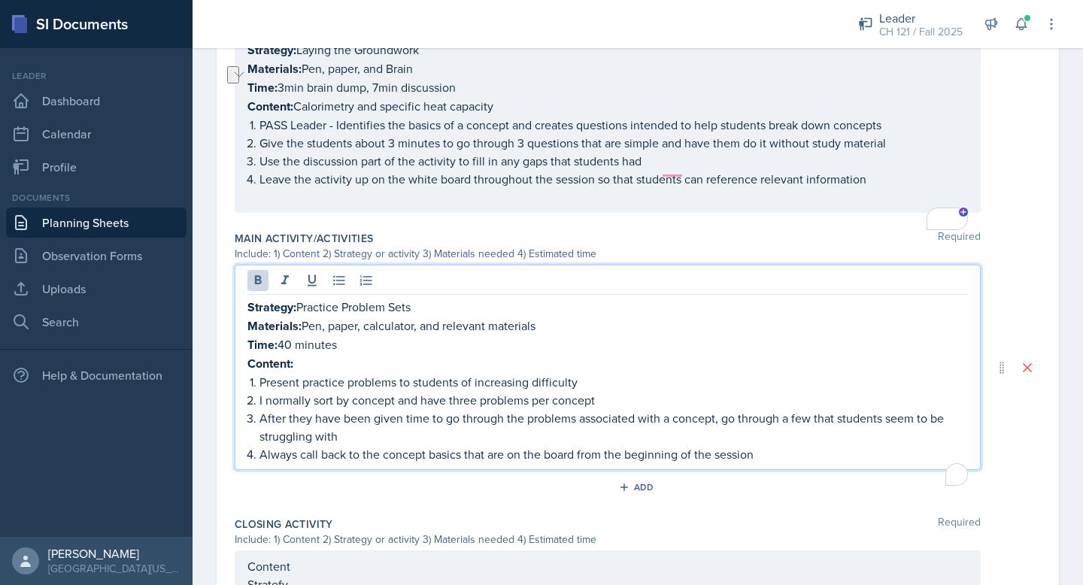
scroll to position [594, 0]
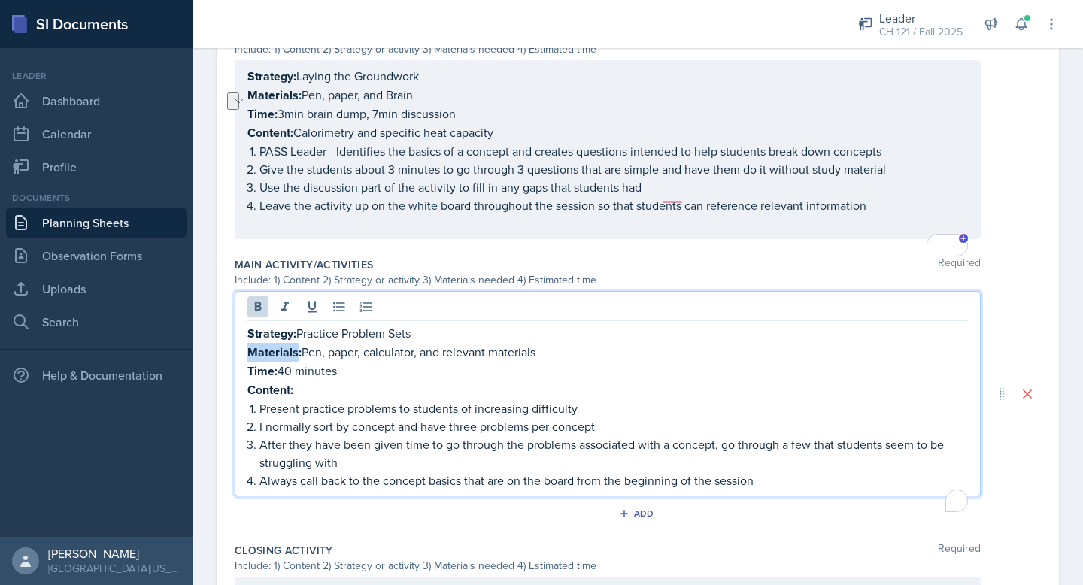
click at [293, 357] on strong "Materials:" at bounding box center [274, 352] width 54 height 17
click at [287, 385] on strong "Content:" at bounding box center [270, 389] width 46 height 17
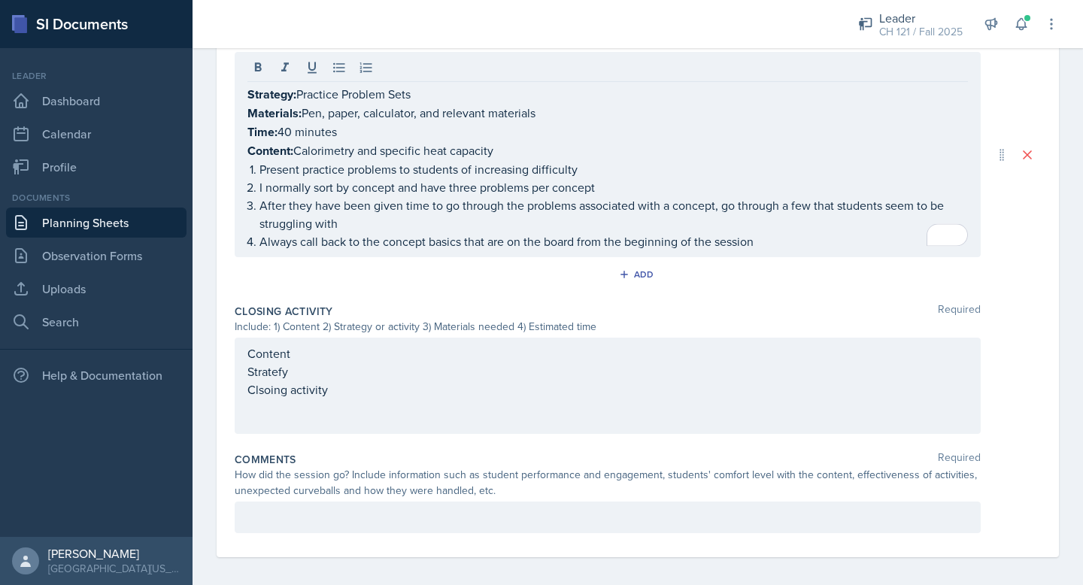
click at [504, 395] on div "Content Stratefy Clsoing activity" at bounding box center [608, 386] width 746 height 96
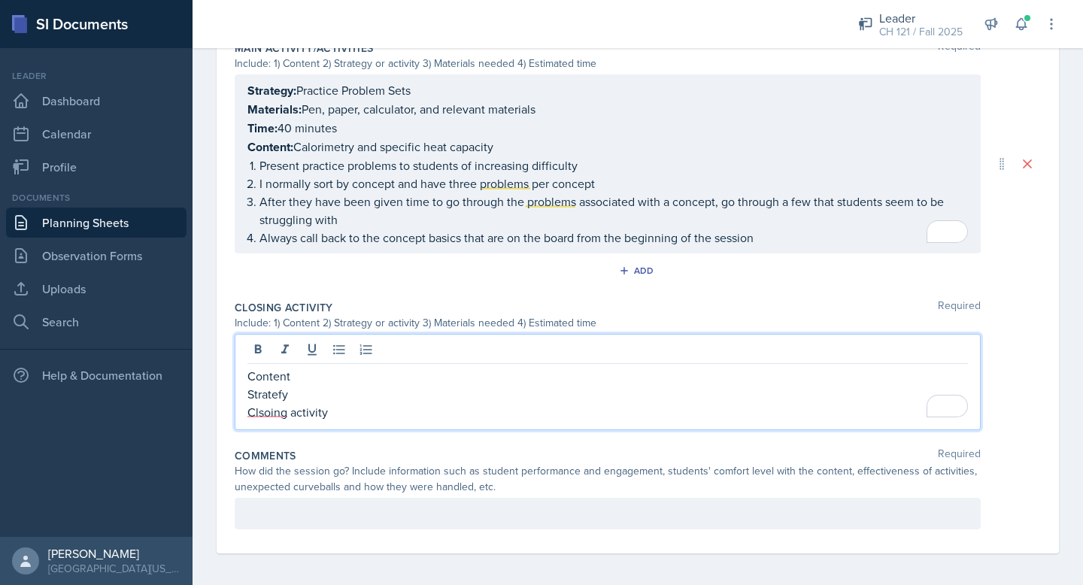
click at [384, 385] on p "Stratefy" at bounding box center [607, 394] width 721 height 18
click at [348, 414] on p "Clsoing activity" at bounding box center [607, 412] width 721 height 18
drag, startPoint x: 348, startPoint y: 414, endPoint x: 207, endPoint y: 372, distance: 147.0
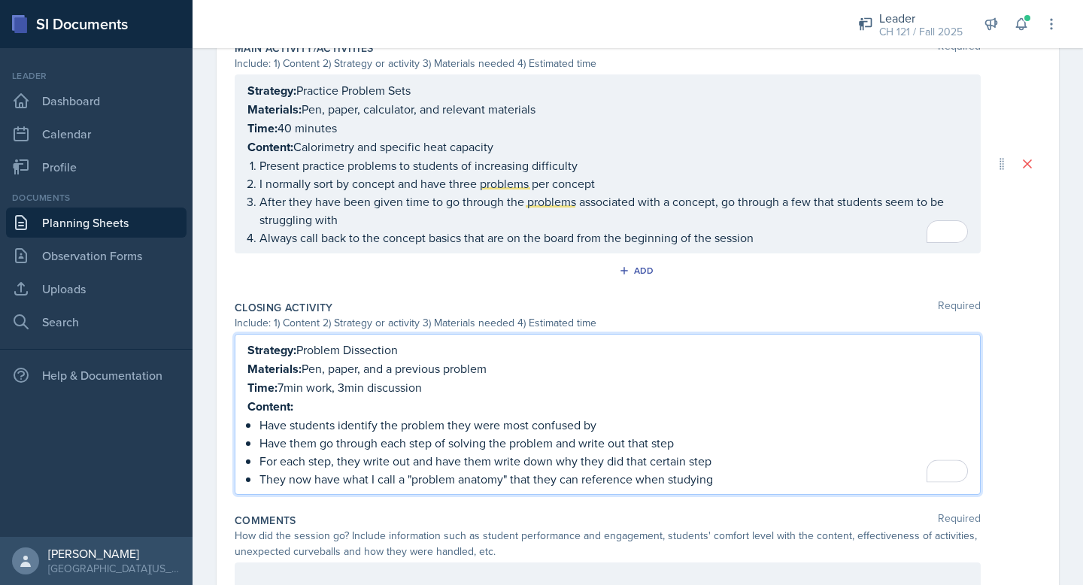
click at [312, 143] on p "Content: Calorimetry and specific heat capacity" at bounding box center [607, 147] width 721 height 19
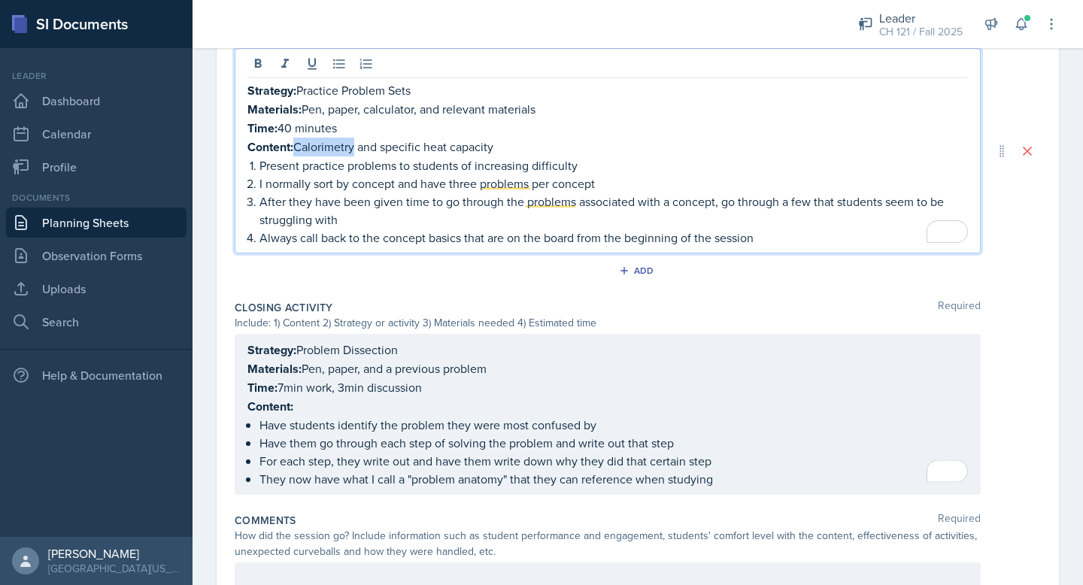
click at [312, 143] on p "Content: Calorimetry and specific heat capacity" at bounding box center [607, 147] width 721 height 19
copy p "Content: Calorimetry and specific heat capacity"
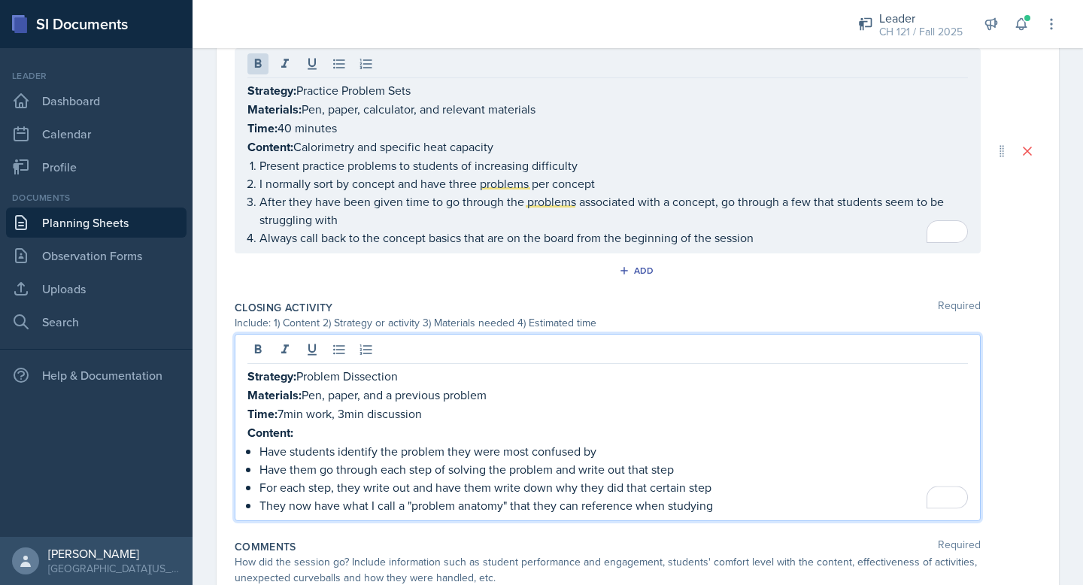
click at [286, 404] on div "Strategy: Problem Dissection Materials: Pen, paper, and a previous problem Time…" at bounding box center [607, 440] width 721 height 147
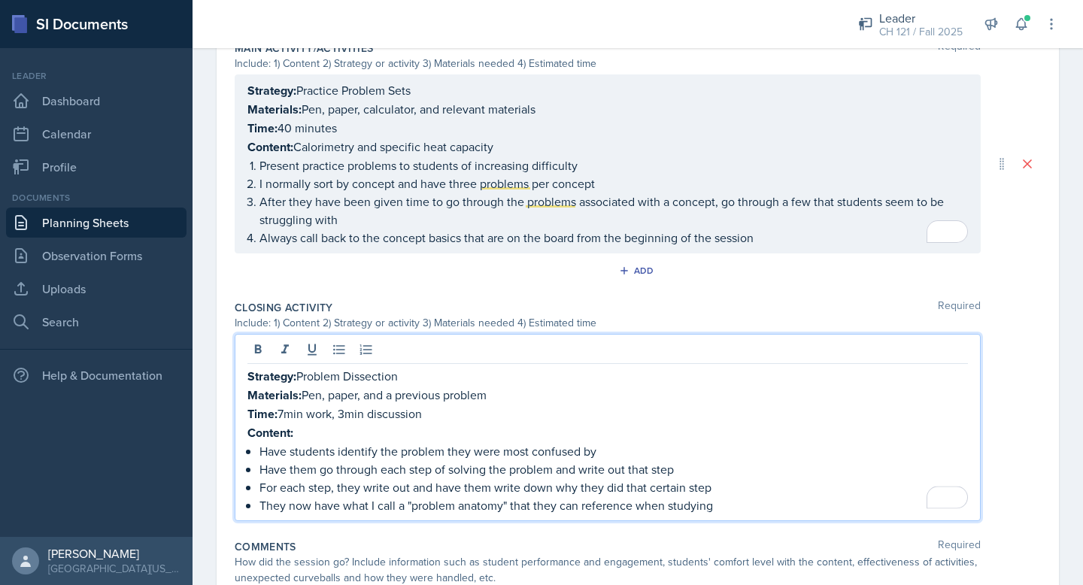
click at [281, 427] on strong "Content:" at bounding box center [270, 432] width 46 height 17
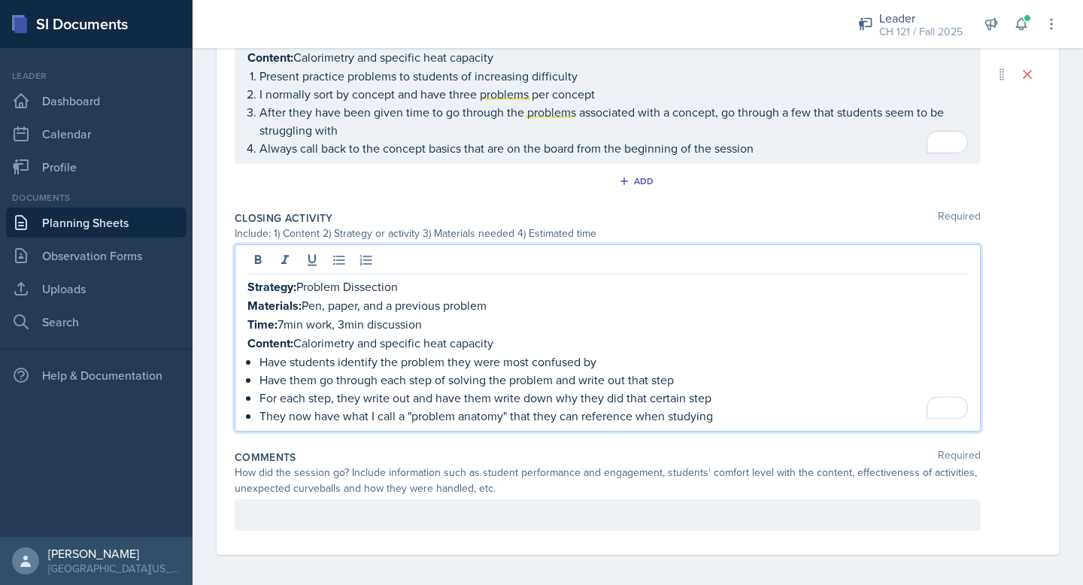
click at [299, 527] on div "Comments Required How did the session go? Include information such as student p…" at bounding box center [638, 493] width 806 height 99
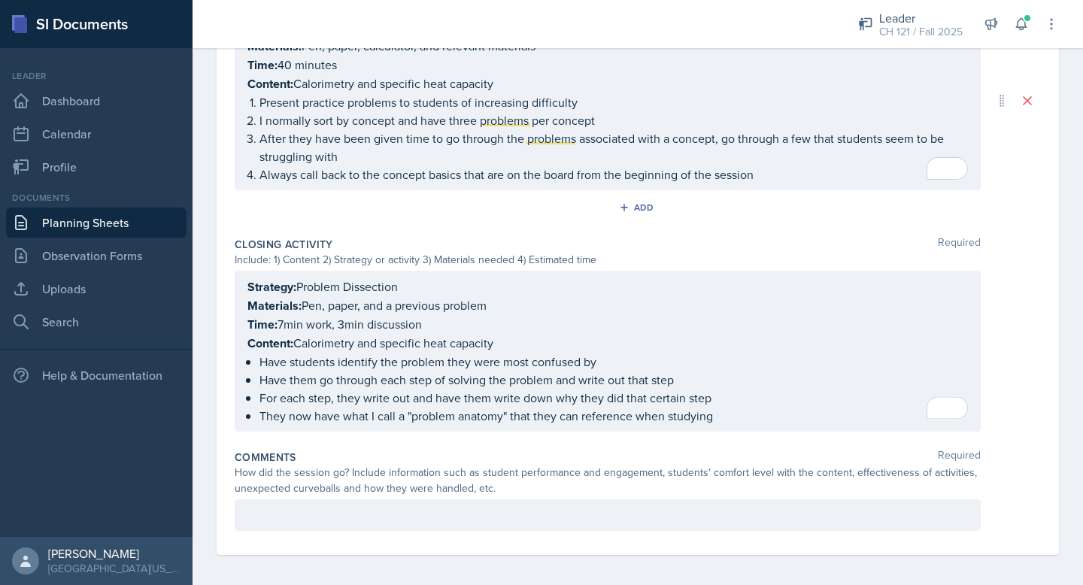
click at [305, 513] on p at bounding box center [607, 515] width 721 height 18
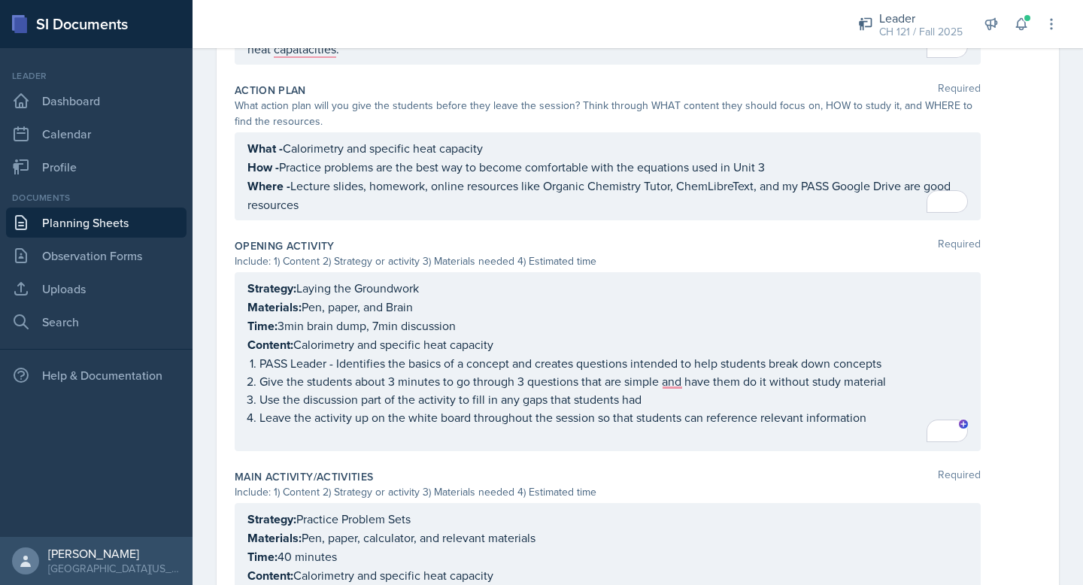
scroll to position [0, 0]
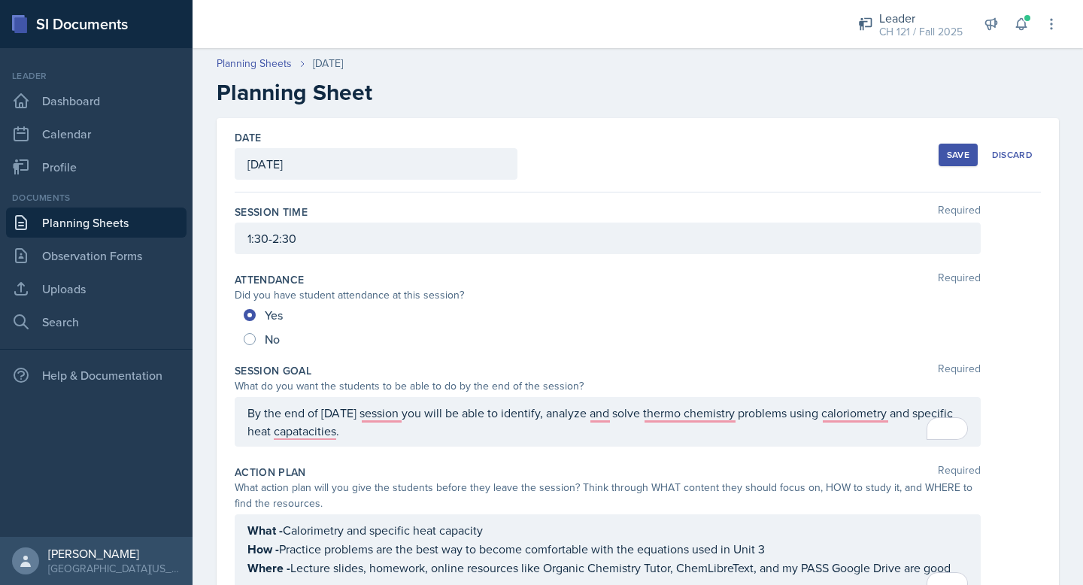
click at [957, 152] on div "Save" at bounding box center [958, 155] width 23 height 12
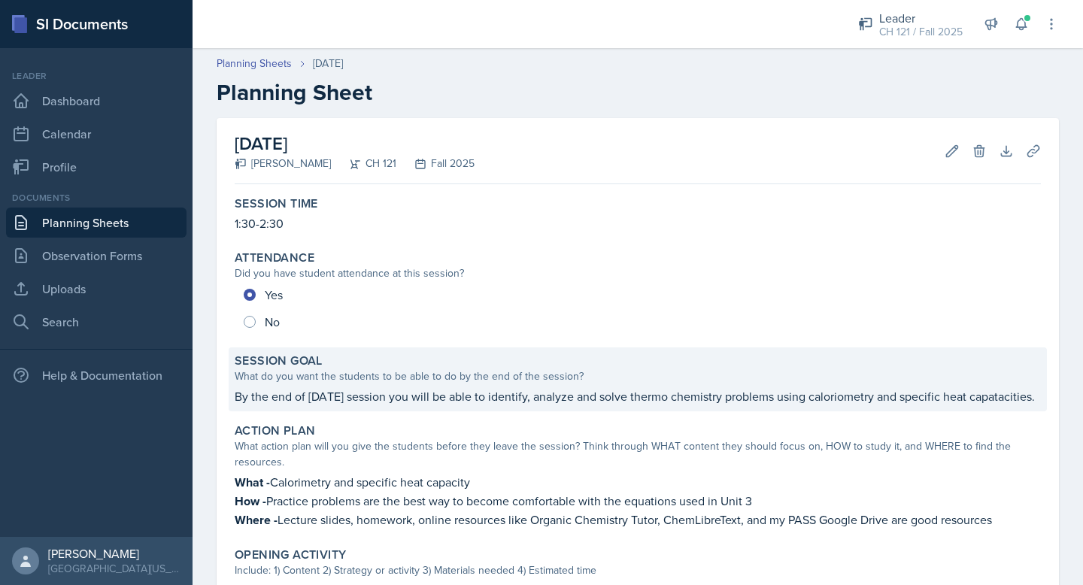
scroll to position [741, 0]
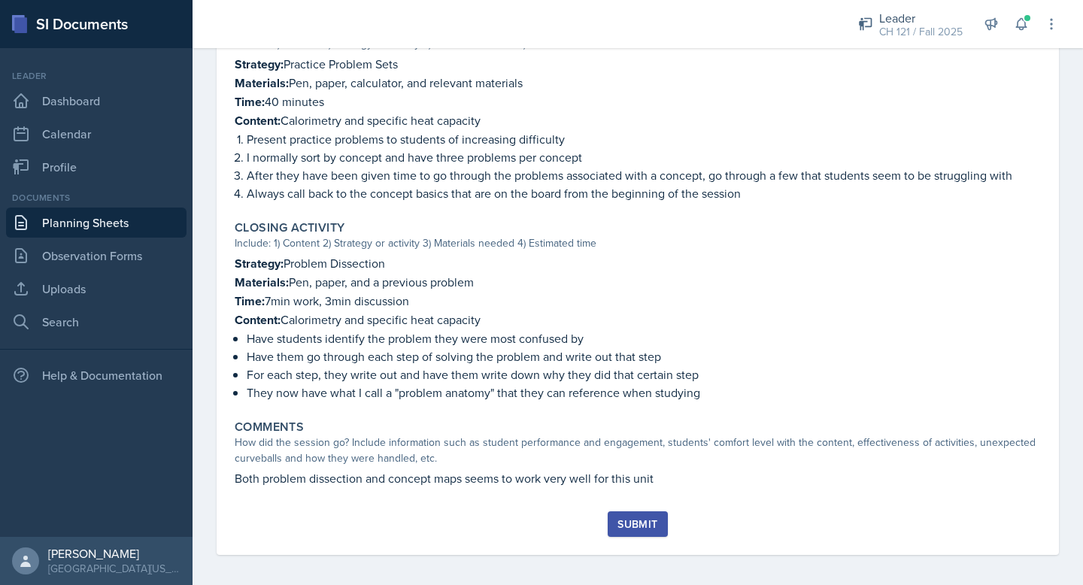
click at [657, 511] on button "Submit" at bounding box center [637, 524] width 59 height 26
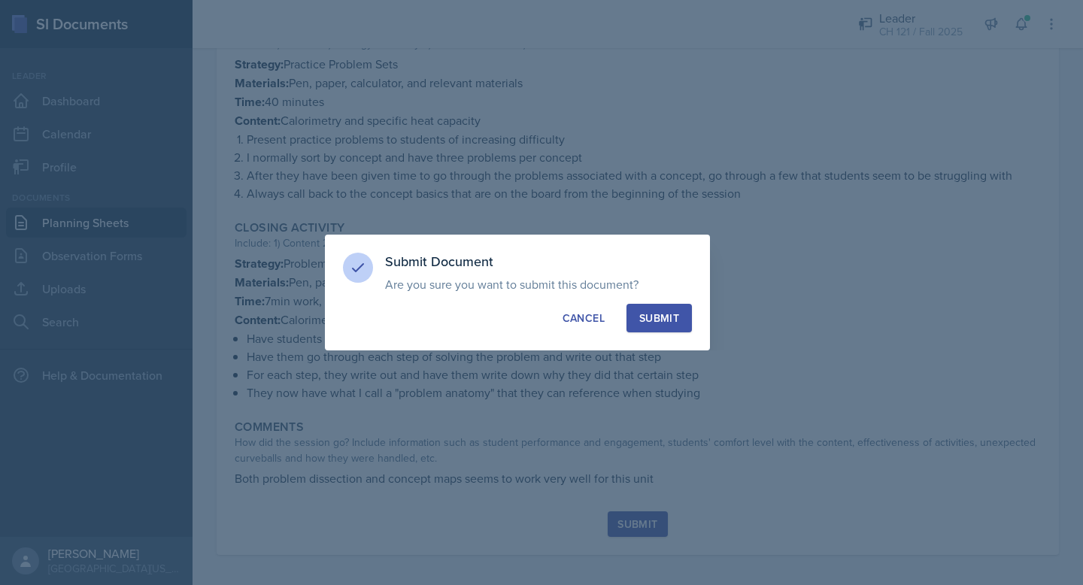
click at [672, 315] on div "Submit" at bounding box center [659, 318] width 40 height 15
radio input "true"
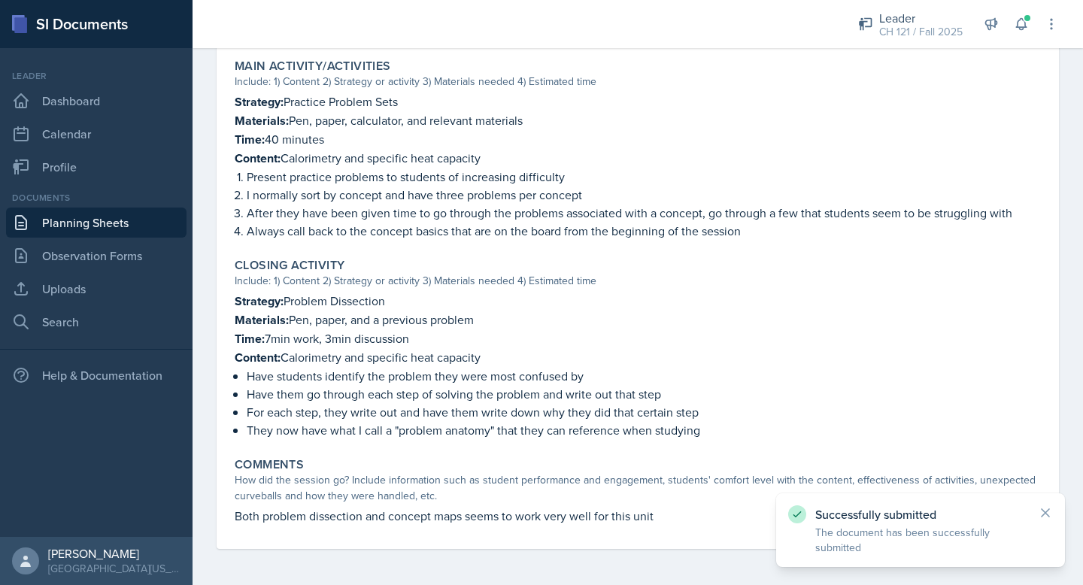
scroll to position [697, 0]
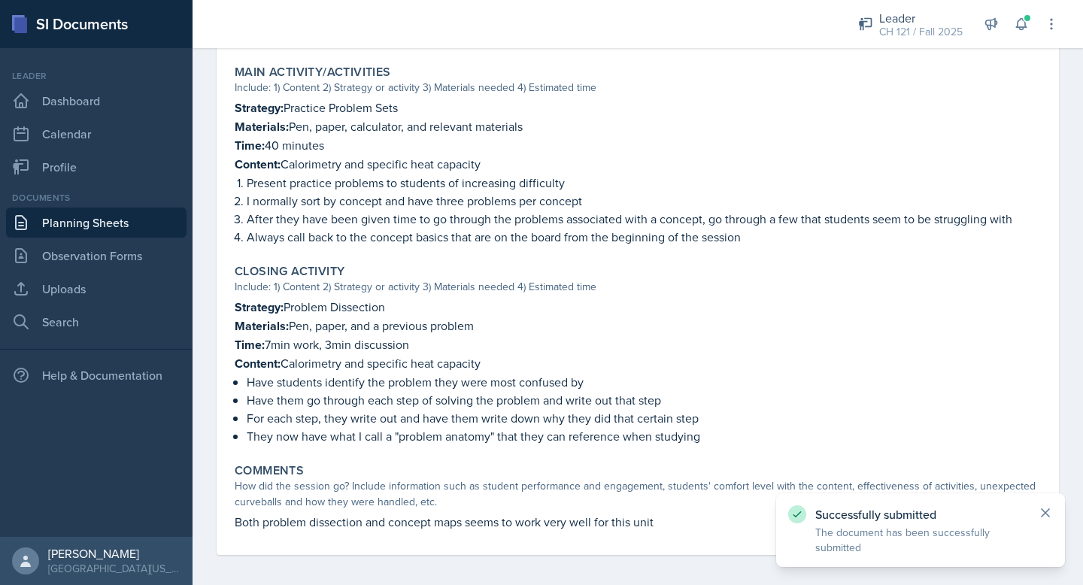
click at [1050, 516] on icon at bounding box center [1045, 512] width 15 height 15
click at [105, 225] on link "Planning Sheets" at bounding box center [96, 223] width 181 height 30
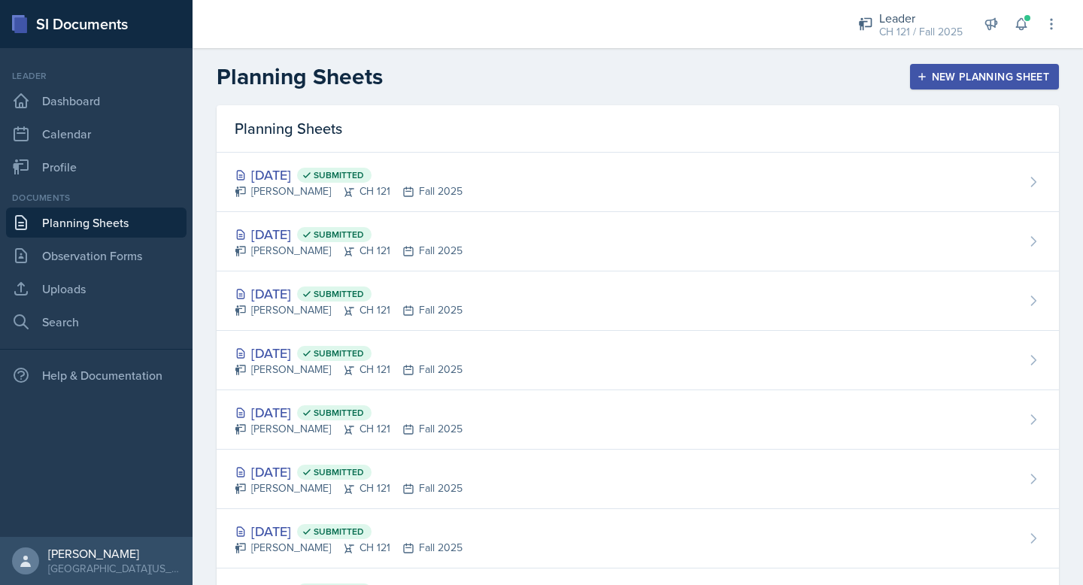
click at [1009, 73] on div "New Planning Sheet" at bounding box center [984, 77] width 129 height 12
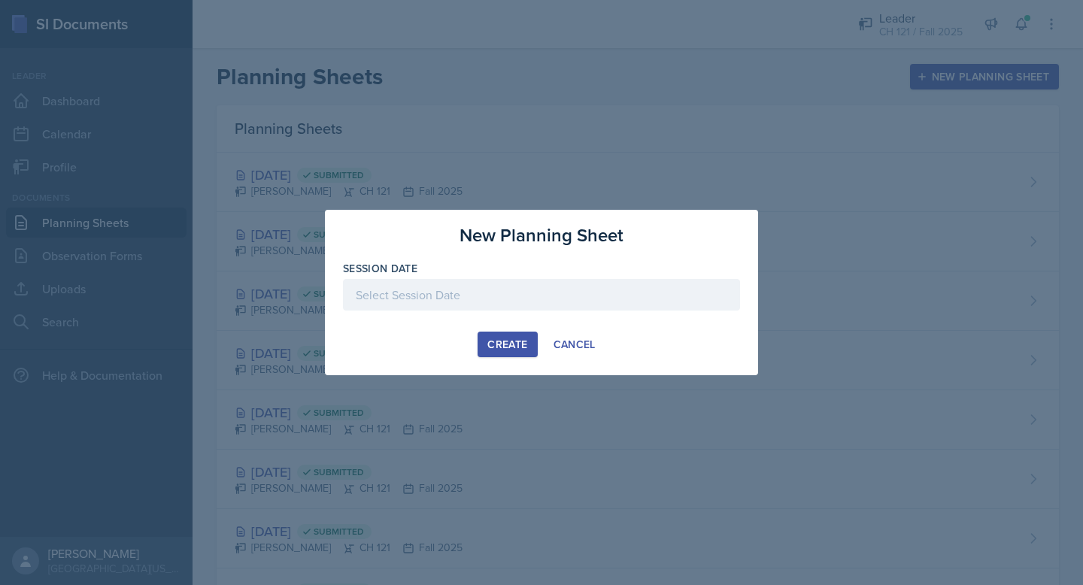
click at [428, 299] on div at bounding box center [541, 295] width 397 height 32
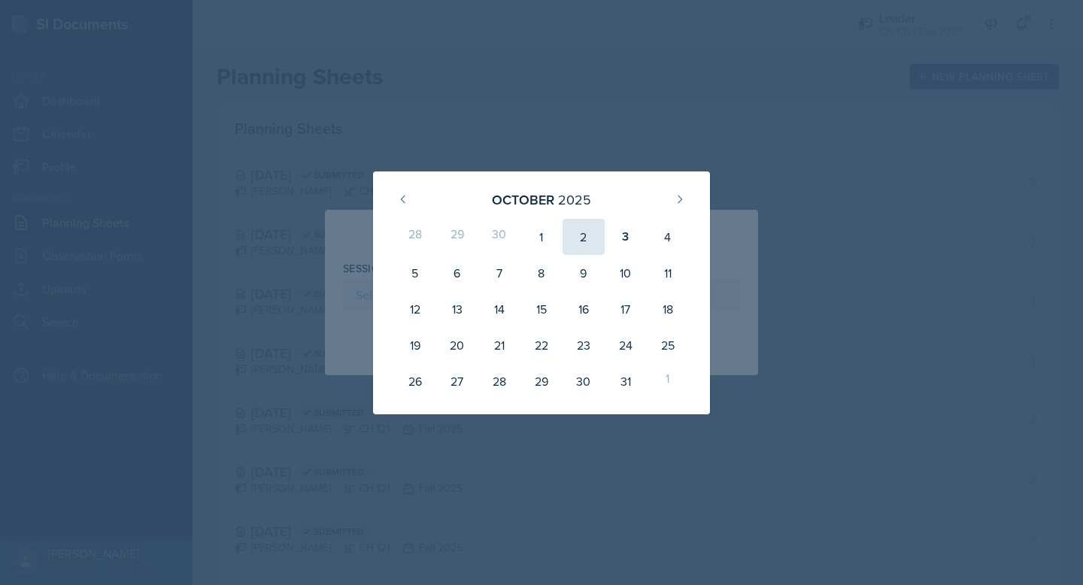
click at [581, 237] on div "2" at bounding box center [584, 237] width 42 height 36
type input "October 2nd, 2025"
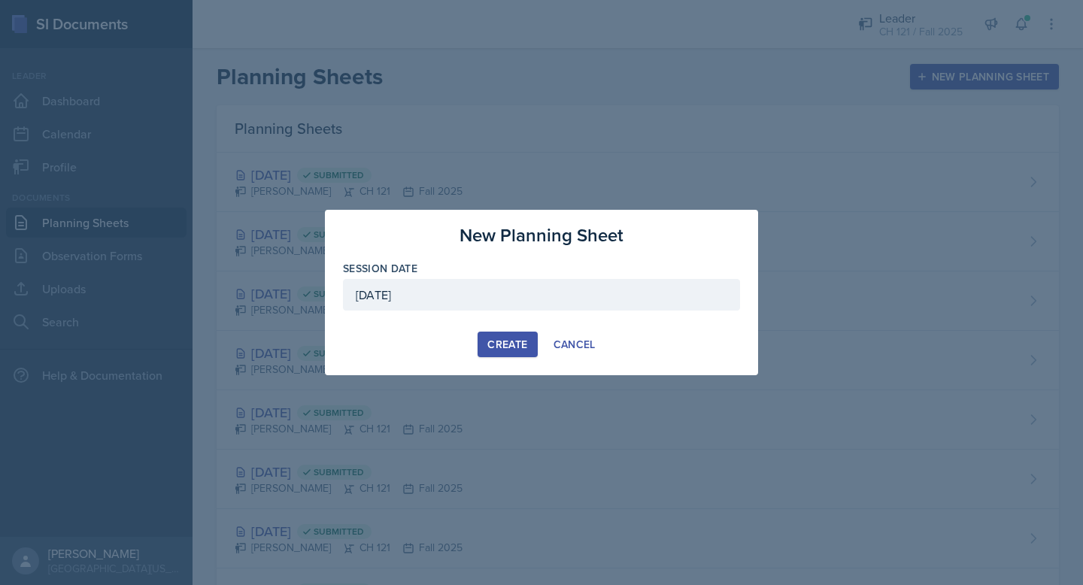
click at [519, 344] on div "Create" at bounding box center [507, 344] width 40 height 12
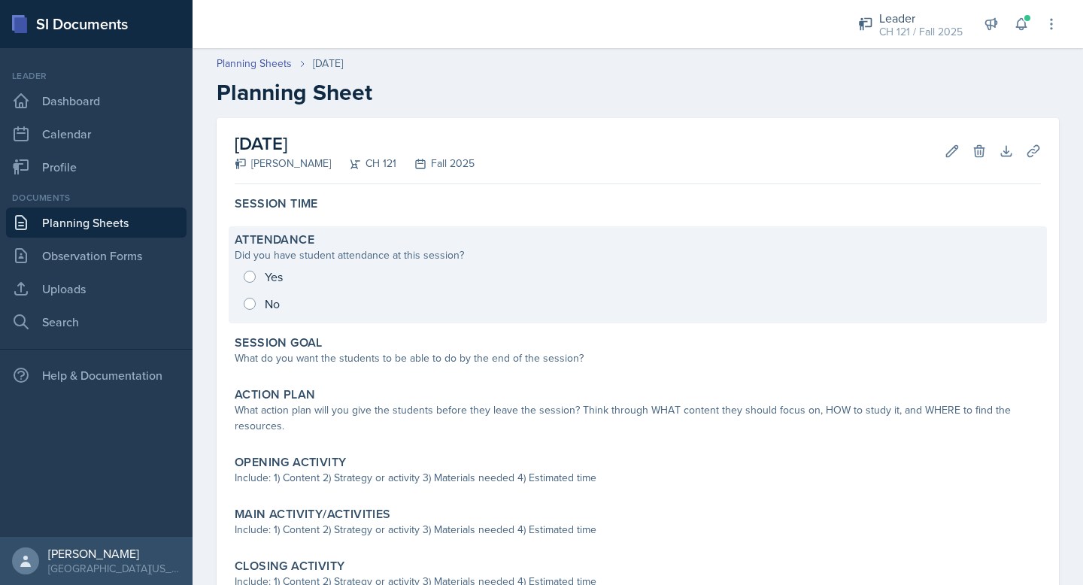
click at [250, 279] on div "Yes No" at bounding box center [638, 290] width 806 height 54
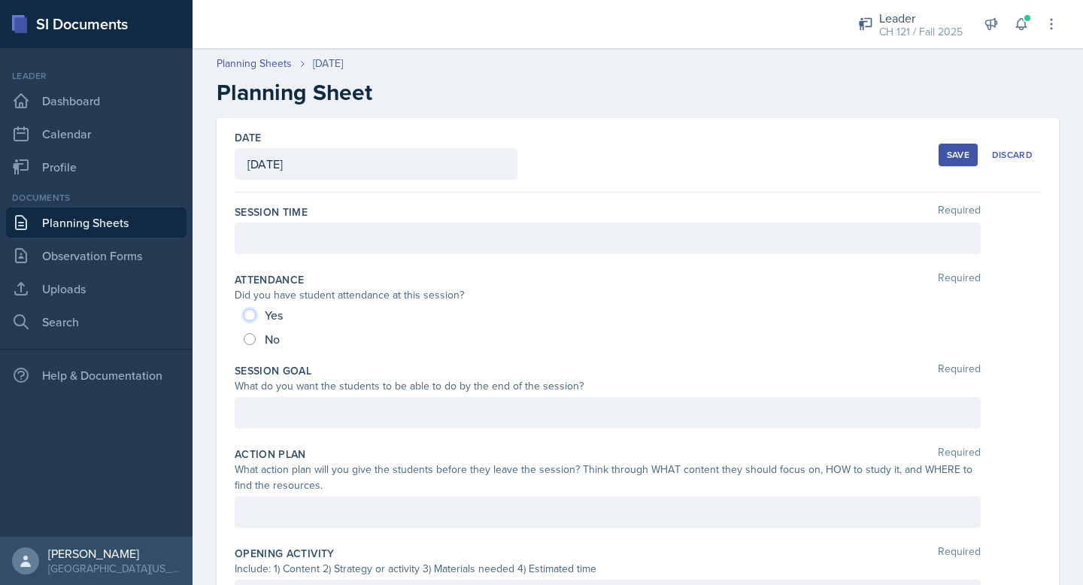
click at [251, 313] on input "Yes" at bounding box center [250, 315] width 12 height 12
radio input "true"
click at [284, 241] on div at bounding box center [608, 239] width 746 height 32
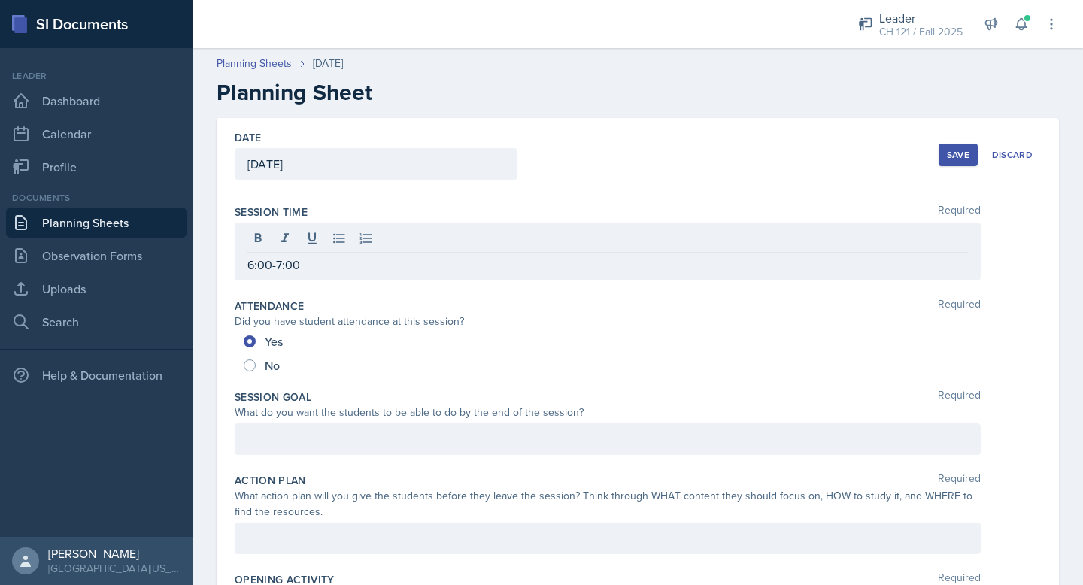
click at [269, 428] on div at bounding box center [608, 439] width 746 height 32
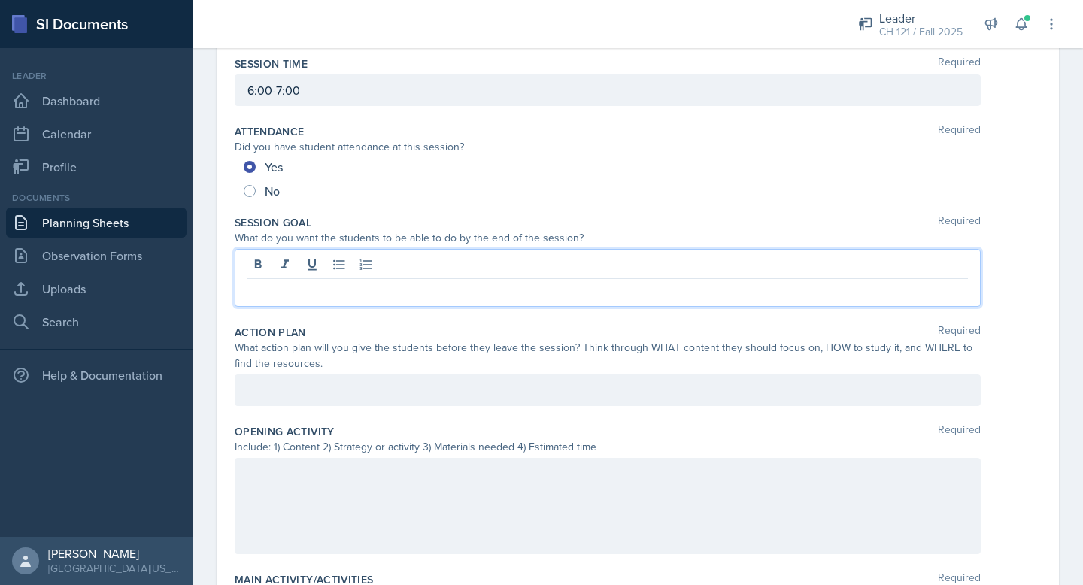
click at [360, 508] on div at bounding box center [608, 506] width 746 height 96
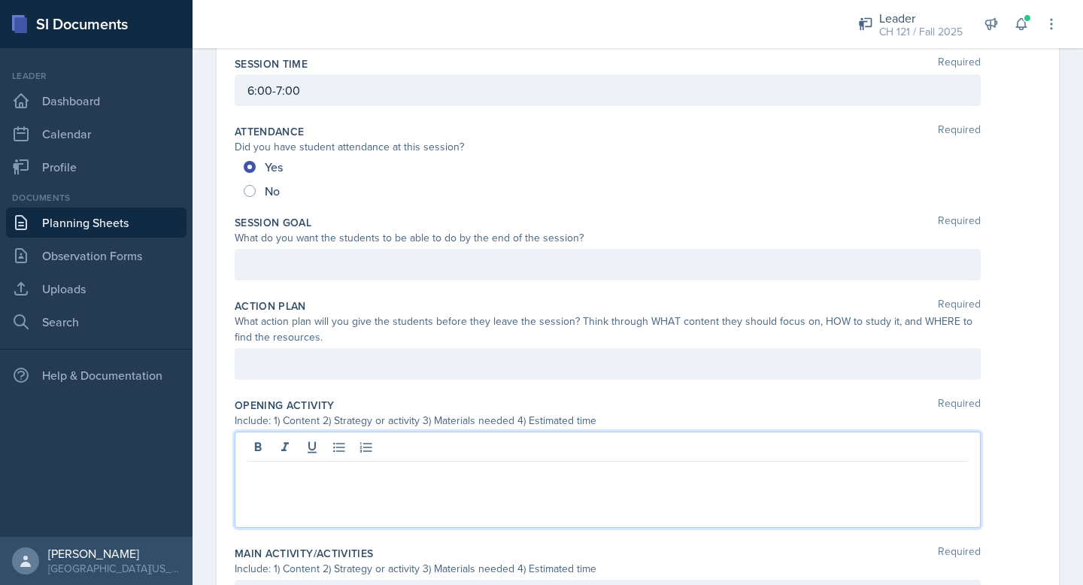
scroll to position [175, 0]
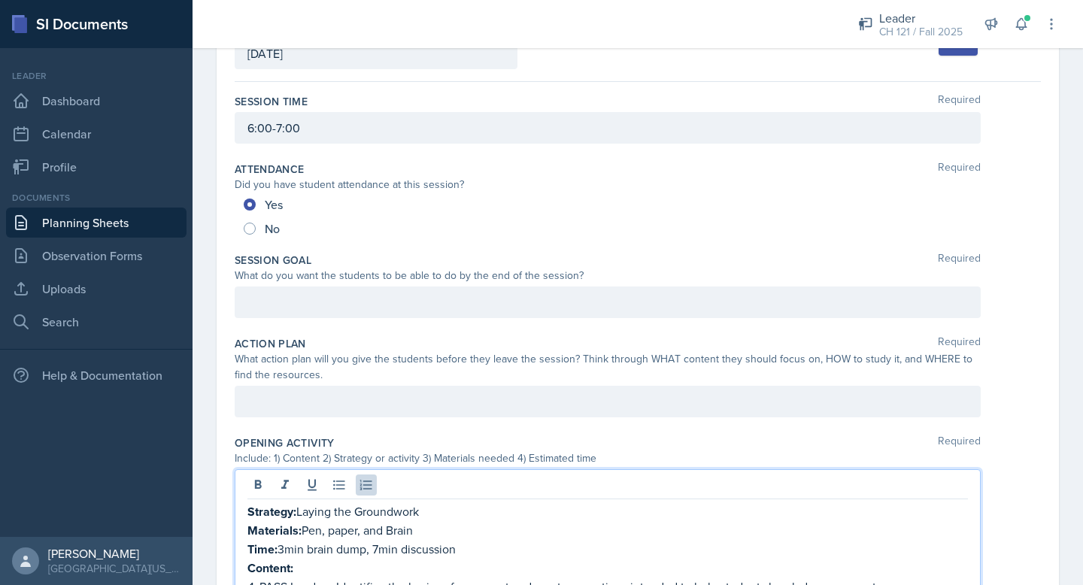
click at [551, 308] on p at bounding box center [607, 302] width 721 height 18
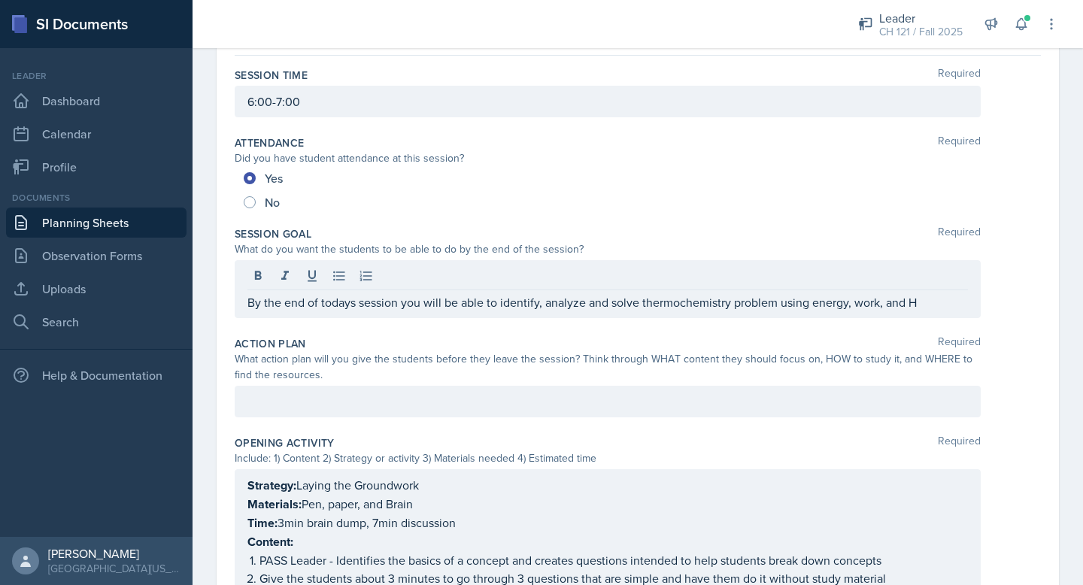
click at [536, 414] on div at bounding box center [608, 402] width 746 height 32
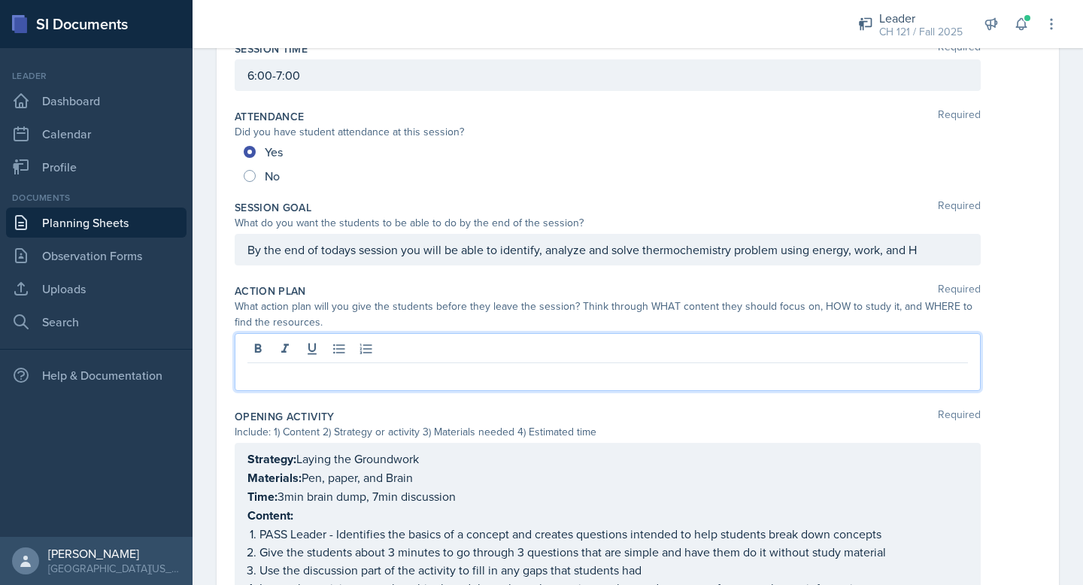
paste div
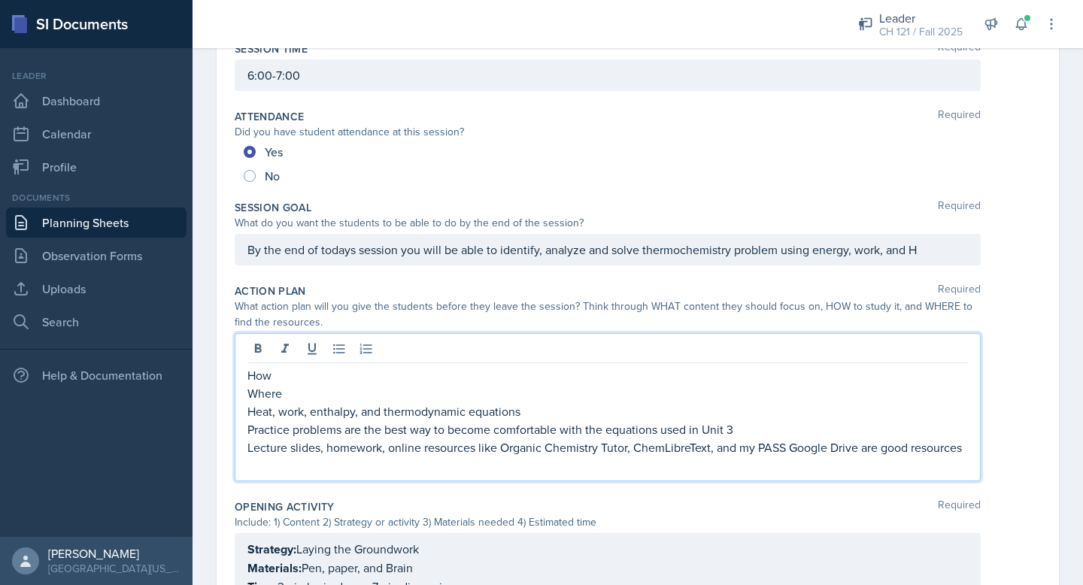
click at [250, 379] on p "How" at bounding box center [607, 375] width 721 height 18
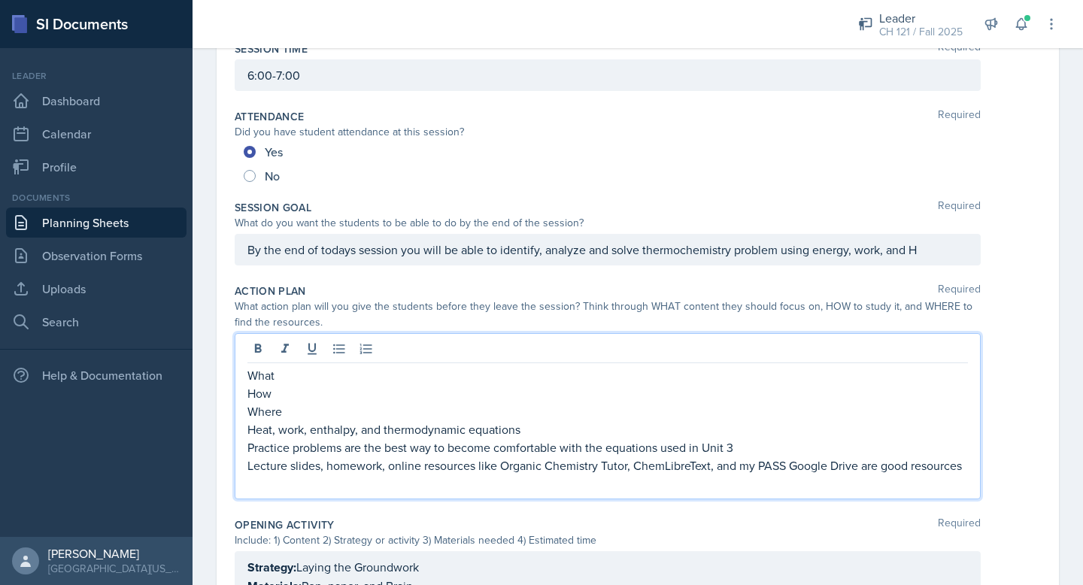
click at [279, 409] on p "Where" at bounding box center [607, 411] width 721 height 18
drag, startPoint x: 281, startPoint y: 411, endPoint x: 243, endPoint y: 379, distance: 50.2
click at [243, 379] on div "What How Where Heat, work, enthalpy, and thermodynamic equations Practice probl…" at bounding box center [608, 416] width 746 height 166
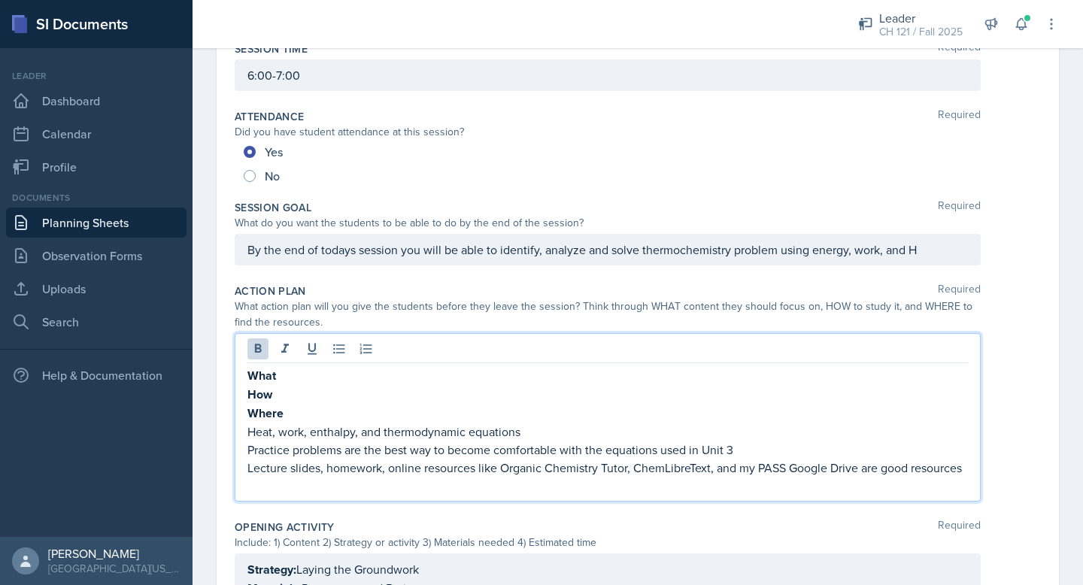
click at [296, 435] on p "Heat, work, enthalpy, and thermodynamic equations" at bounding box center [607, 432] width 721 height 18
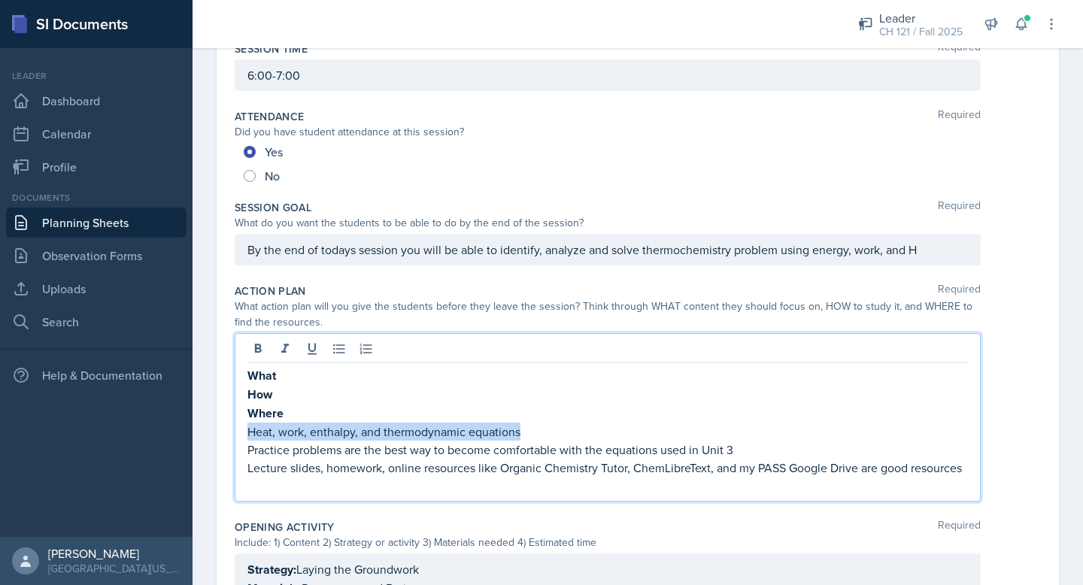
copy p "Heat, work, enthalpy, and thermodynamic equations"
click at [287, 351] on icon at bounding box center [285, 348] width 15 height 15
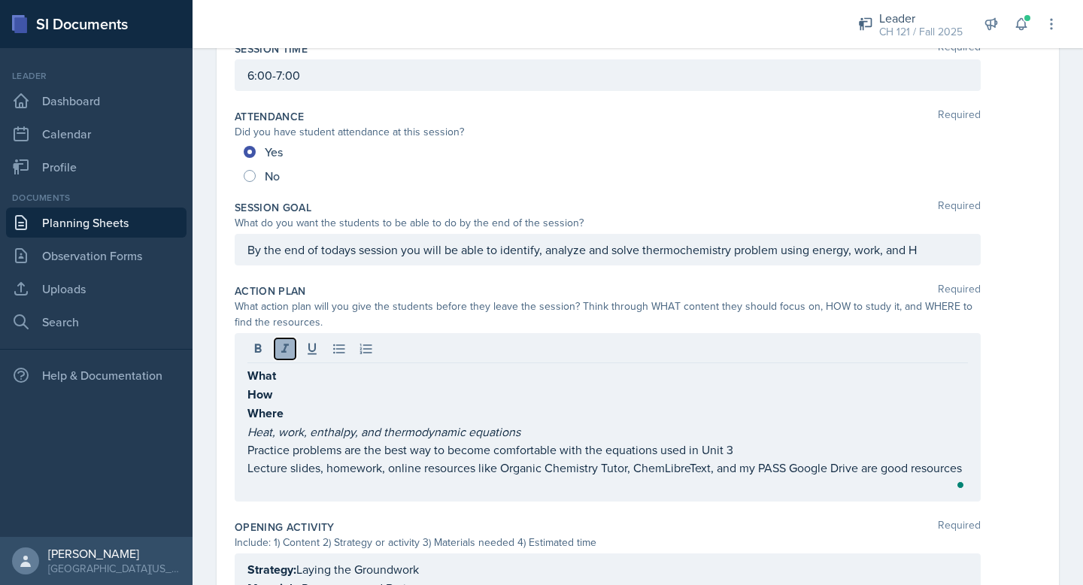
click at [290, 342] on icon at bounding box center [285, 348] width 15 height 15
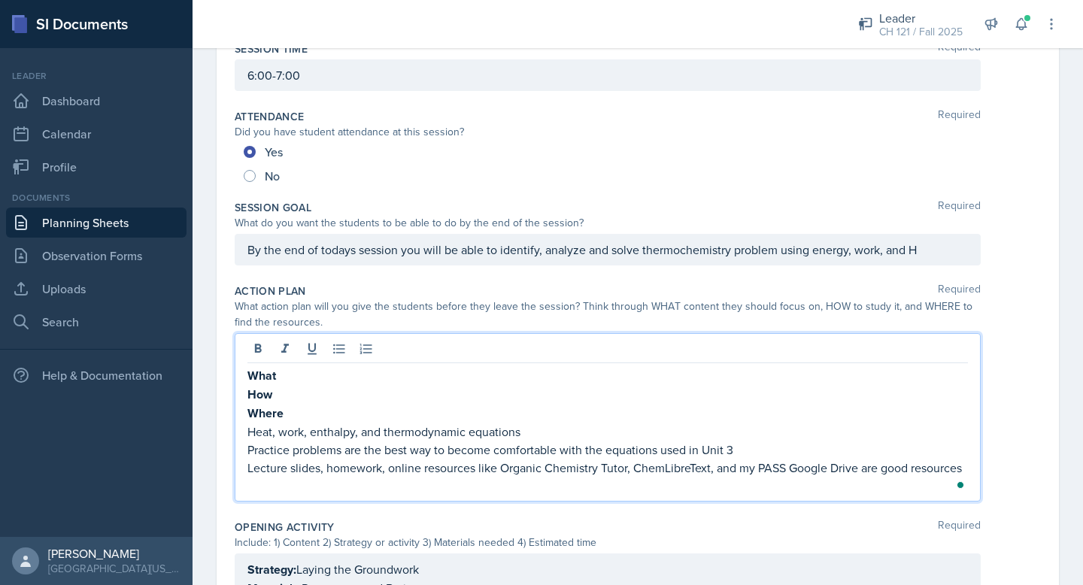
click at [290, 367] on p "What" at bounding box center [607, 375] width 721 height 19
click at [293, 454] on p "Practice problems are the best way to become comfortable with the equations use…" at bounding box center [607, 450] width 721 height 18
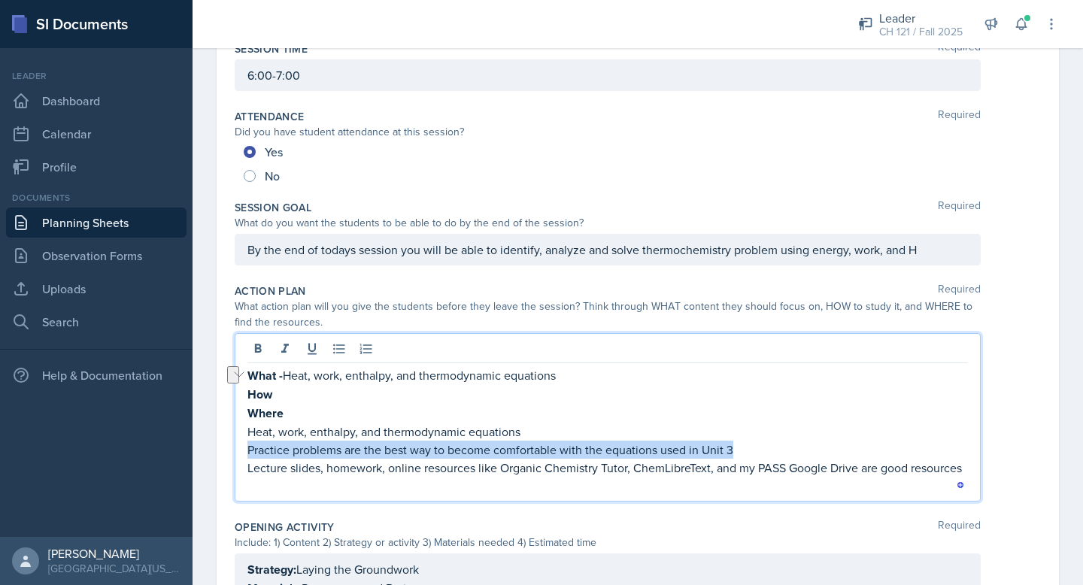
copy p "Practice problems are the best way to become comfortable with the equations use…"
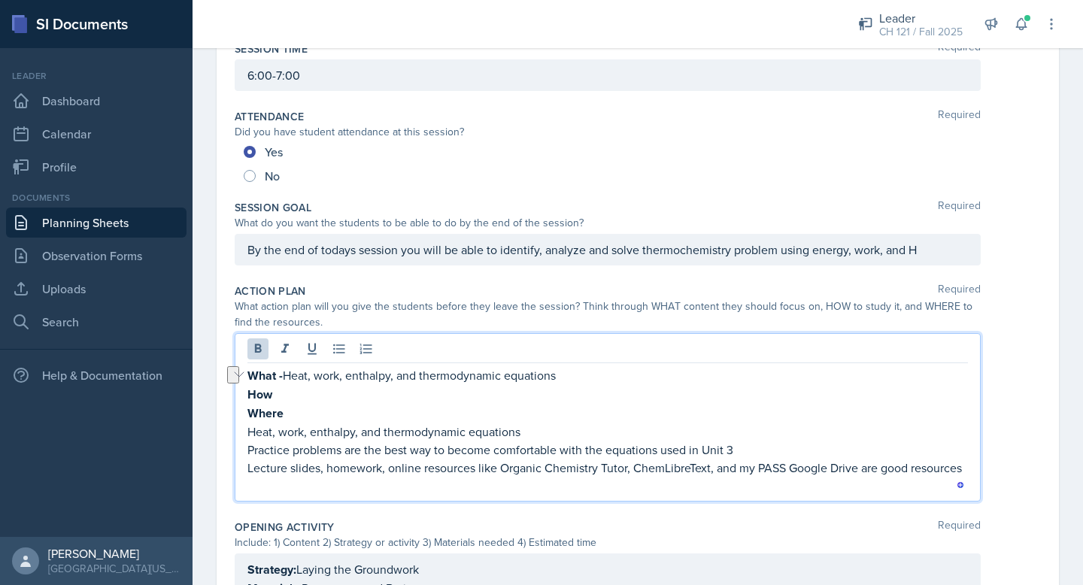
click at [295, 396] on p "How" at bounding box center [607, 394] width 721 height 19
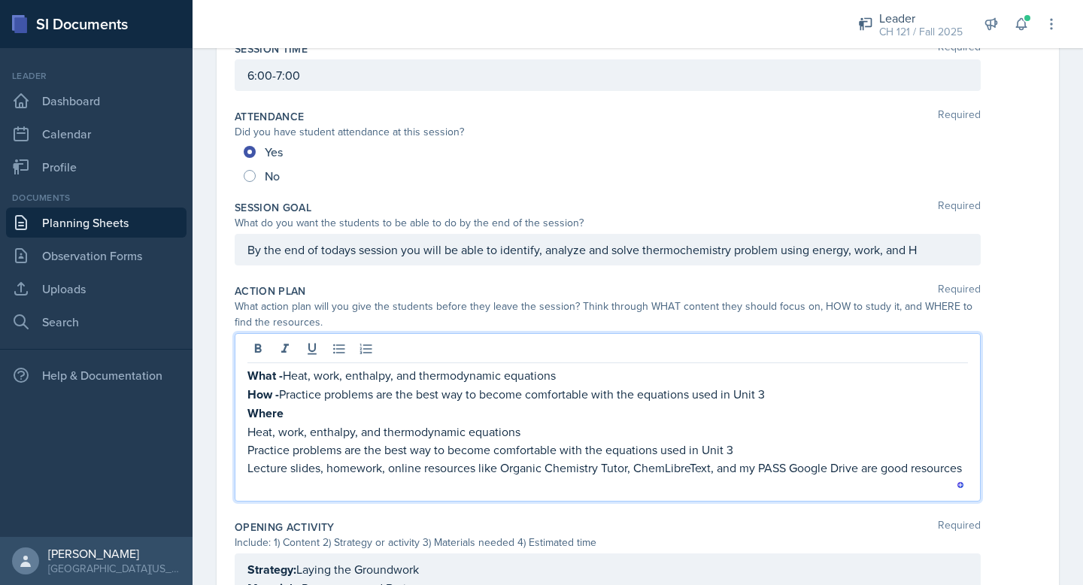
click at [278, 462] on p "Lecture slides, homework, online resources like Organic Chemistry Tutor, ChemLi…" at bounding box center [607, 468] width 721 height 18
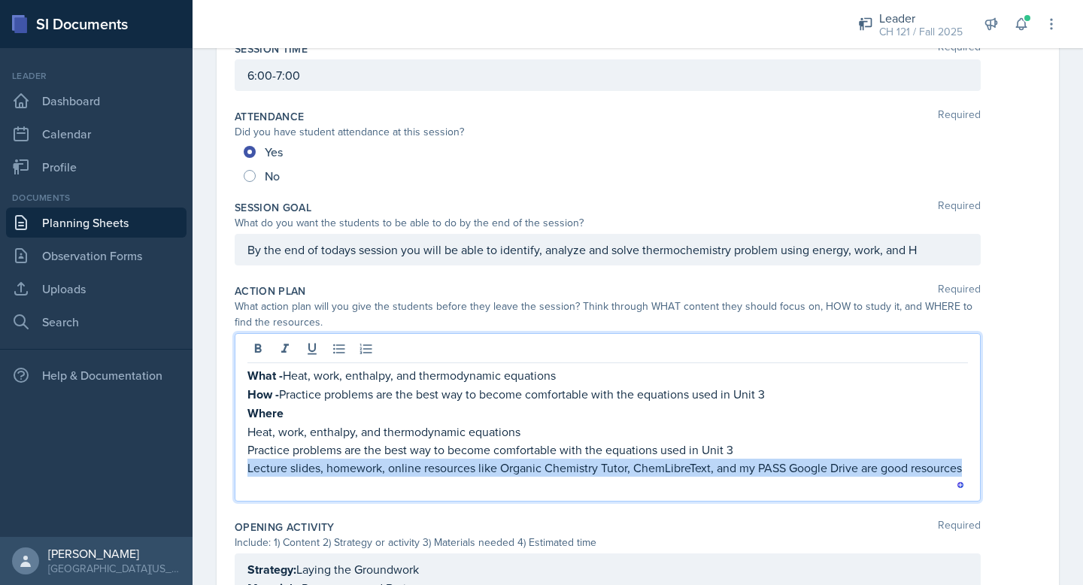
click at [278, 462] on p "Lecture slides, homework, online resources like Organic Chemistry Tutor, ChemLi…" at bounding box center [607, 468] width 721 height 18
copy p "Lecture slides, homework, online resources like Organic Chemistry Tutor, ChemLi…"
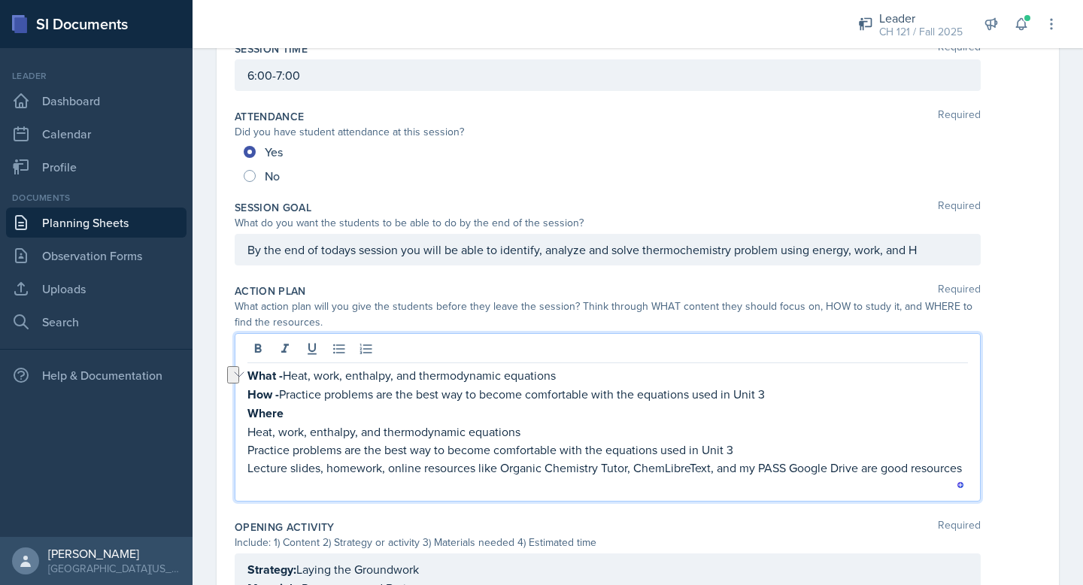
click at [297, 414] on p "Where" at bounding box center [607, 413] width 721 height 19
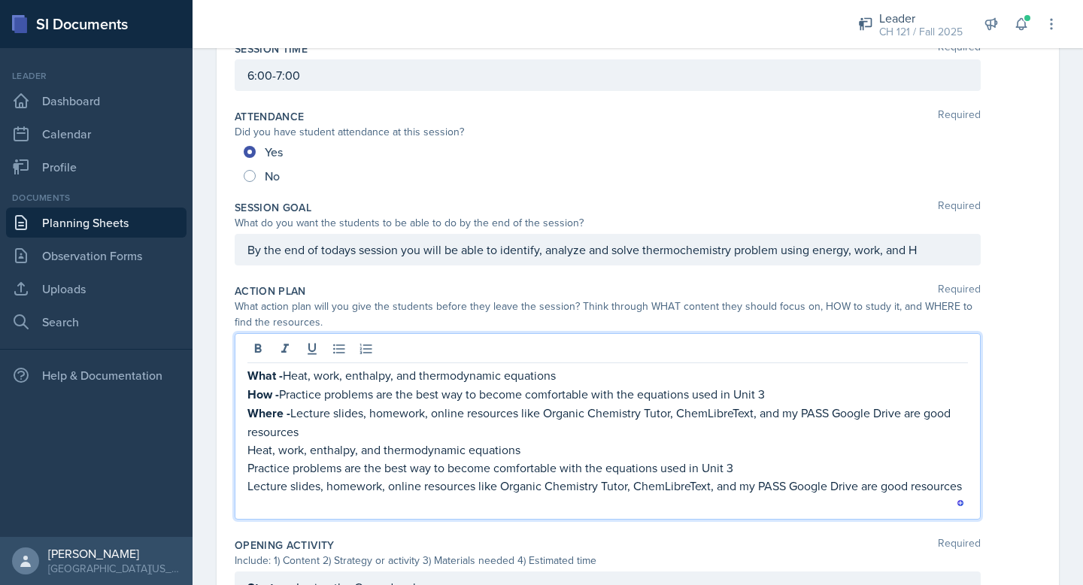
click at [333, 489] on p "Lecture slides, homework, online resources like Organic Chemistry Tutor, ChemLi…" at bounding box center [607, 486] width 721 height 18
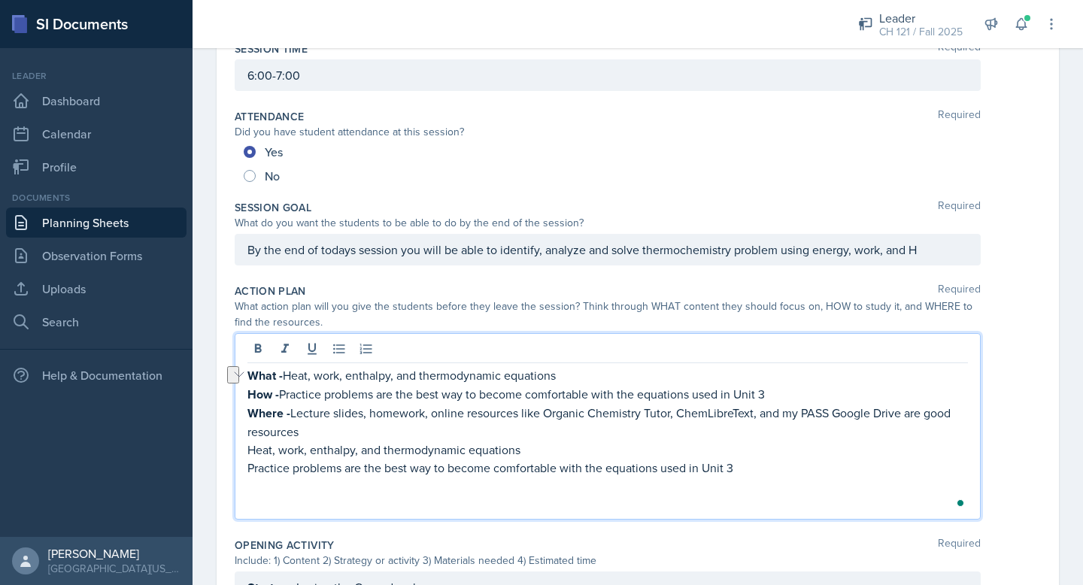
click at [268, 507] on p "To enrich screen reader interactions, please activate Accessibility in Grammarl…" at bounding box center [607, 504] width 721 height 18
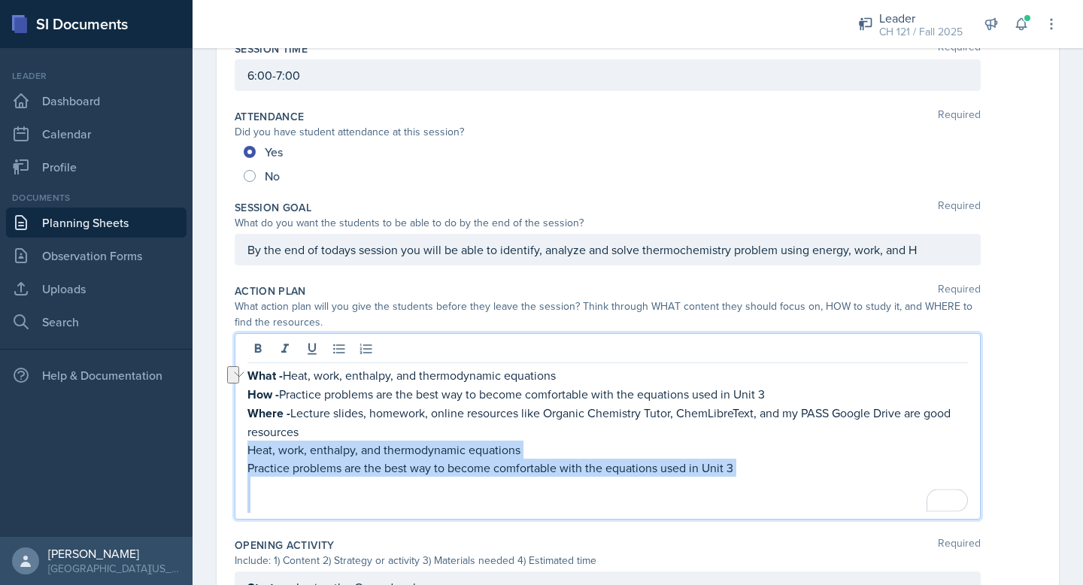
click at [242, 452] on main "Planning Sheets Oct 2nd, 2025 Planning Sheet Date October 2nd, 2025 October 202…" at bounding box center [638, 316] width 891 height 537
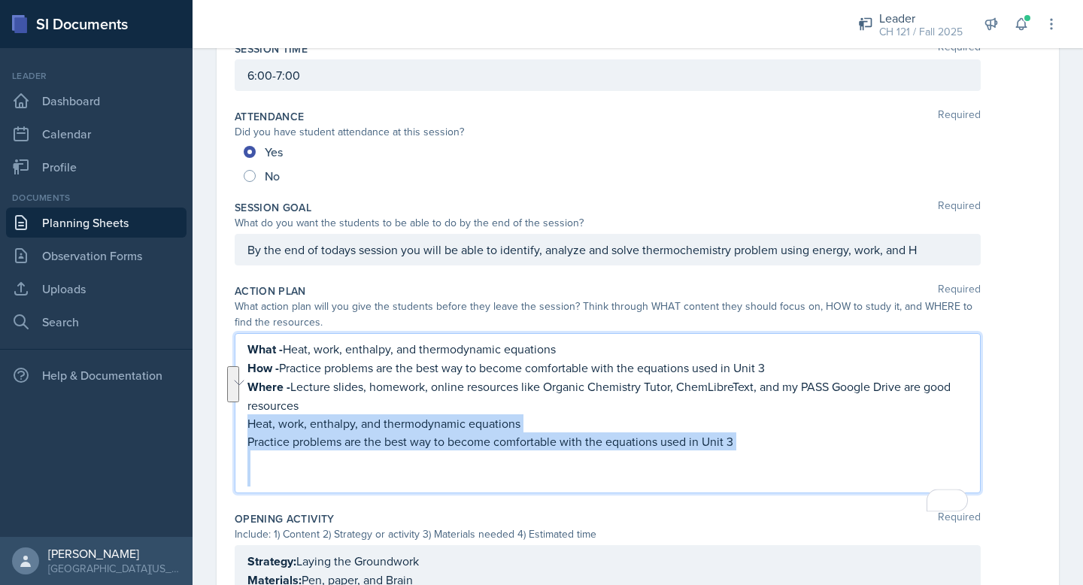
scroll to position [137, 0]
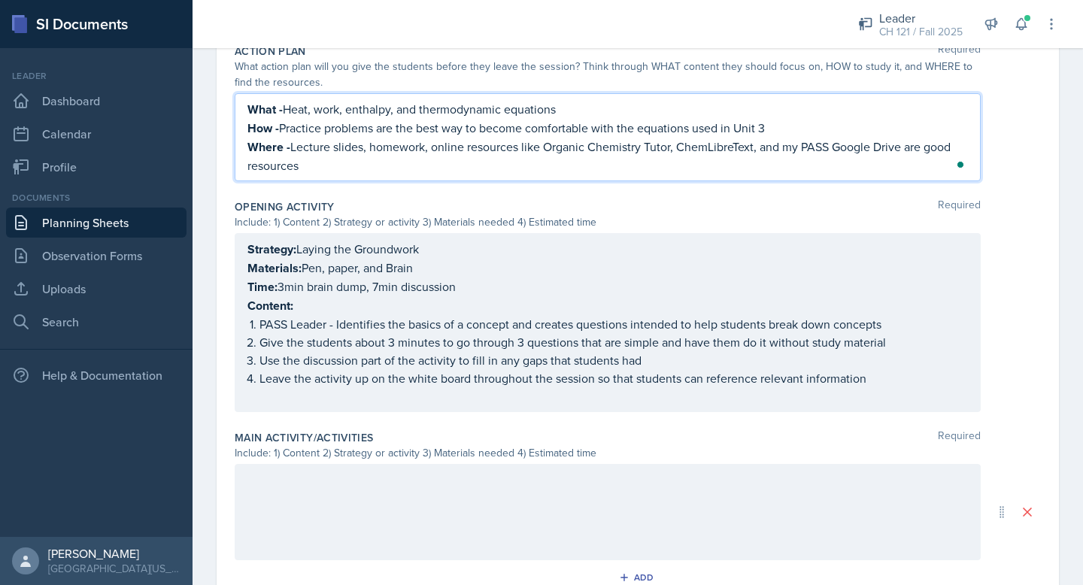
click at [305, 308] on p "Content:" at bounding box center [607, 305] width 721 height 19
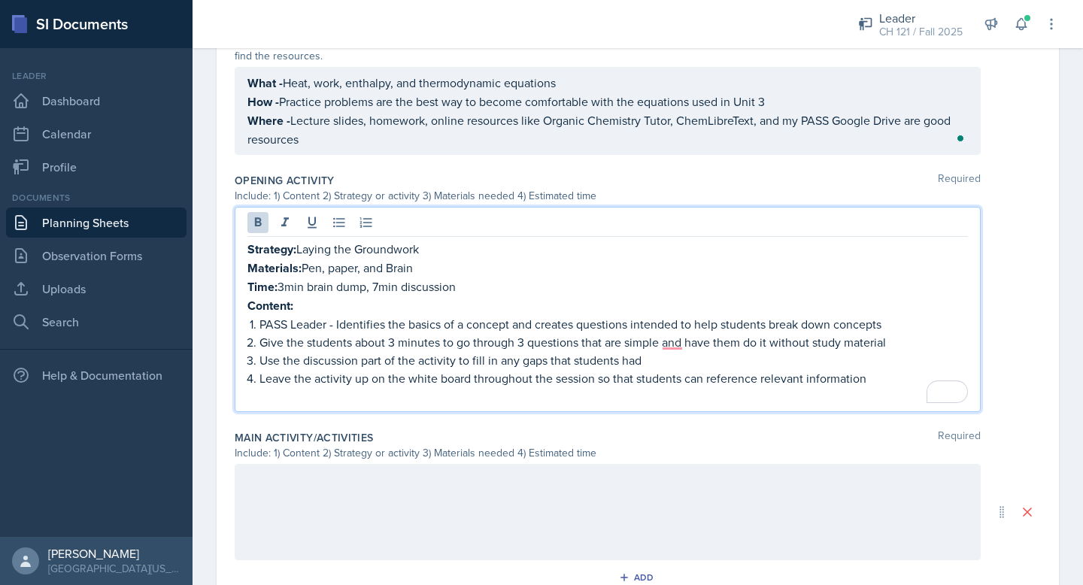
scroll to position [456, 0]
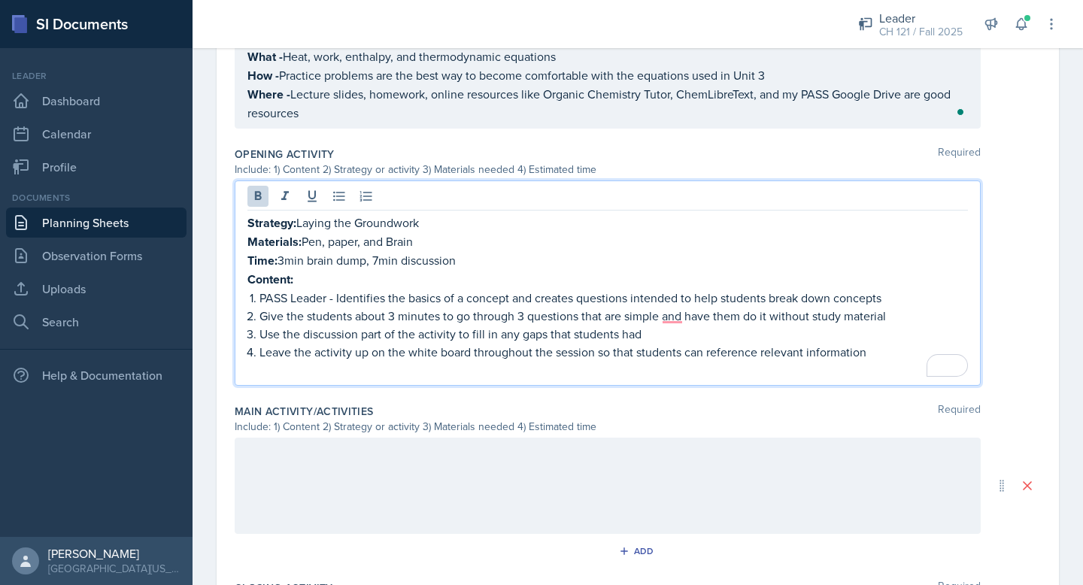
click at [558, 66] on p "What - Heat, work, enthalpy, and thermodynamic equations" at bounding box center [607, 56] width 721 height 19
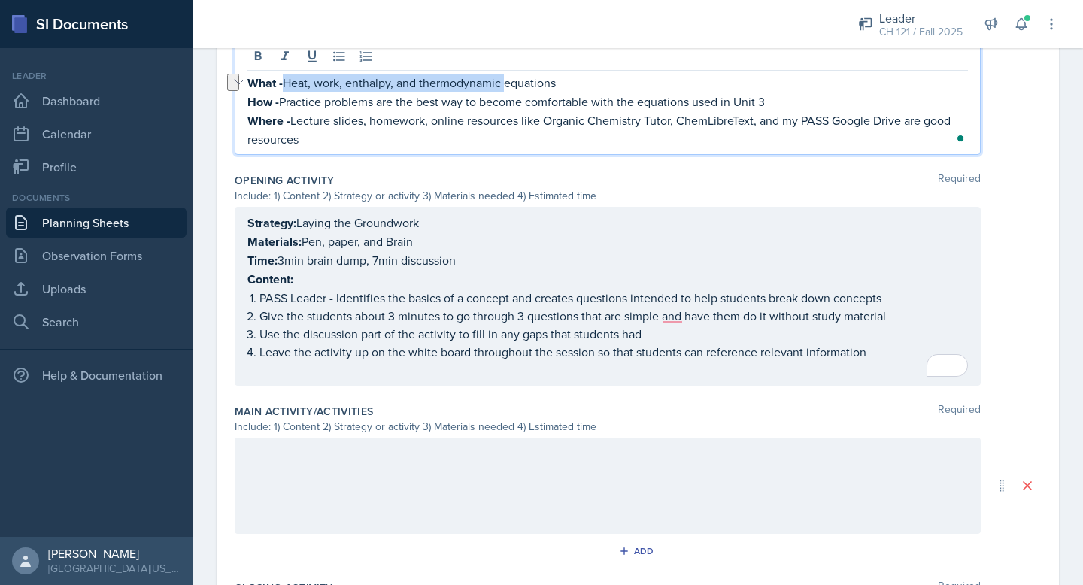
drag, startPoint x: 507, startPoint y: 85, endPoint x: 289, endPoint y: 83, distance: 218.1
click at [289, 83] on p "What - Heat, work, enthalpy, and thermodynamic equations" at bounding box center [607, 83] width 721 height 19
copy p "Heat, work, enthalpy, and thermodynamic"
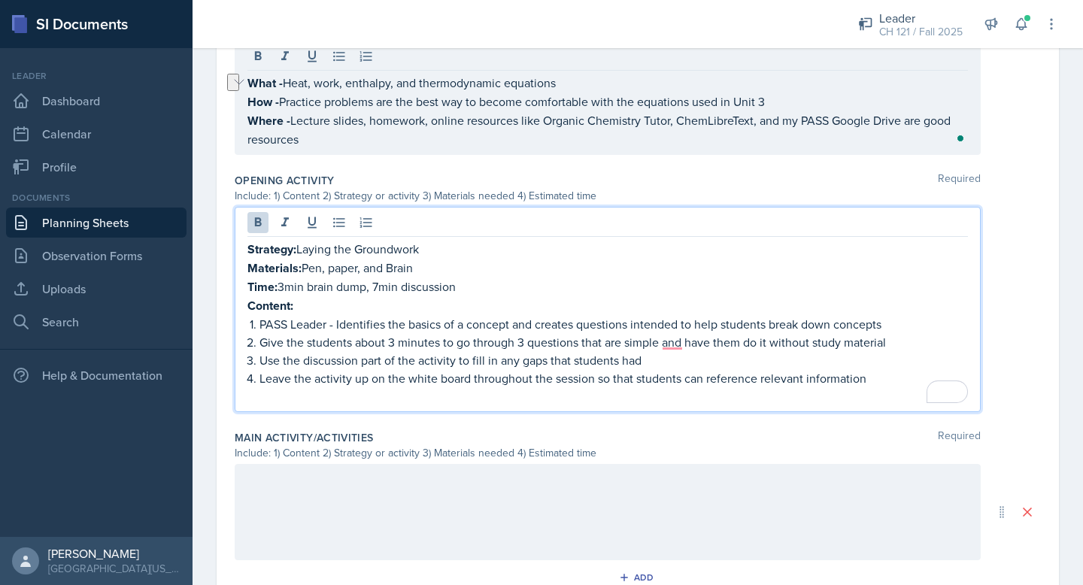
click at [305, 272] on div "Strategy: Laying the Groundwork Materials: Pen, paper, and Brain Time: 3min bra…" at bounding box center [607, 322] width 721 height 165
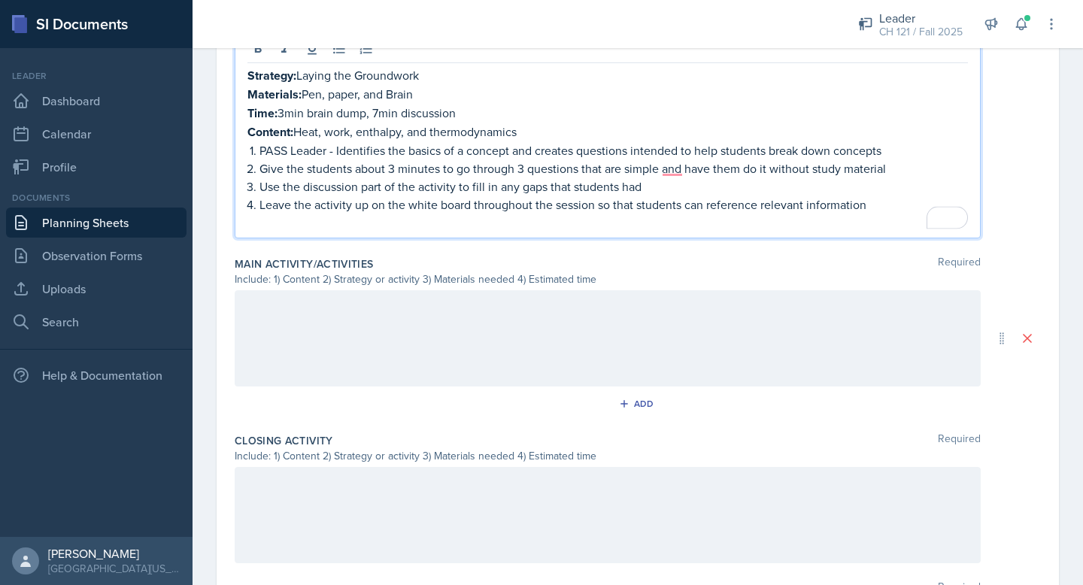
click at [495, 323] on div at bounding box center [608, 338] width 746 height 96
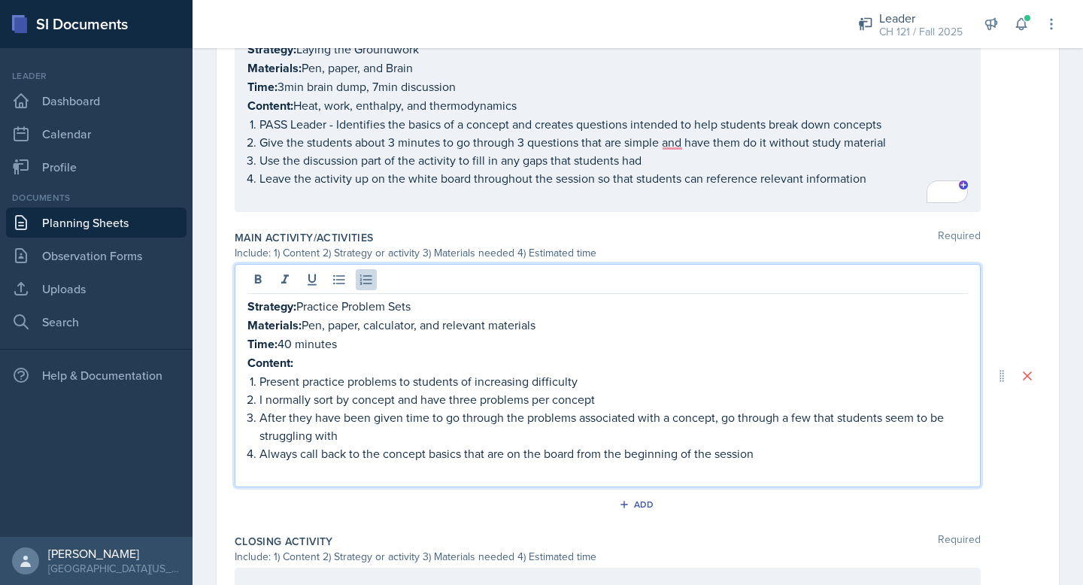
scroll to position [630, 0]
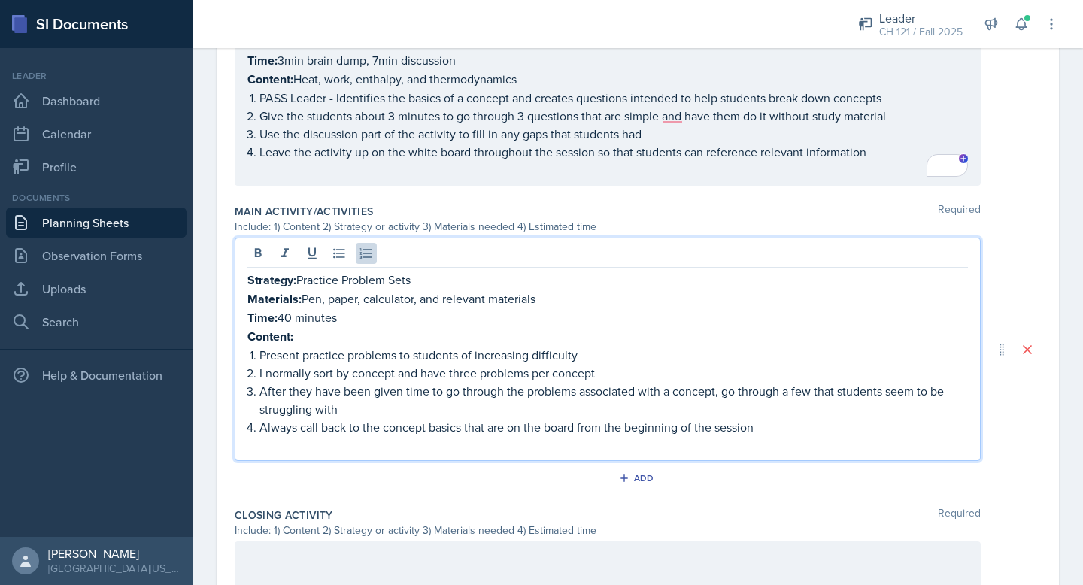
click at [293, 88] on strong "Content:" at bounding box center [270, 79] width 46 height 17
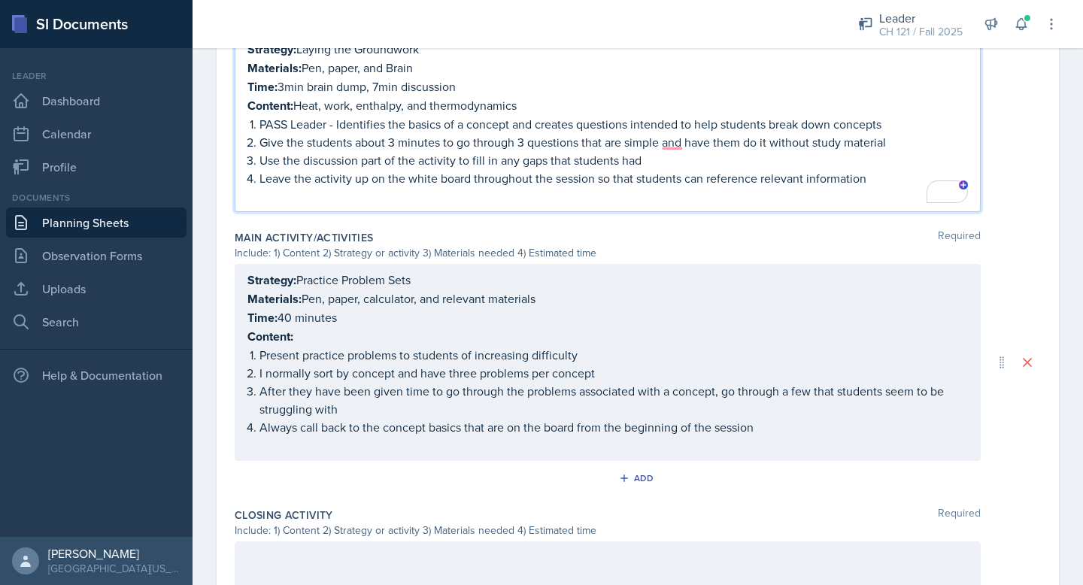
click at [293, 103] on strong "Content:" at bounding box center [270, 105] width 46 height 17
copy p "Content: Heat, work, enthalpy, and thermodynamics"
click at [260, 334] on div "Strategy: Practice Problem Sets Materials: Pen, paper, calculator, and relevant…" at bounding box center [607, 363] width 721 height 184
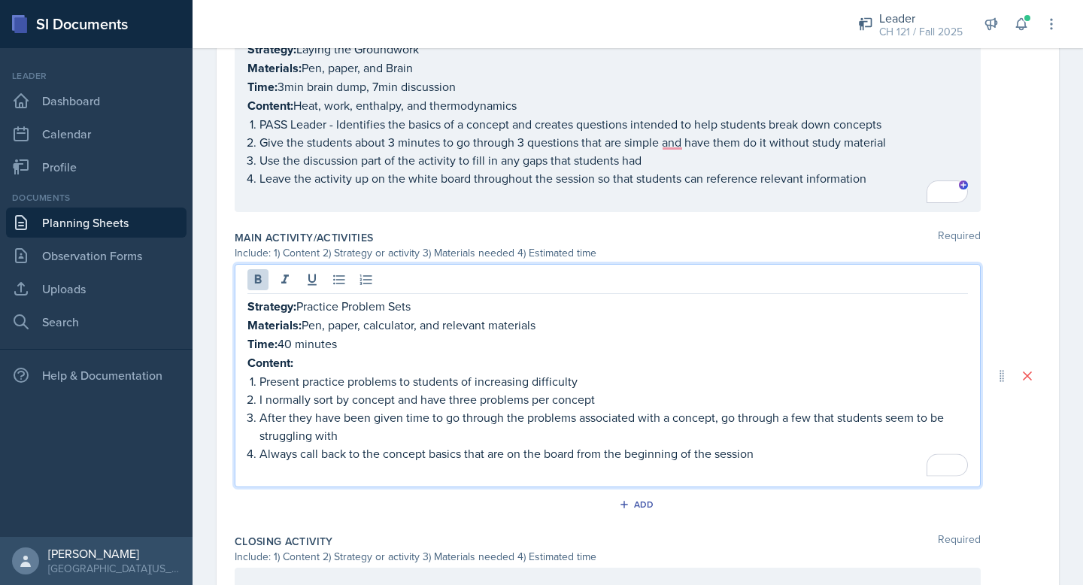
click at [263, 372] on p "Present practice problems to students of increasing difficulty" at bounding box center [614, 381] width 709 height 18
click at [266, 360] on strong "Content:" at bounding box center [270, 362] width 46 height 17
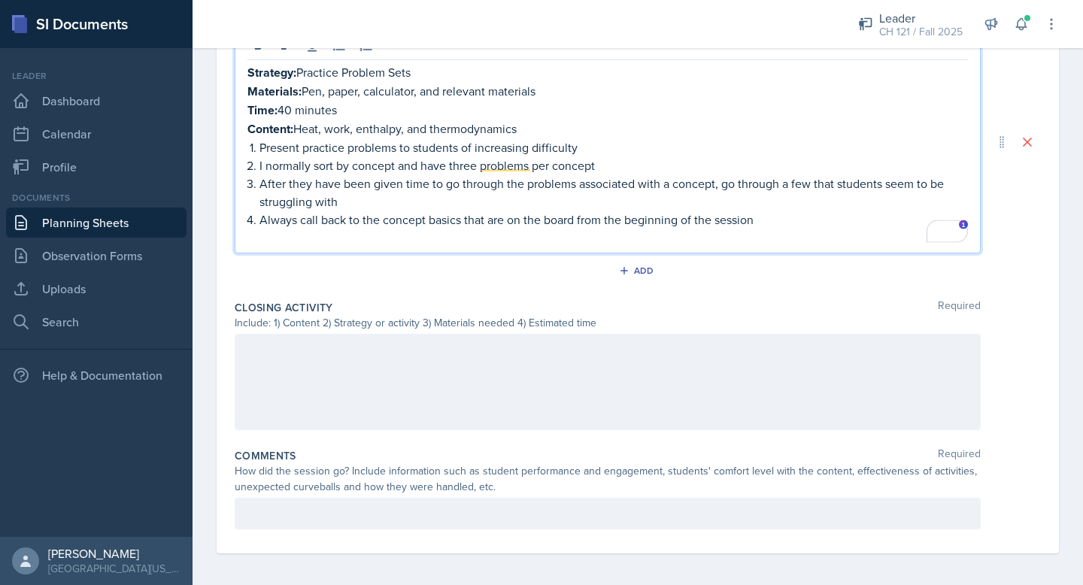
click at [296, 368] on div at bounding box center [608, 382] width 746 height 96
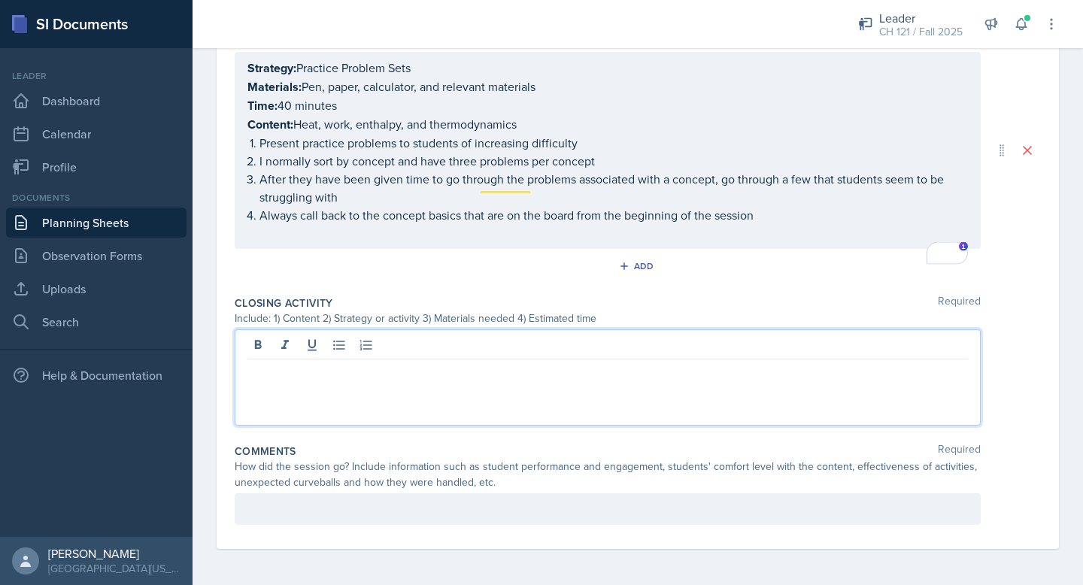
scroll to position [811, 0]
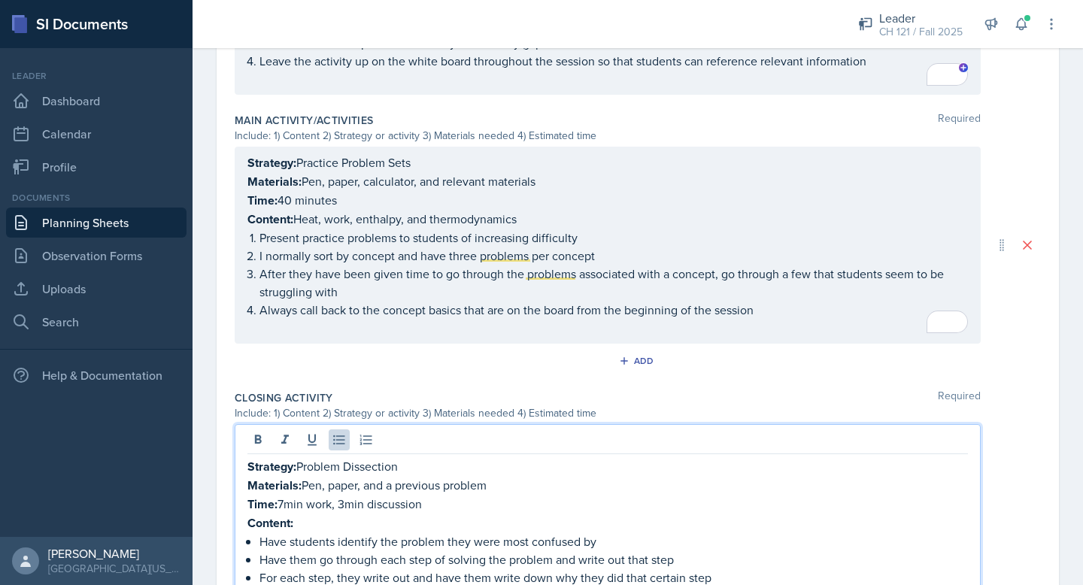
click at [269, 220] on strong "Content:" at bounding box center [270, 219] width 46 height 17
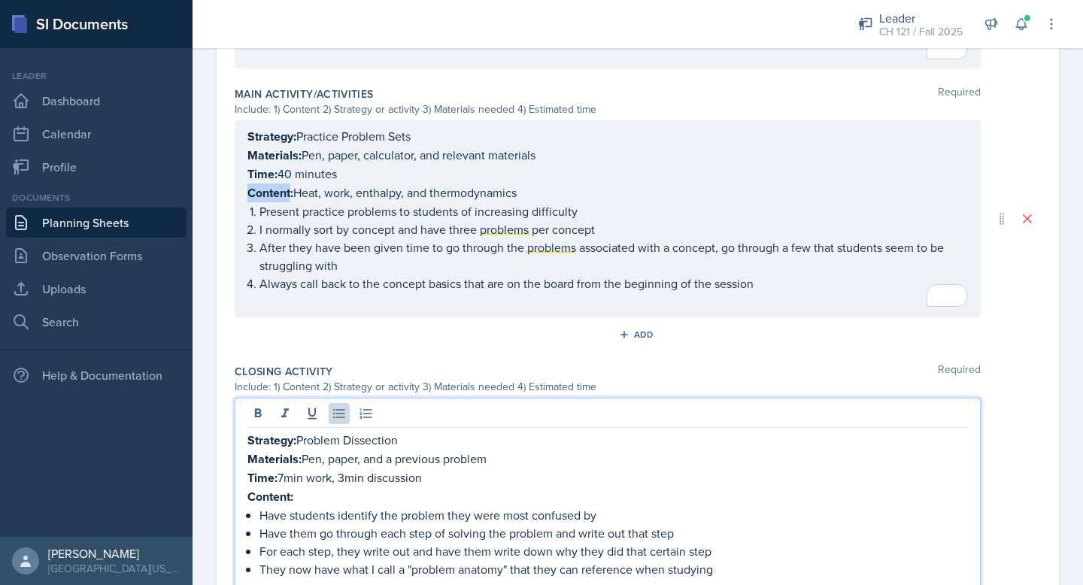
click at [269, 202] on strong "Content:" at bounding box center [270, 192] width 46 height 17
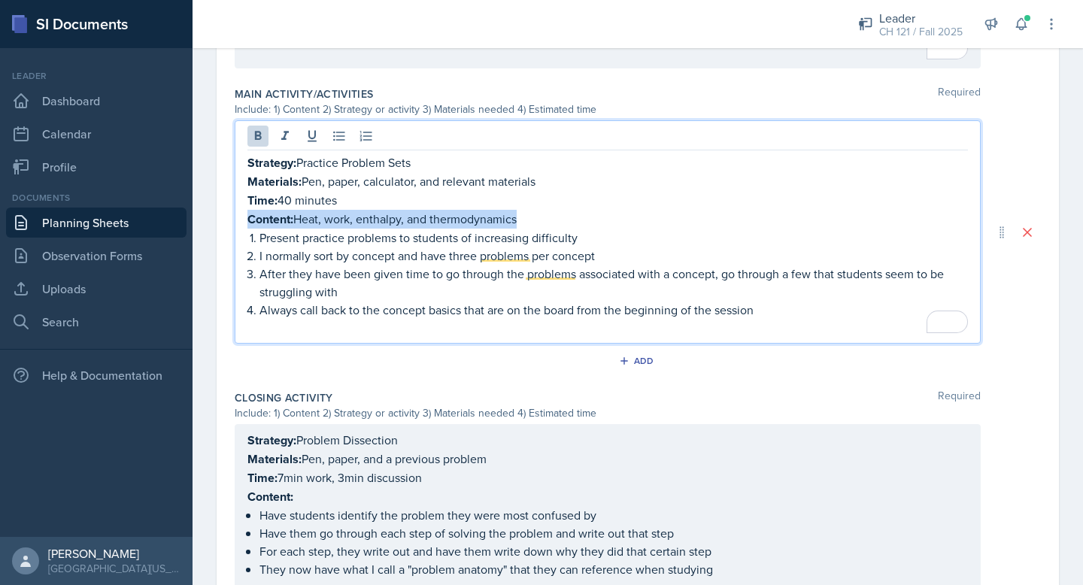
click at [269, 220] on strong "Content:" at bounding box center [270, 219] width 46 height 17
copy p "Content: Heat, work, enthalpy, and thermodynamics"
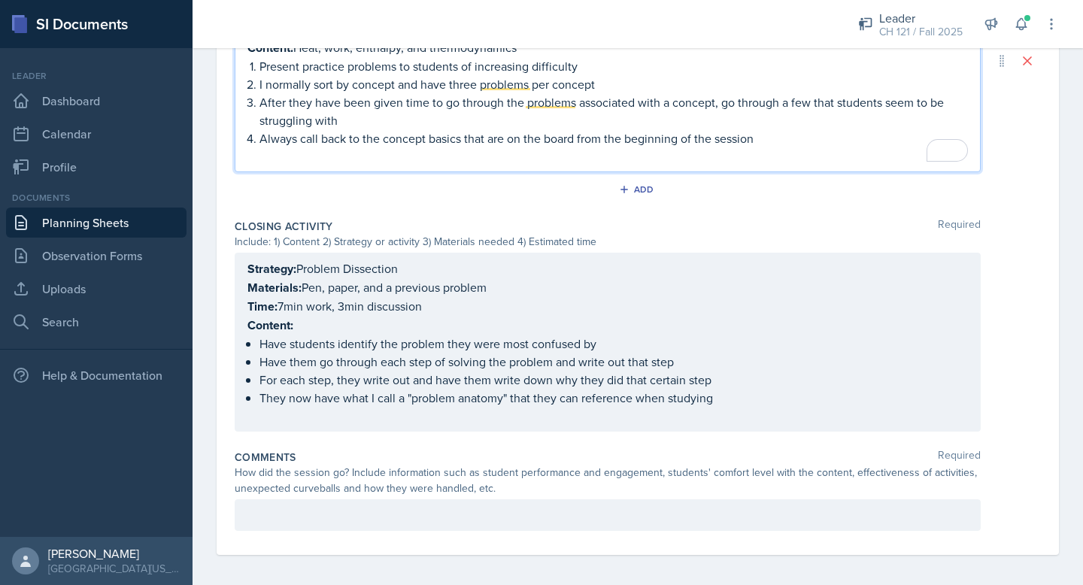
click at [272, 318] on strong "Content:" at bounding box center [270, 325] width 46 height 17
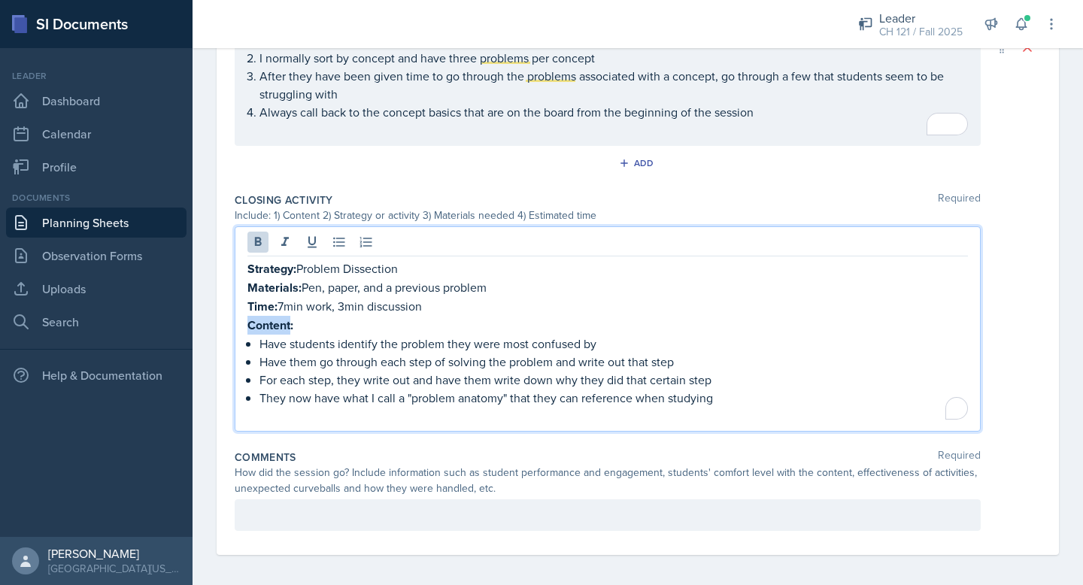
click at [272, 318] on strong "Content:" at bounding box center [270, 325] width 46 height 17
click at [349, 513] on div at bounding box center [608, 515] width 746 height 32
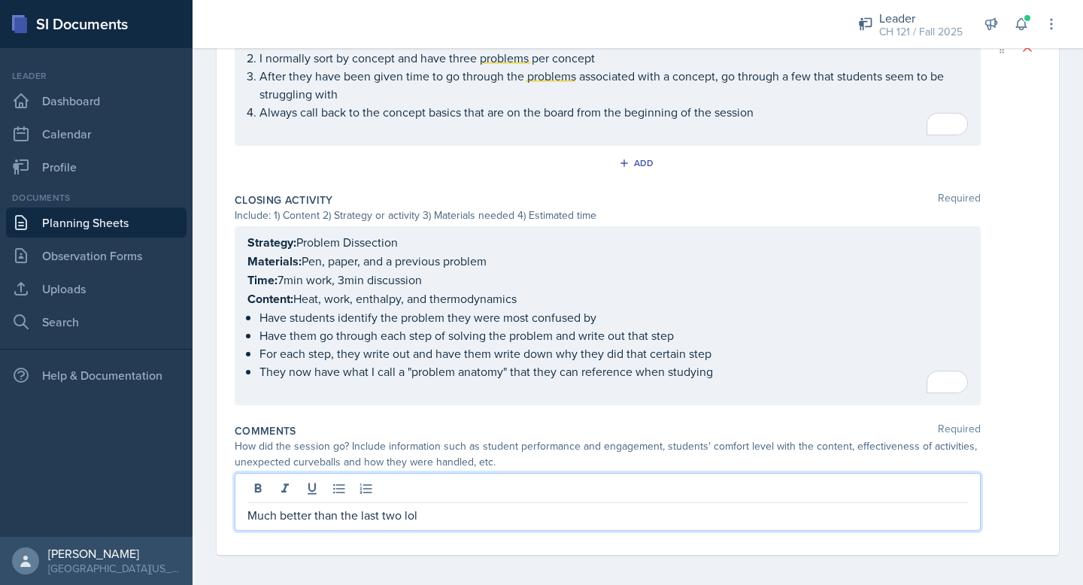
scroll to position [0, 0]
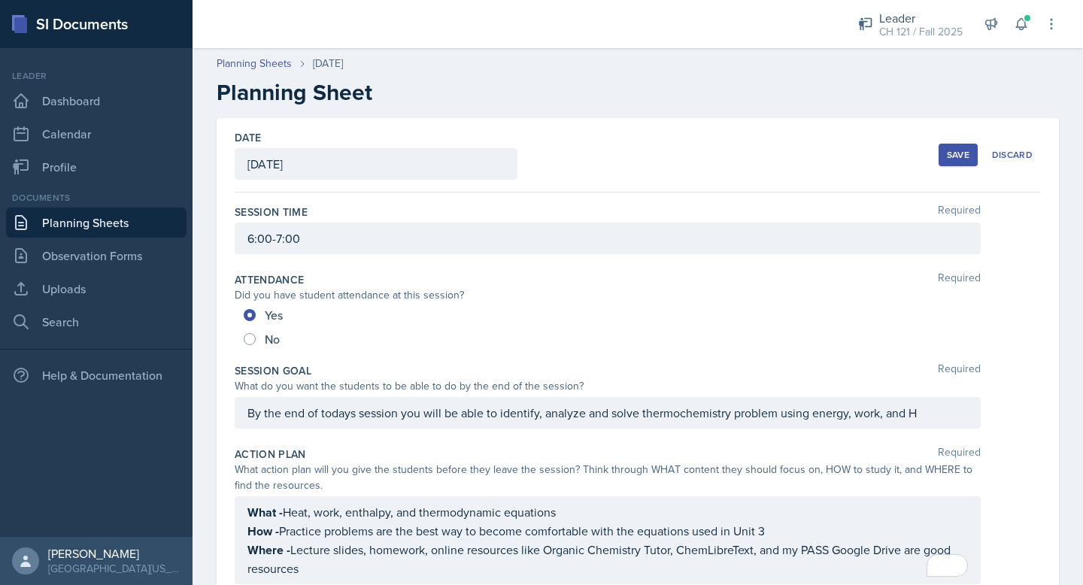
click at [962, 153] on div "Save" at bounding box center [958, 155] width 23 height 12
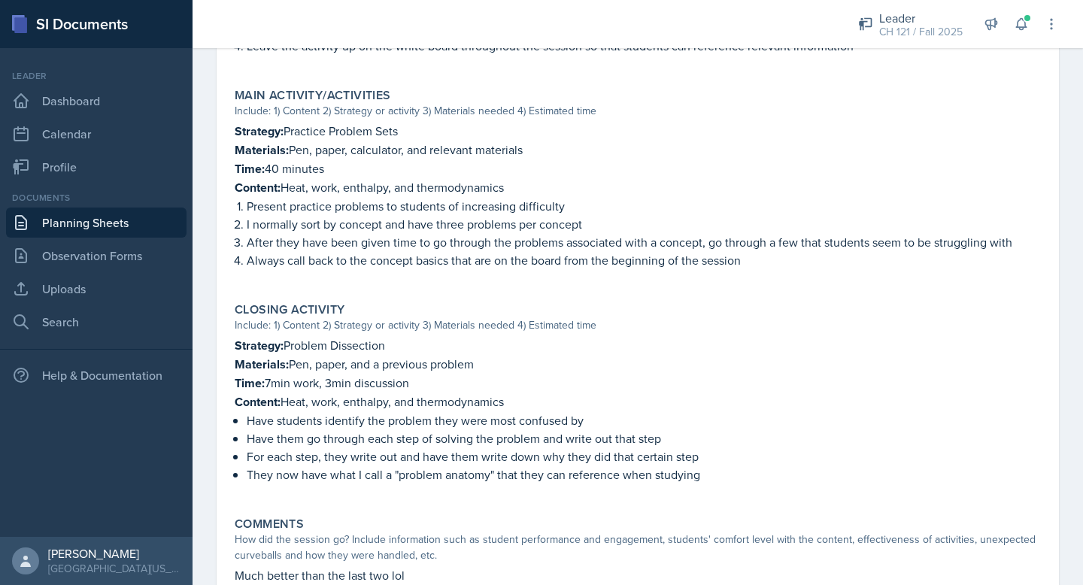
scroll to position [685, 0]
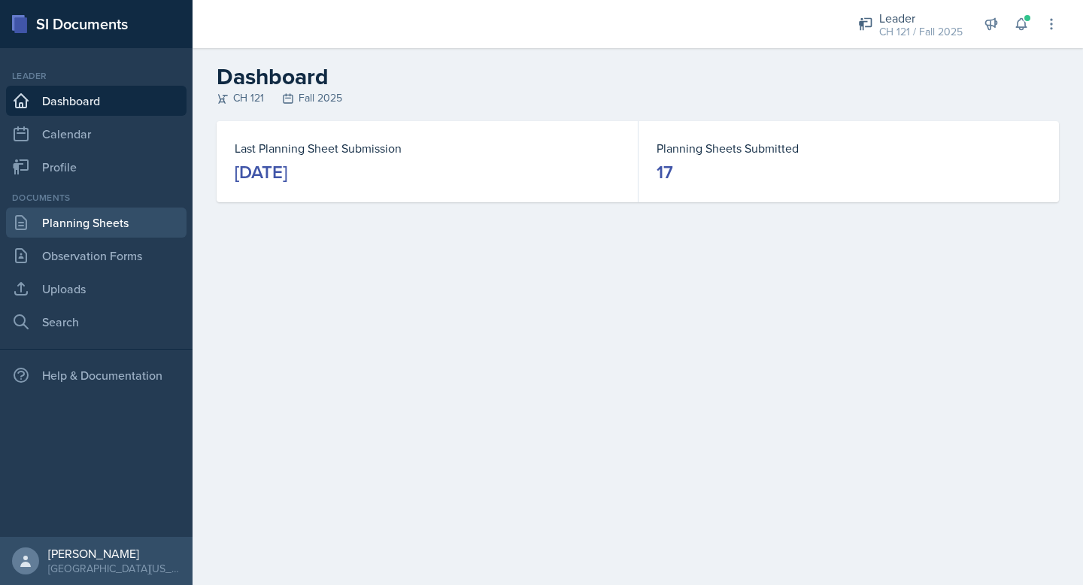
click at [75, 224] on link "Planning Sheets" at bounding box center [96, 223] width 181 height 30
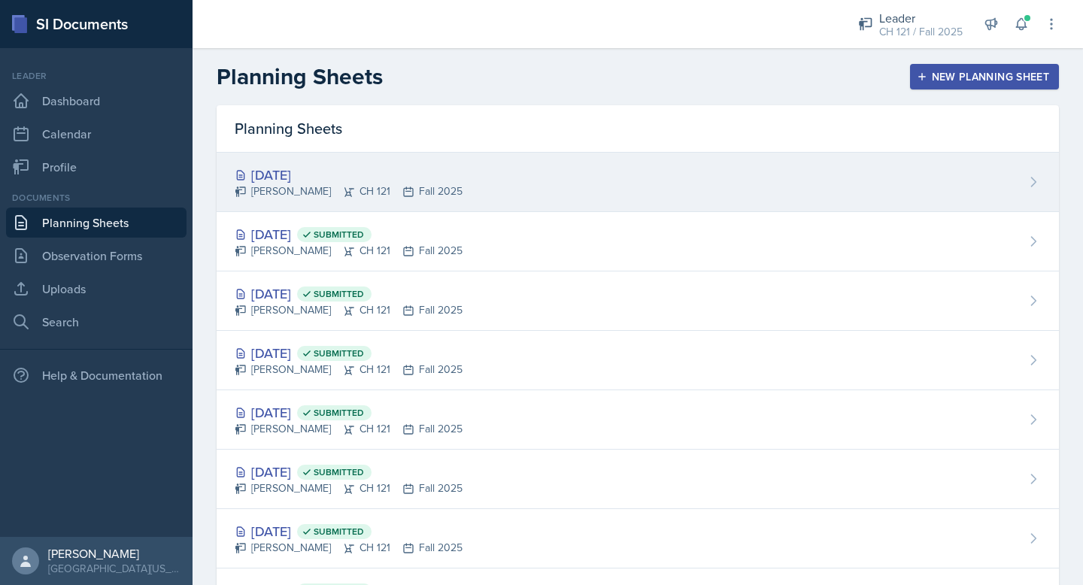
click at [414, 193] on icon at bounding box center [408, 192] width 12 height 12
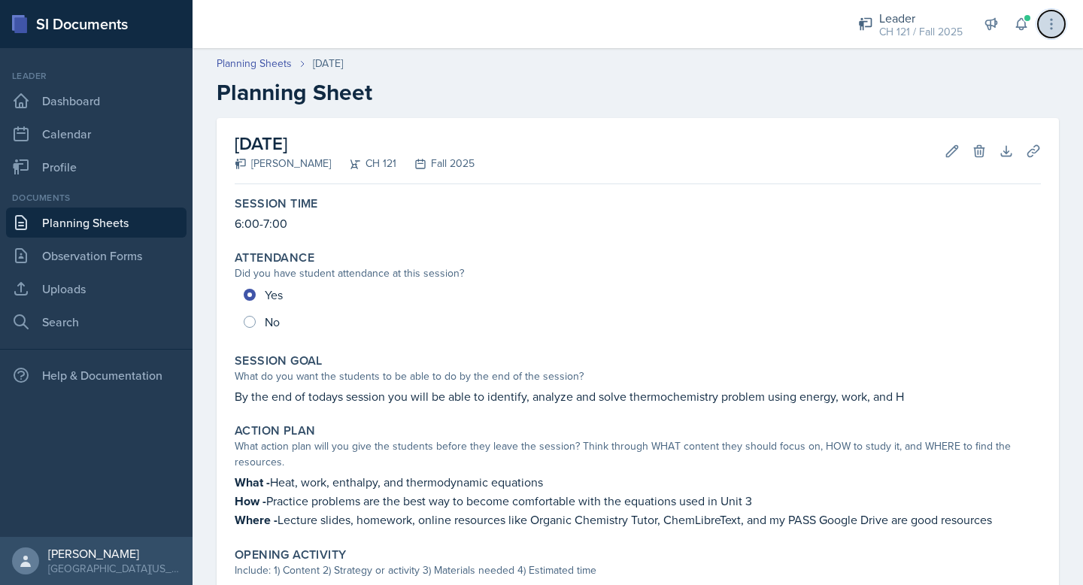
click at [1052, 32] on button at bounding box center [1051, 24] width 27 height 27
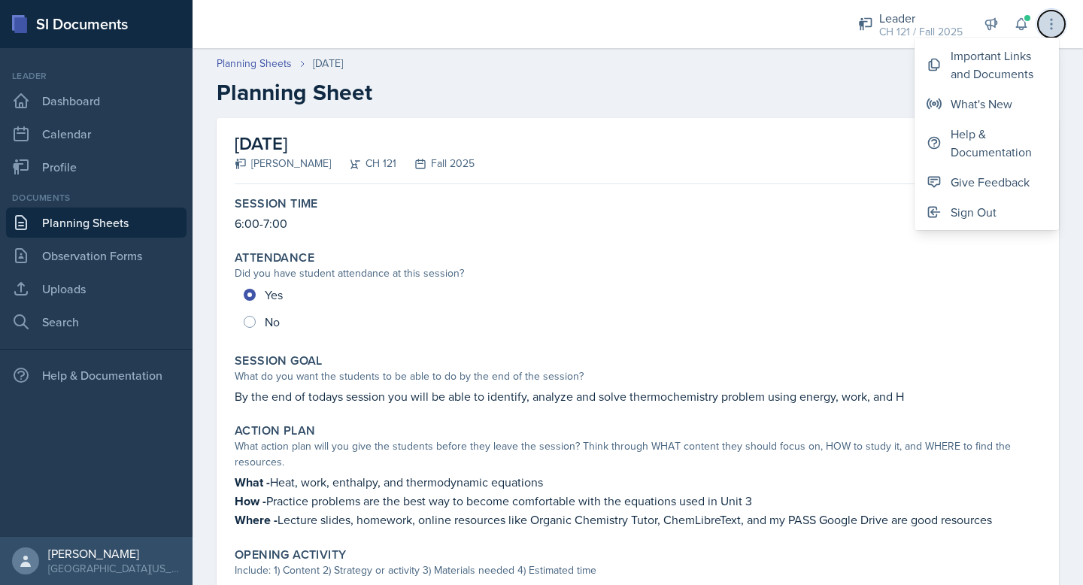
click at [1052, 32] on button at bounding box center [1051, 24] width 27 height 27
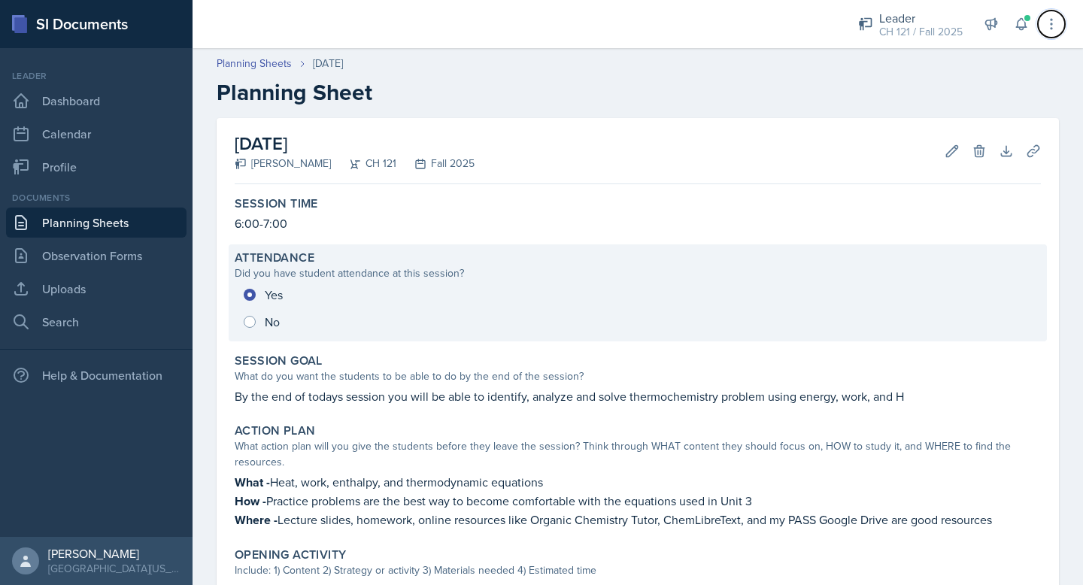
scroll to position [771, 0]
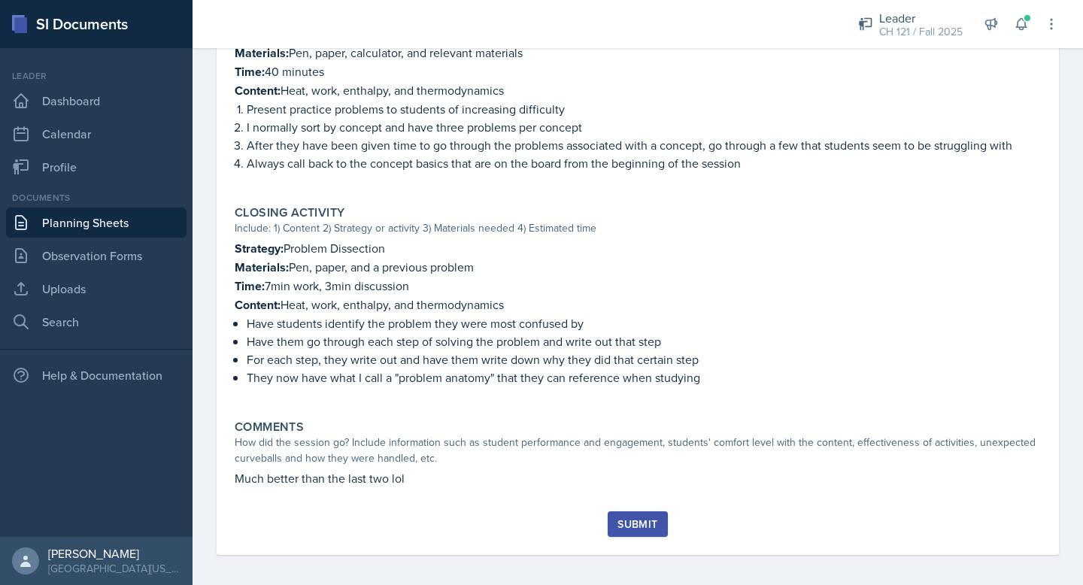
click at [644, 526] on button "Submit" at bounding box center [637, 524] width 59 height 26
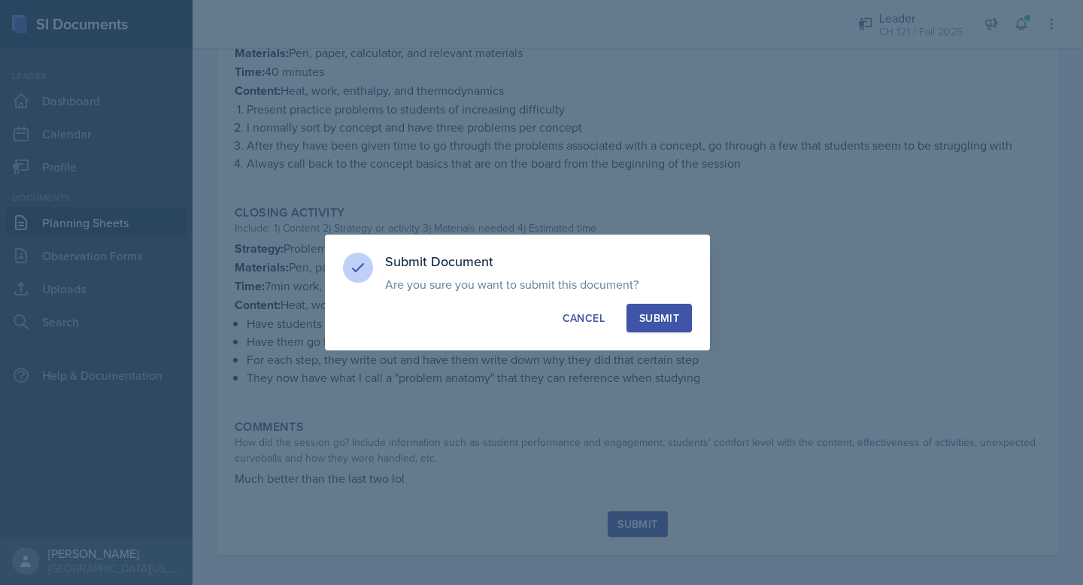
click at [687, 307] on button "Submit" at bounding box center [659, 318] width 65 height 29
radio input "true"
